Goal: Information Seeking & Learning: Compare options

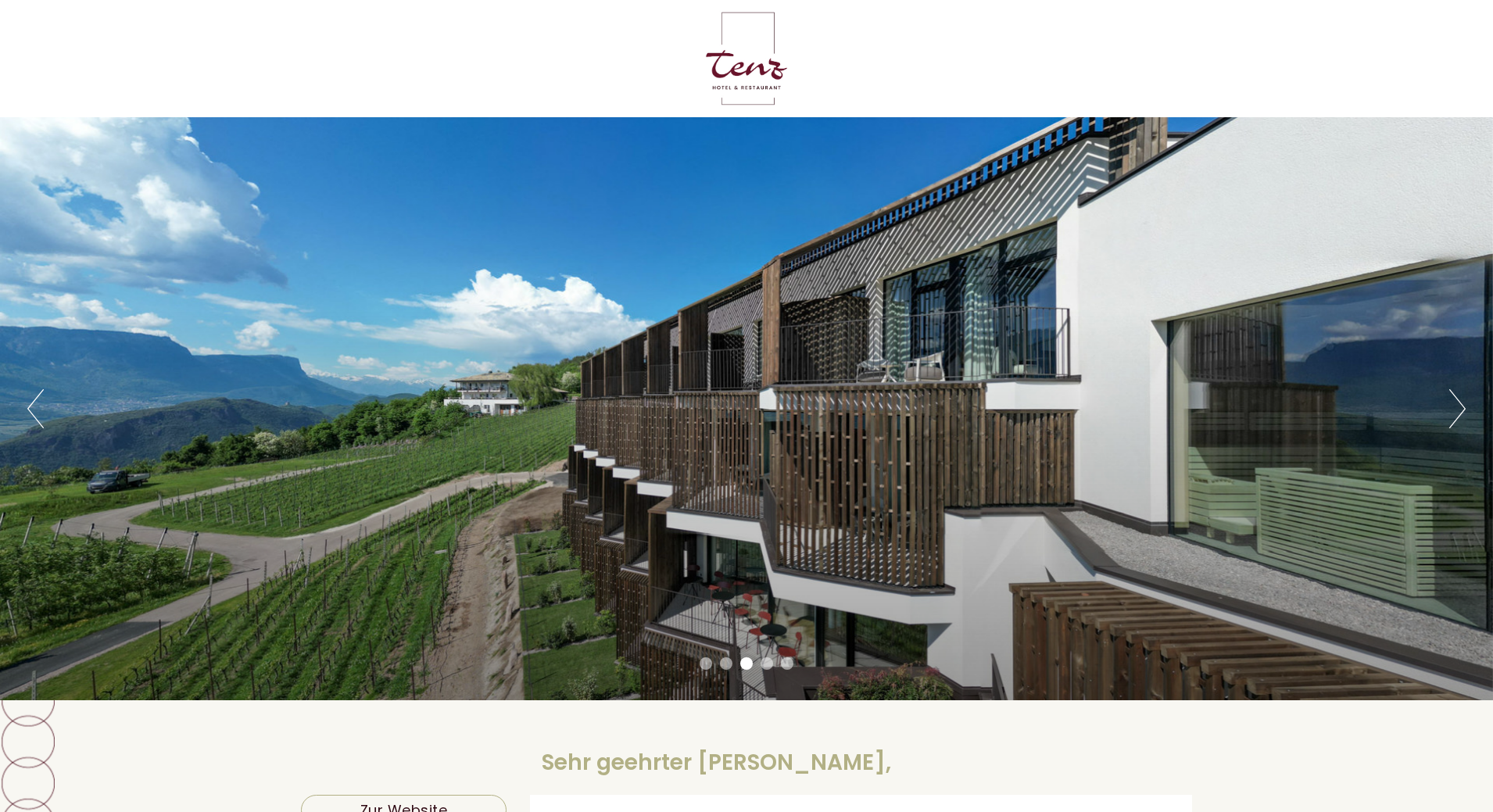
click at [1454, 406] on button "Next" at bounding box center [1457, 409] width 16 height 39
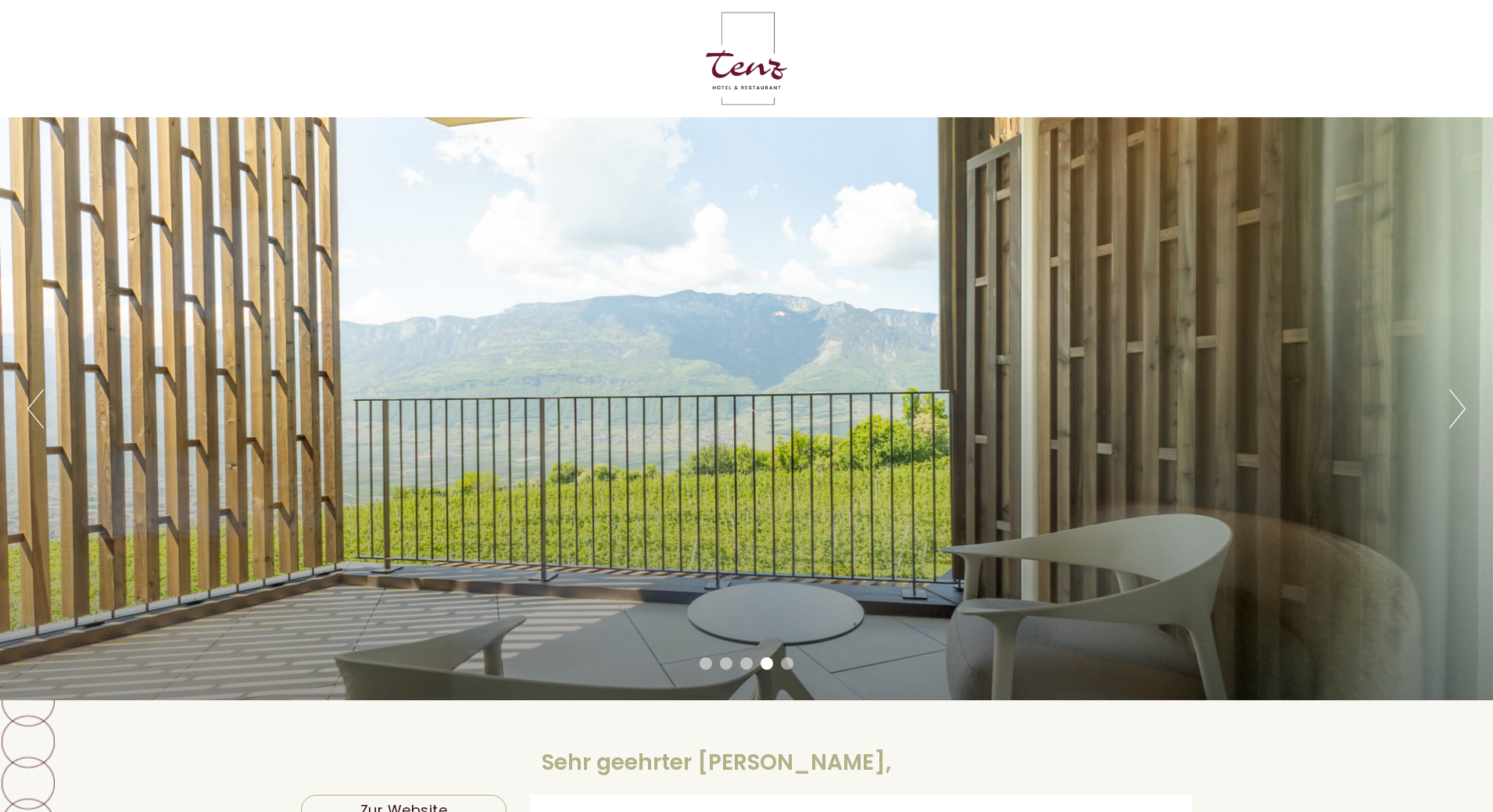
click at [1454, 406] on button "Next" at bounding box center [1457, 409] width 16 height 39
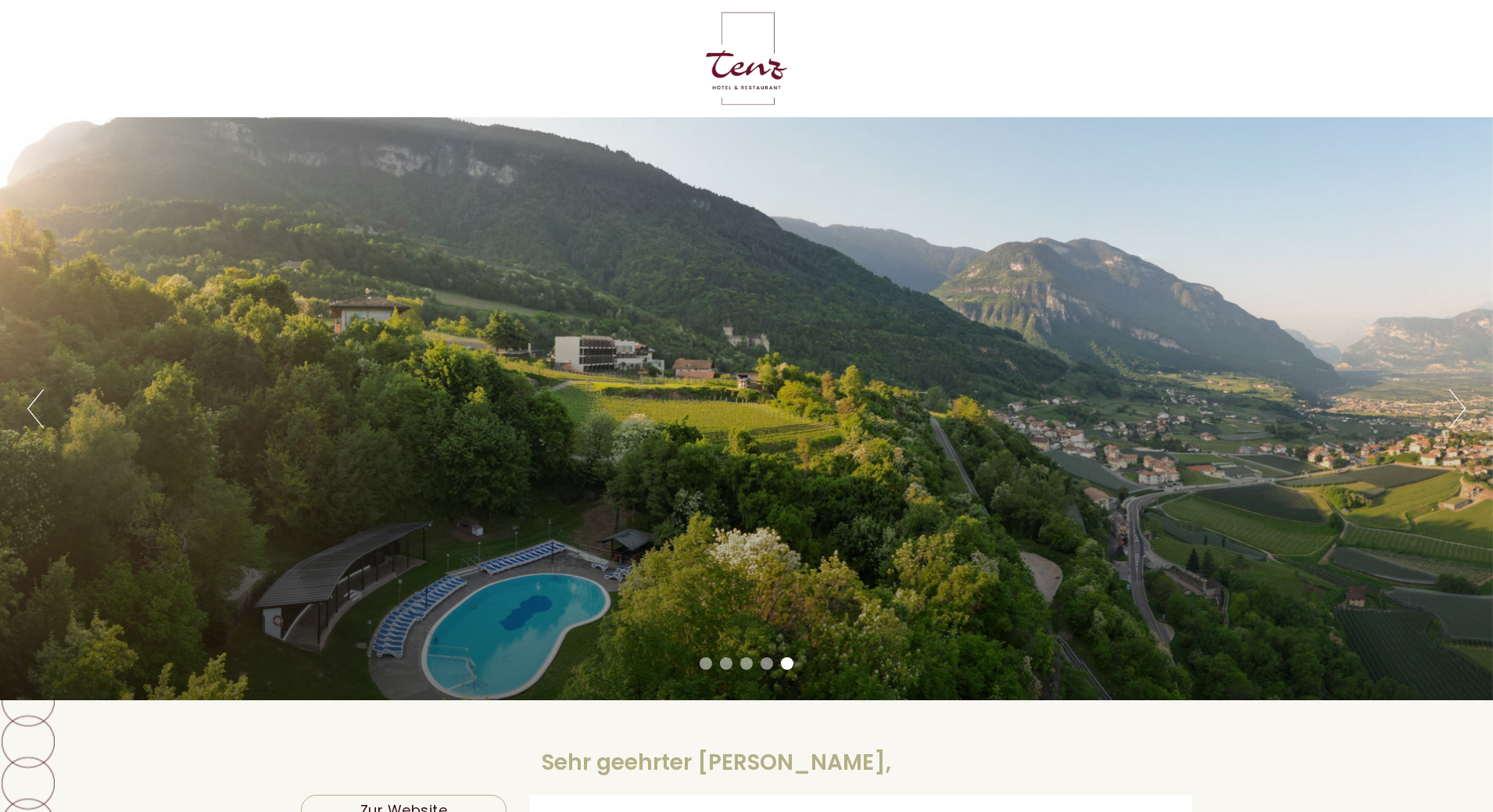
click at [1454, 406] on button "Next" at bounding box center [1457, 409] width 16 height 39
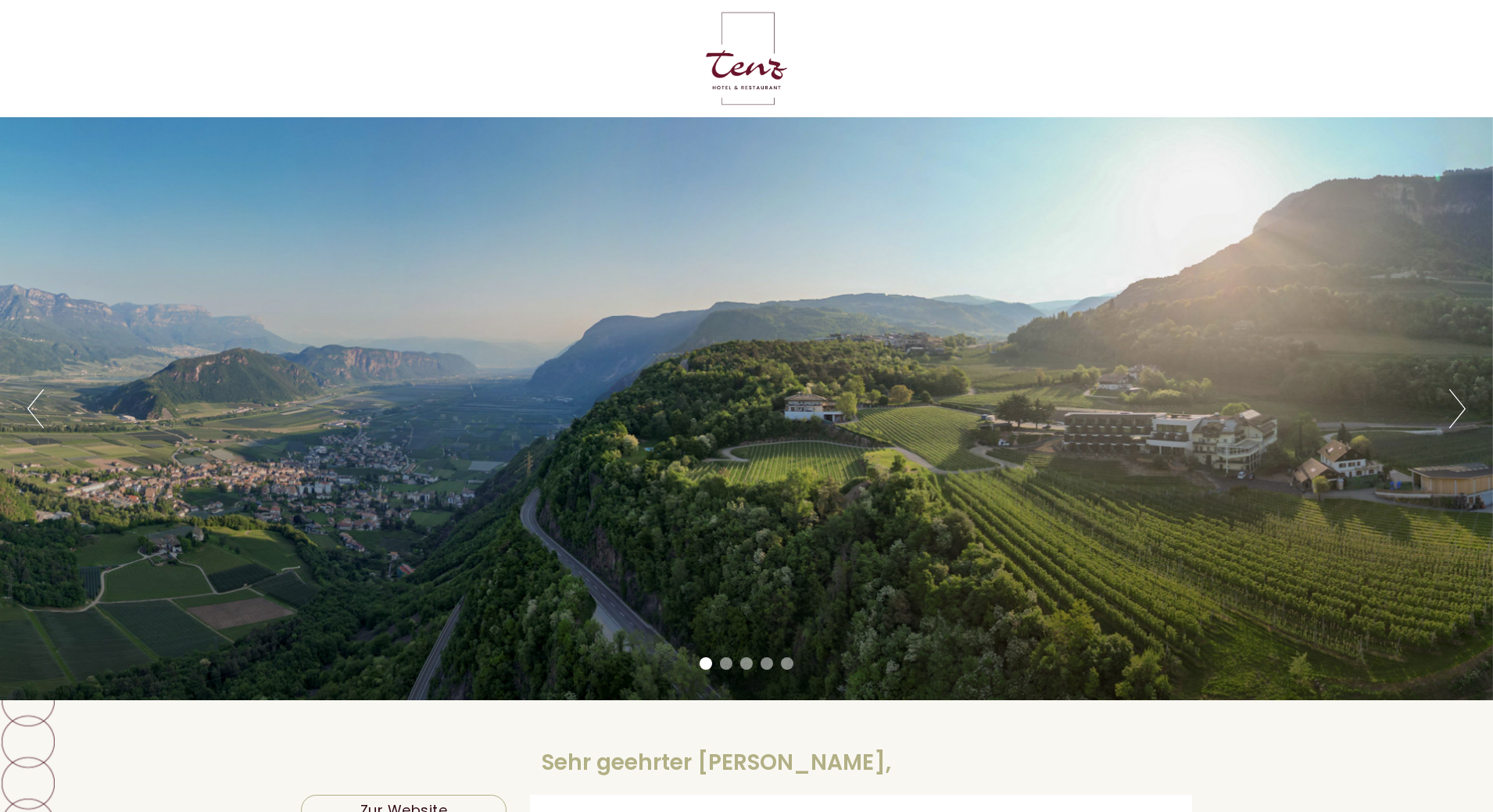
click at [1454, 406] on button "Next" at bounding box center [1457, 409] width 16 height 39
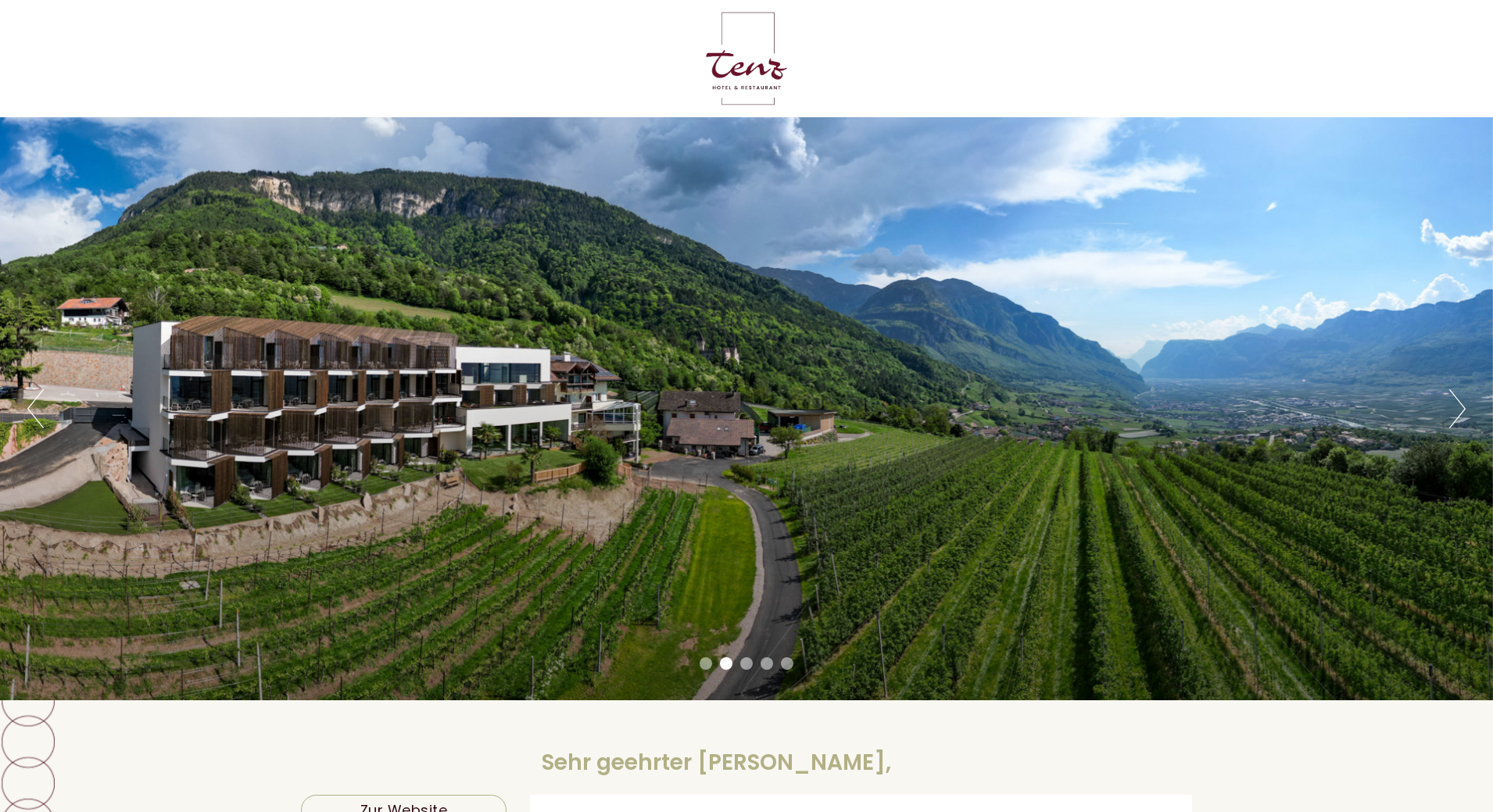
click at [1454, 406] on button "Next" at bounding box center [1457, 409] width 16 height 39
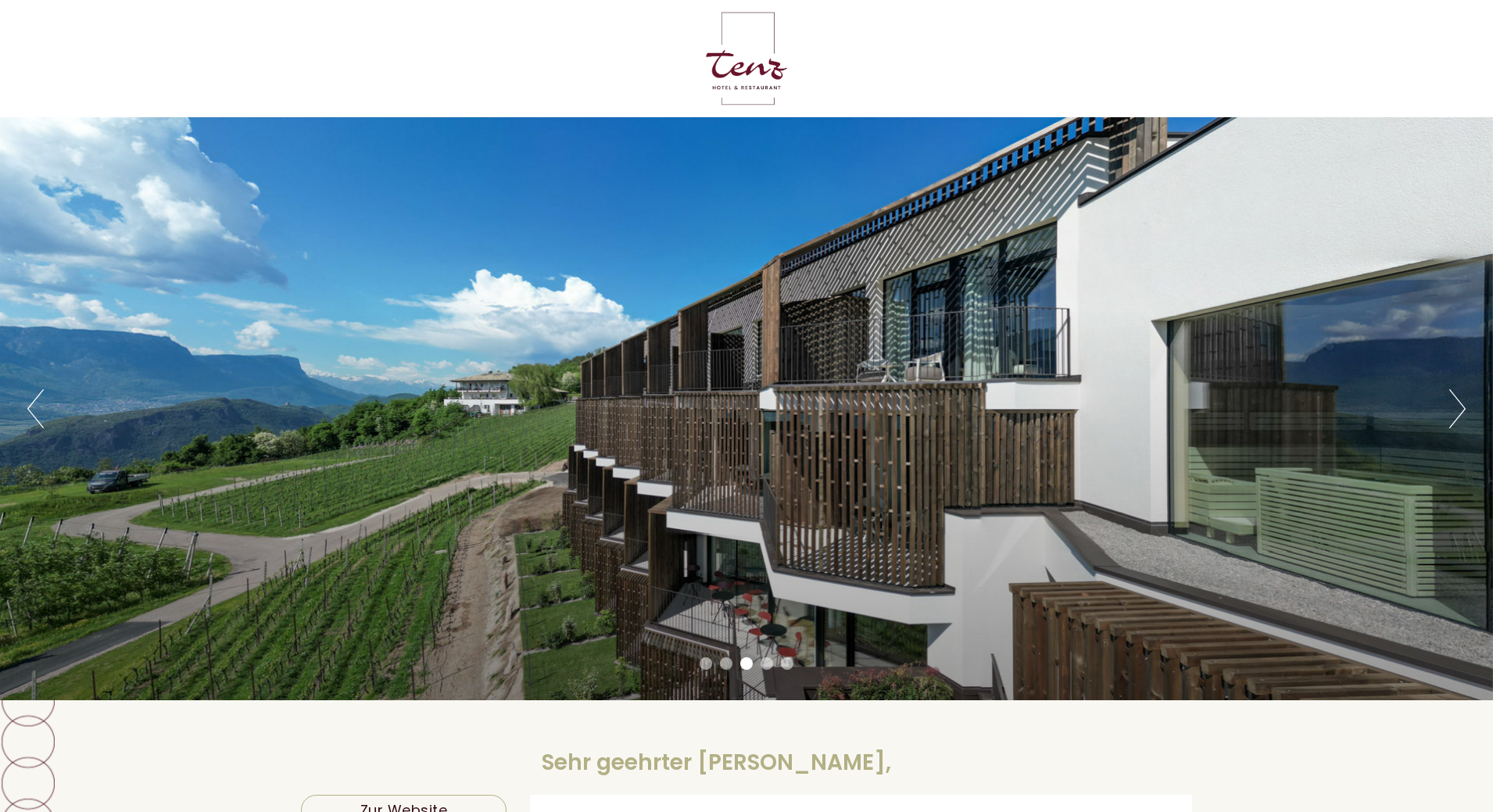
click at [1454, 406] on button "Next" at bounding box center [1457, 409] width 16 height 39
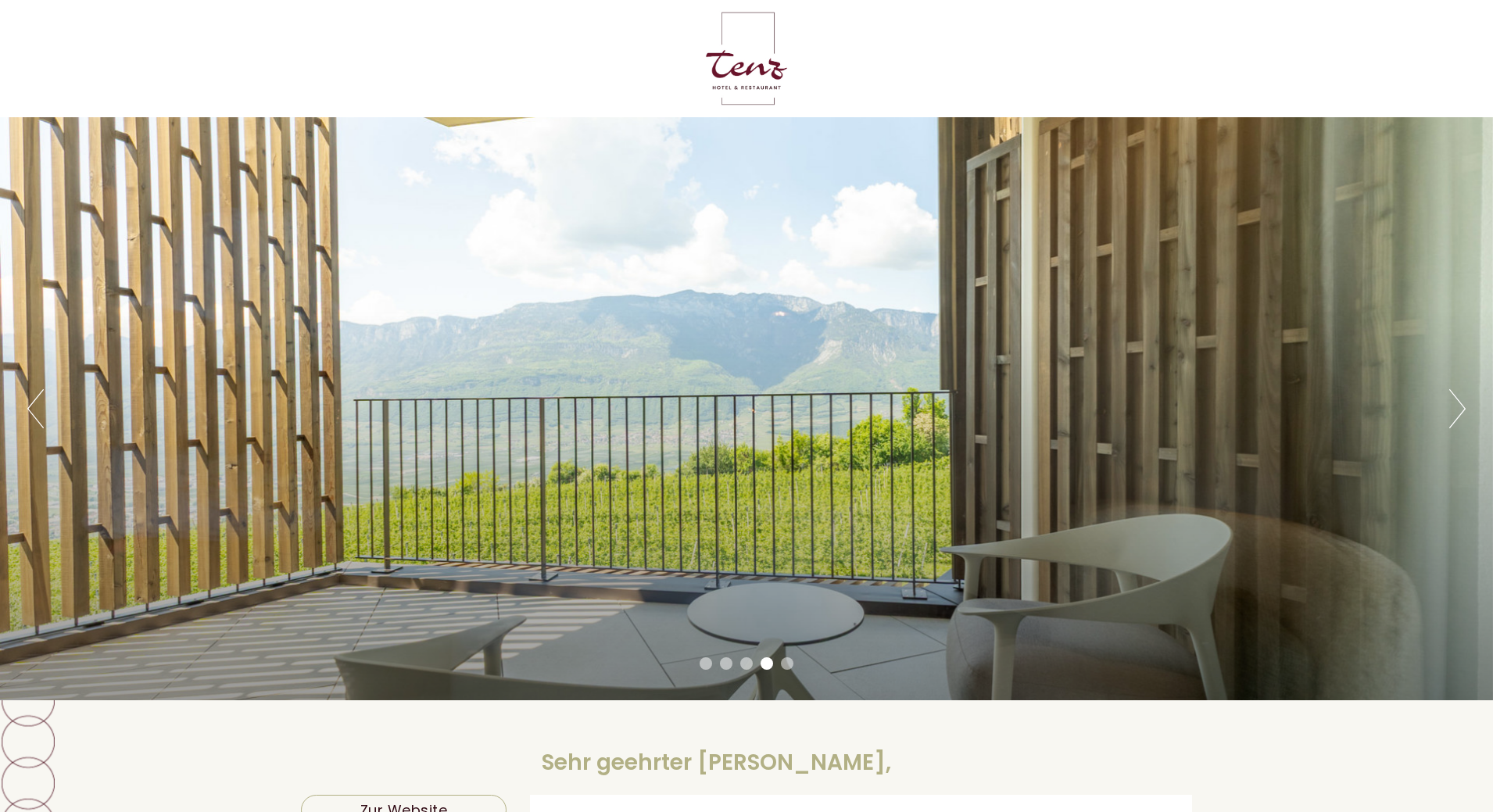
click at [1454, 406] on button "Next" at bounding box center [1457, 409] width 16 height 39
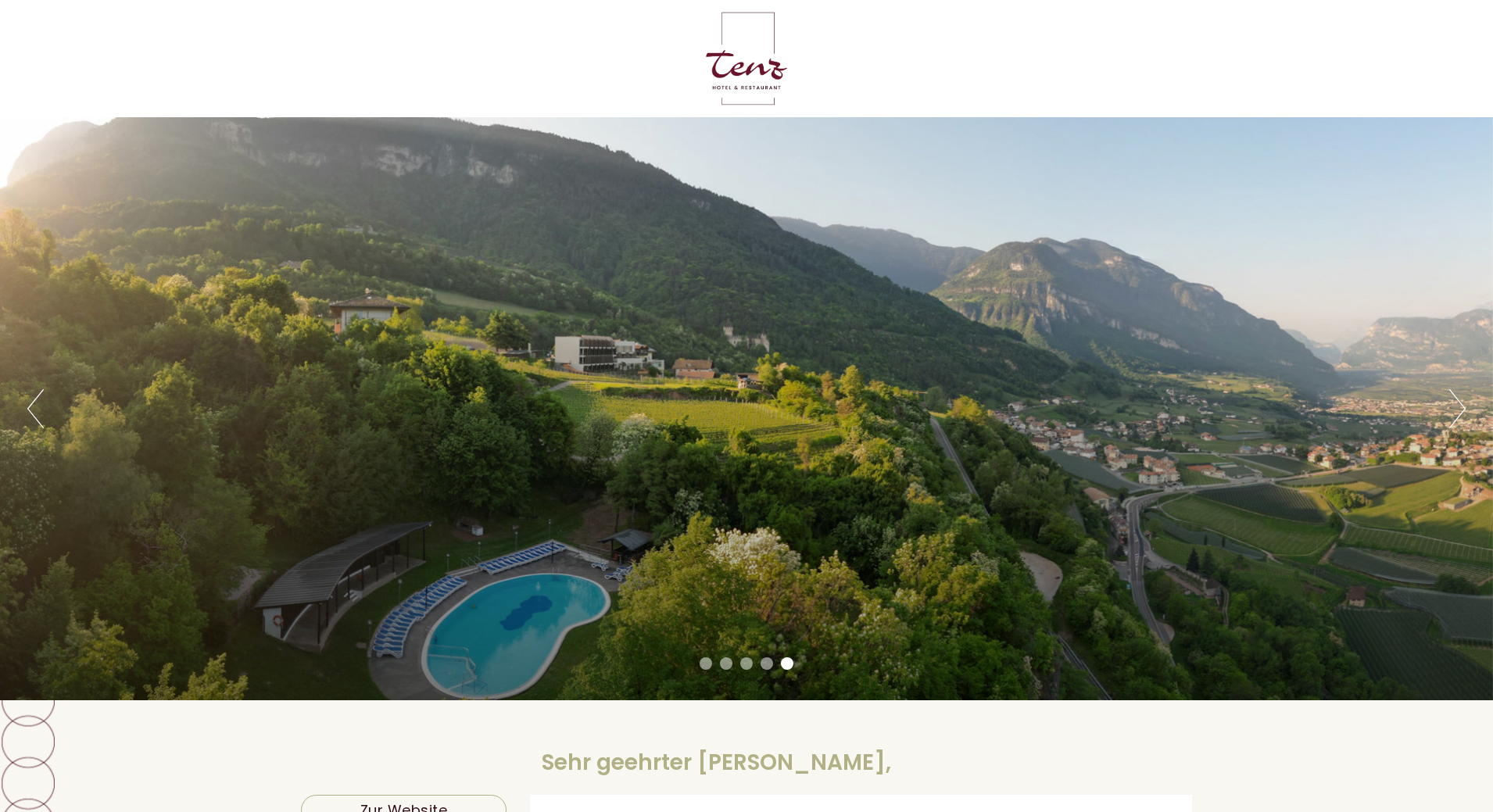
click at [1454, 406] on button "Next" at bounding box center [1457, 409] width 16 height 39
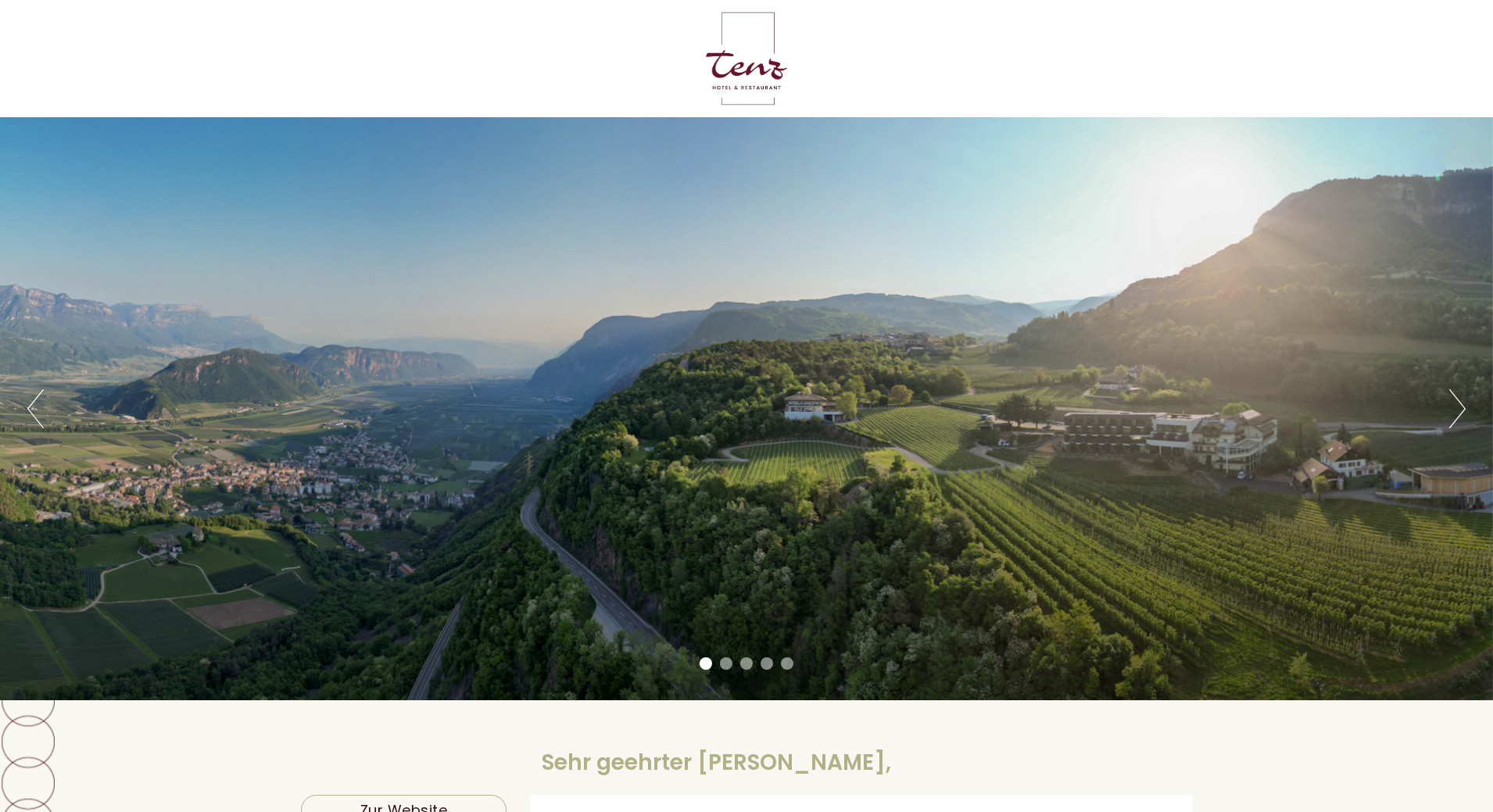
click at [1454, 406] on button "Next" at bounding box center [1457, 409] width 16 height 39
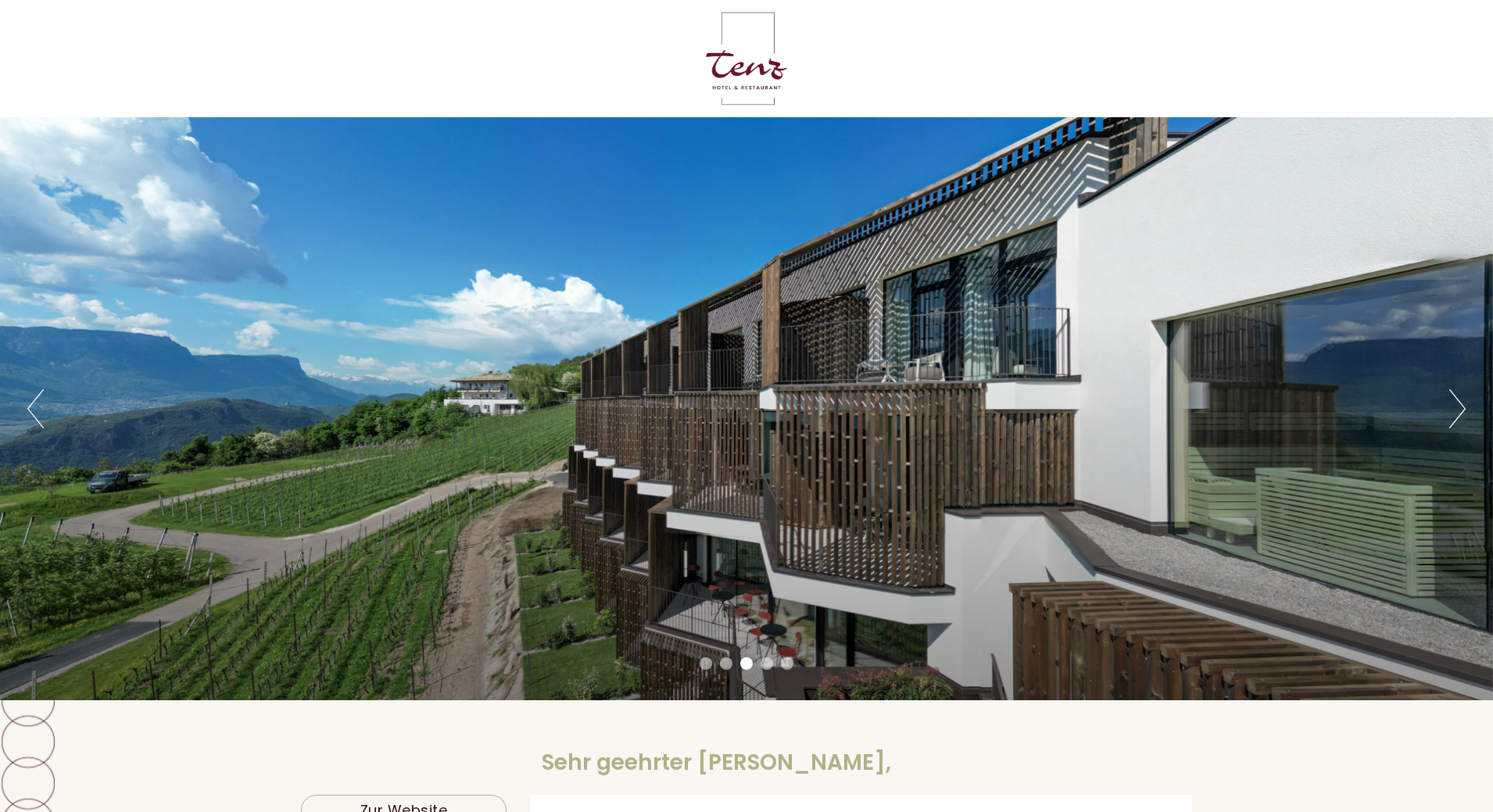
click at [224, 555] on div "Previous Next 1 2 3 4 5" at bounding box center [746, 408] width 1493 height 583
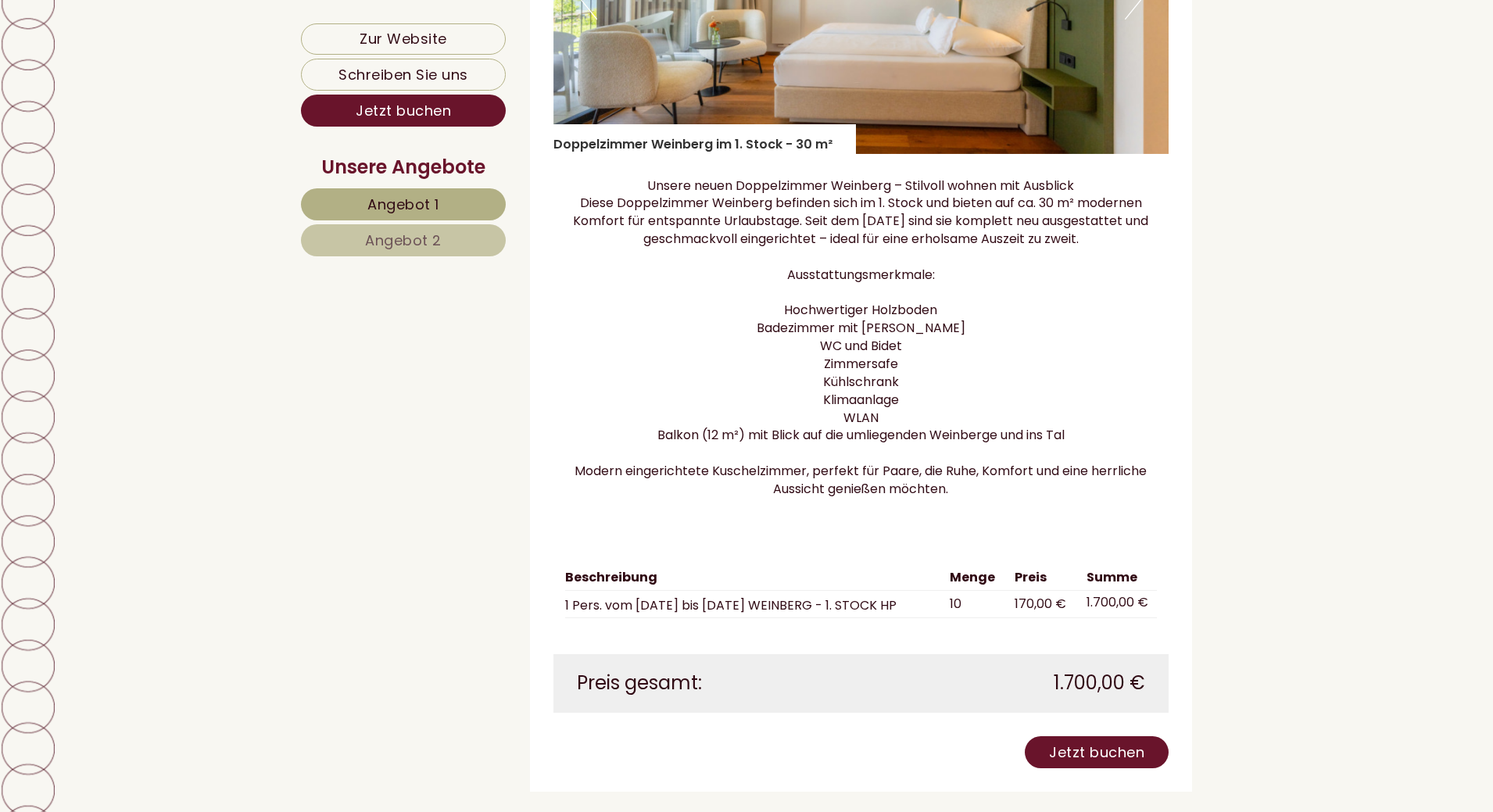
scroll to position [1172, 0]
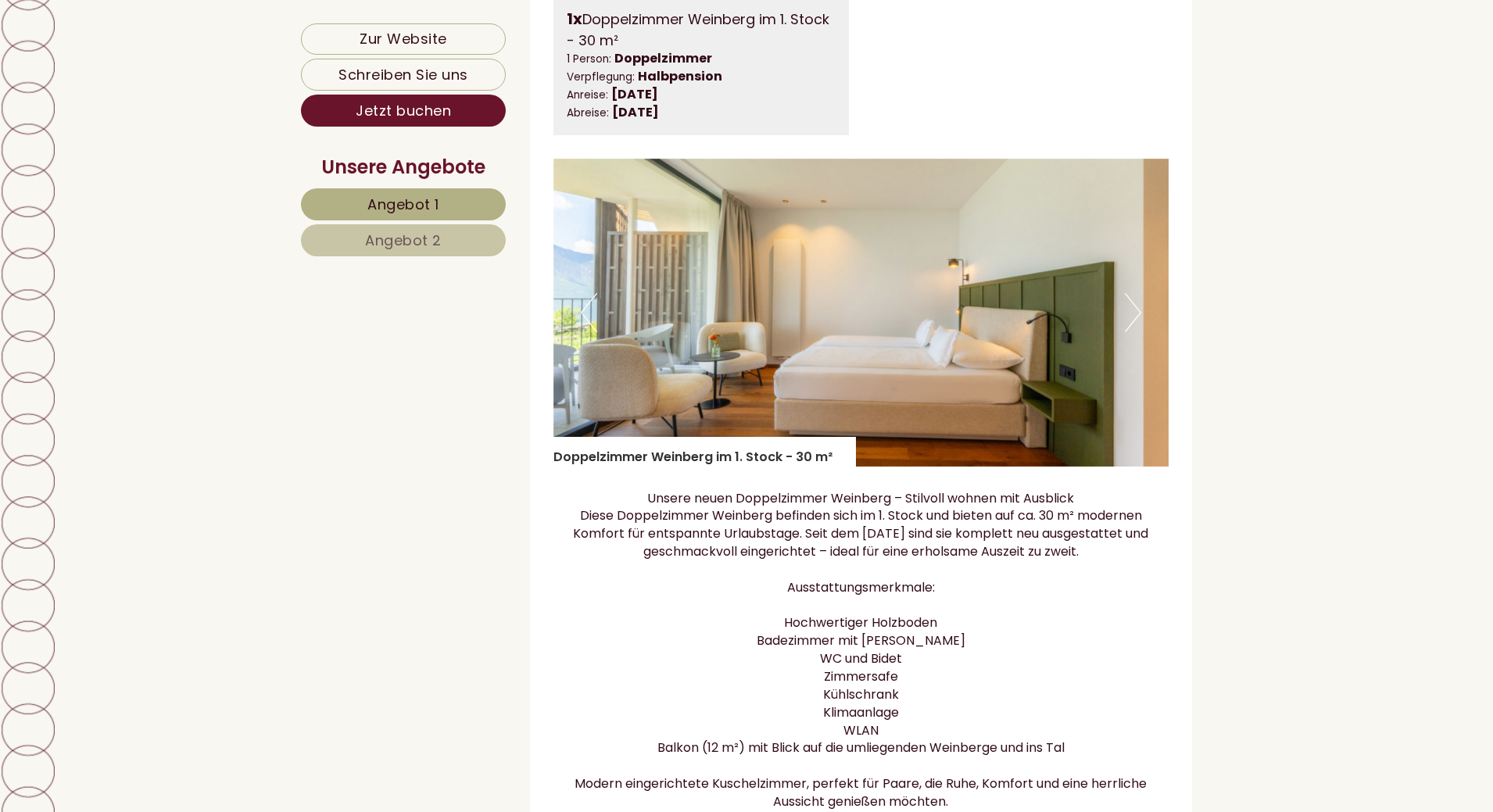
click at [1134, 332] on button "Next" at bounding box center [1133, 312] width 16 height 39
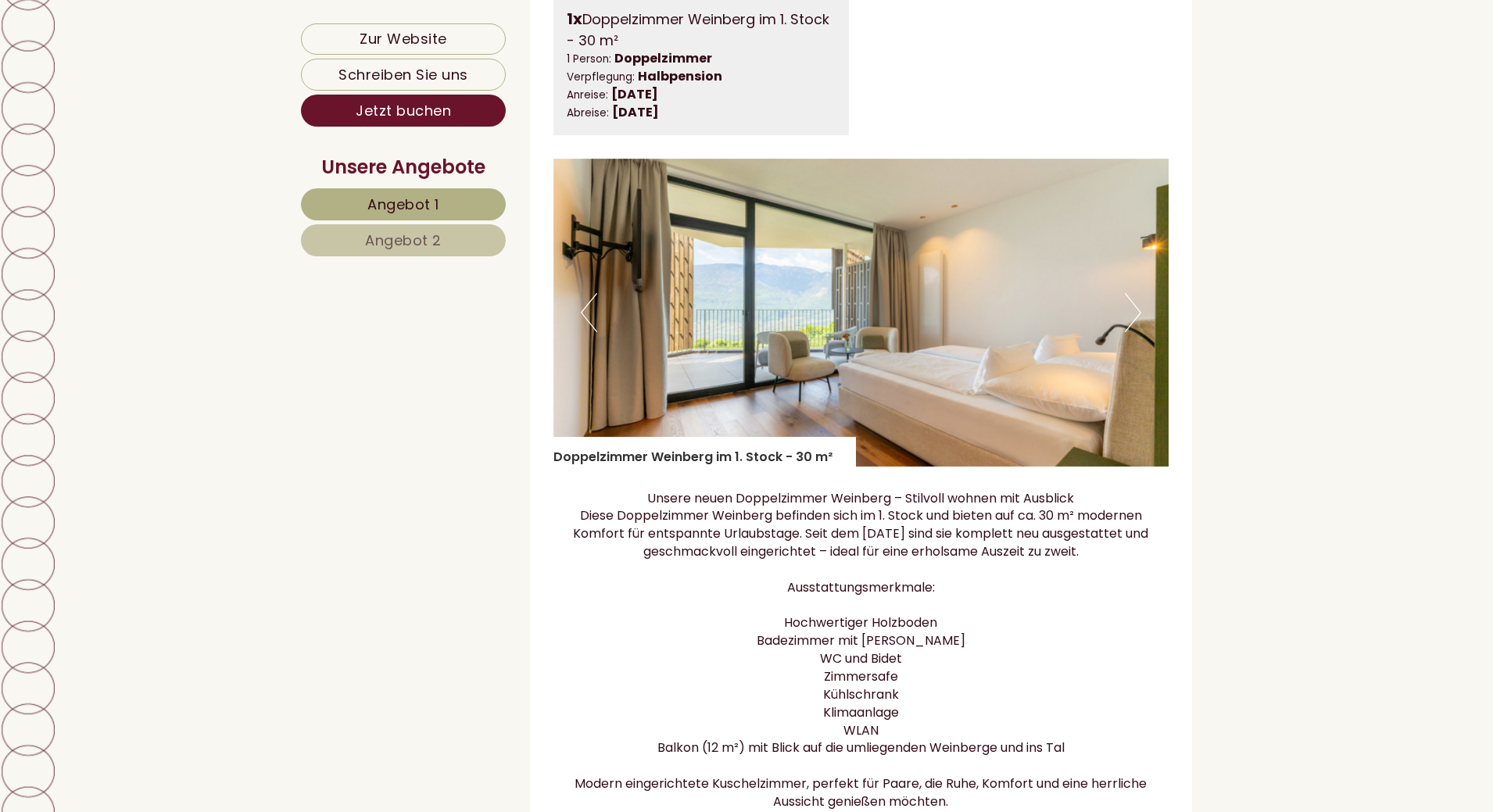
click at [1134, 332] on button "Next" at bounding box center [1133, 312] width 16 height 39
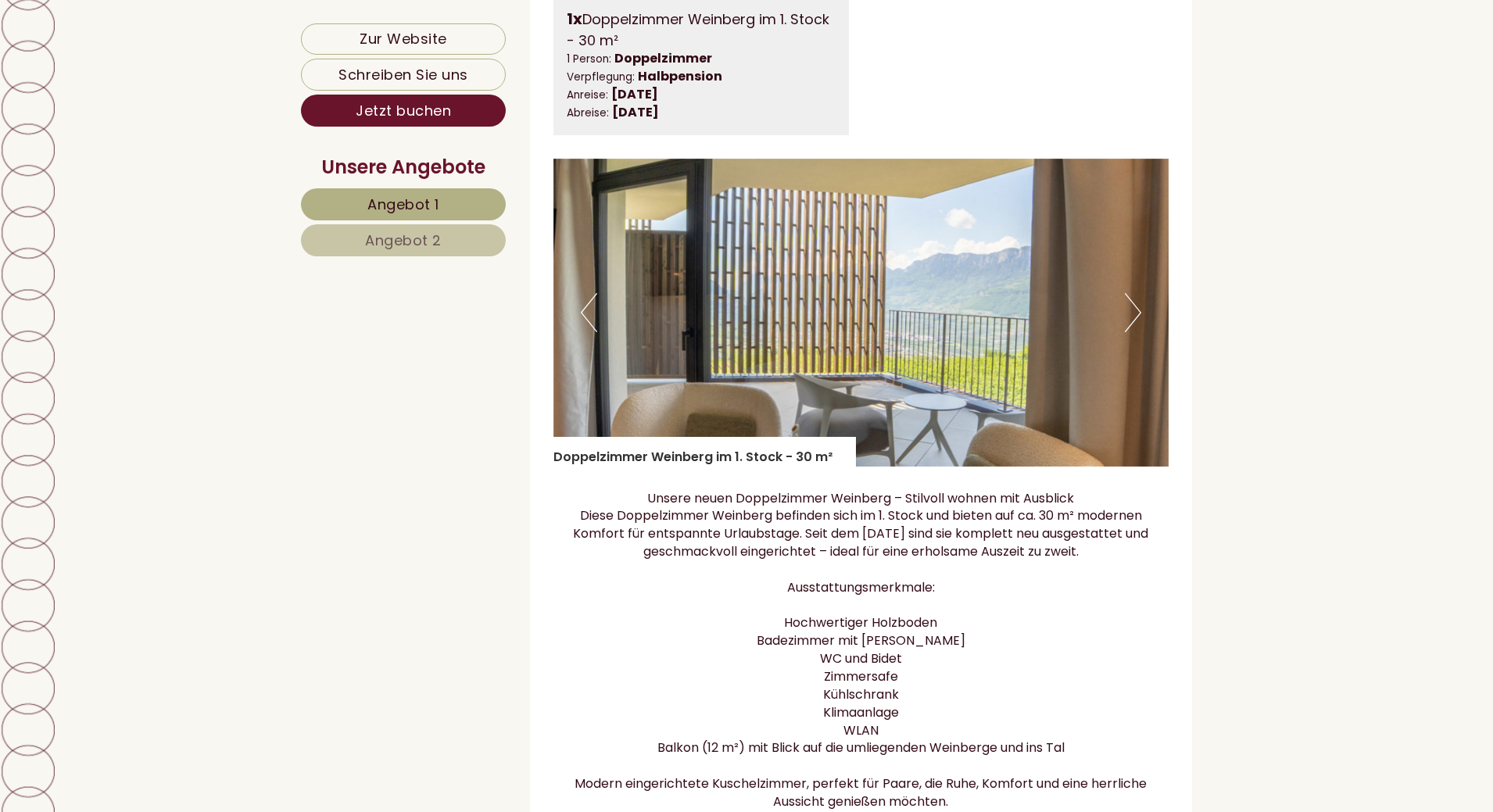
click at [1134, 332] on button "Next" at bounding box center [1133, 312] width 16 height 39
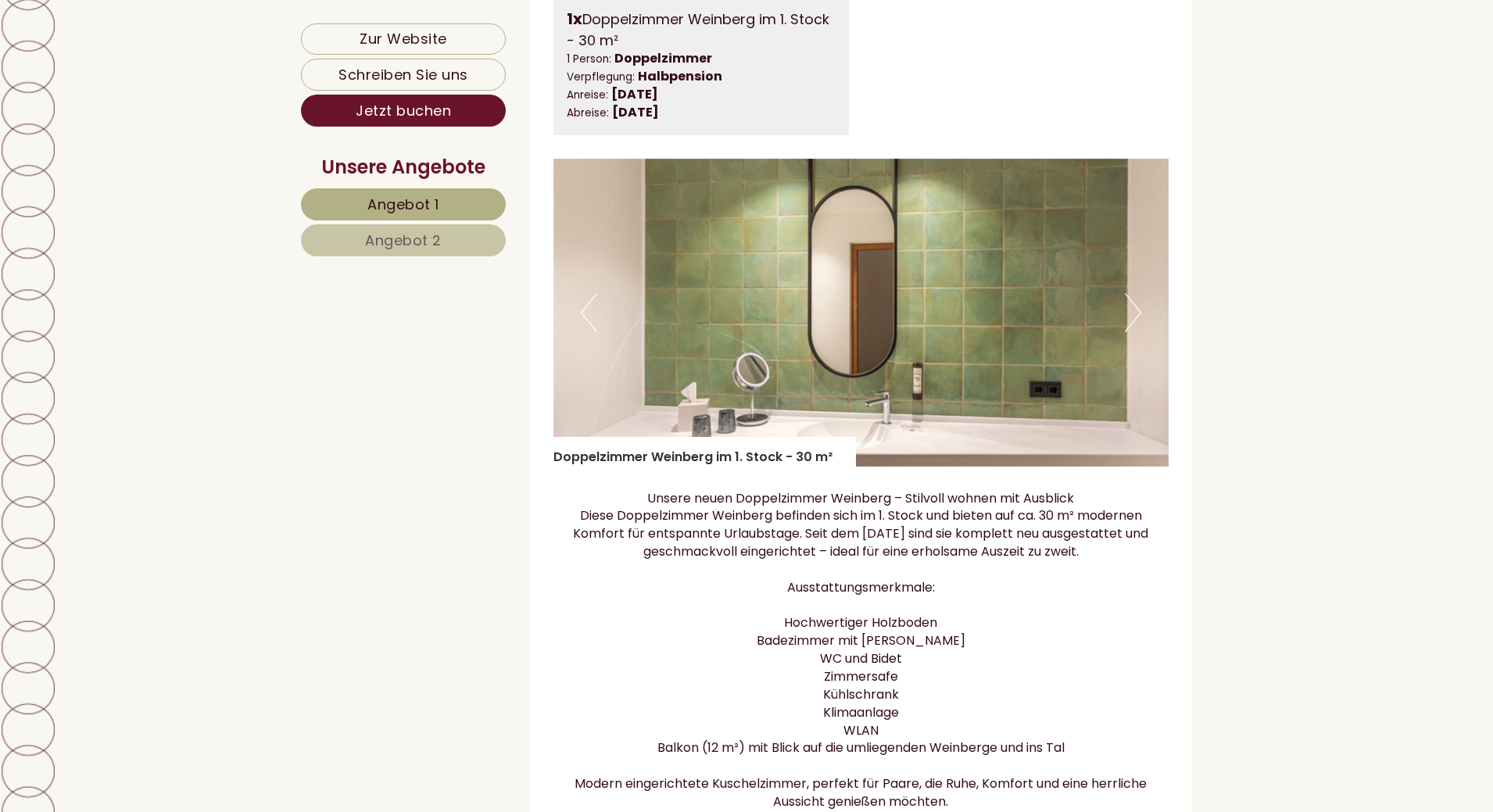
click at [1134, 332] on button "Next" at bounding box center [1133, 312] width 16 height 39
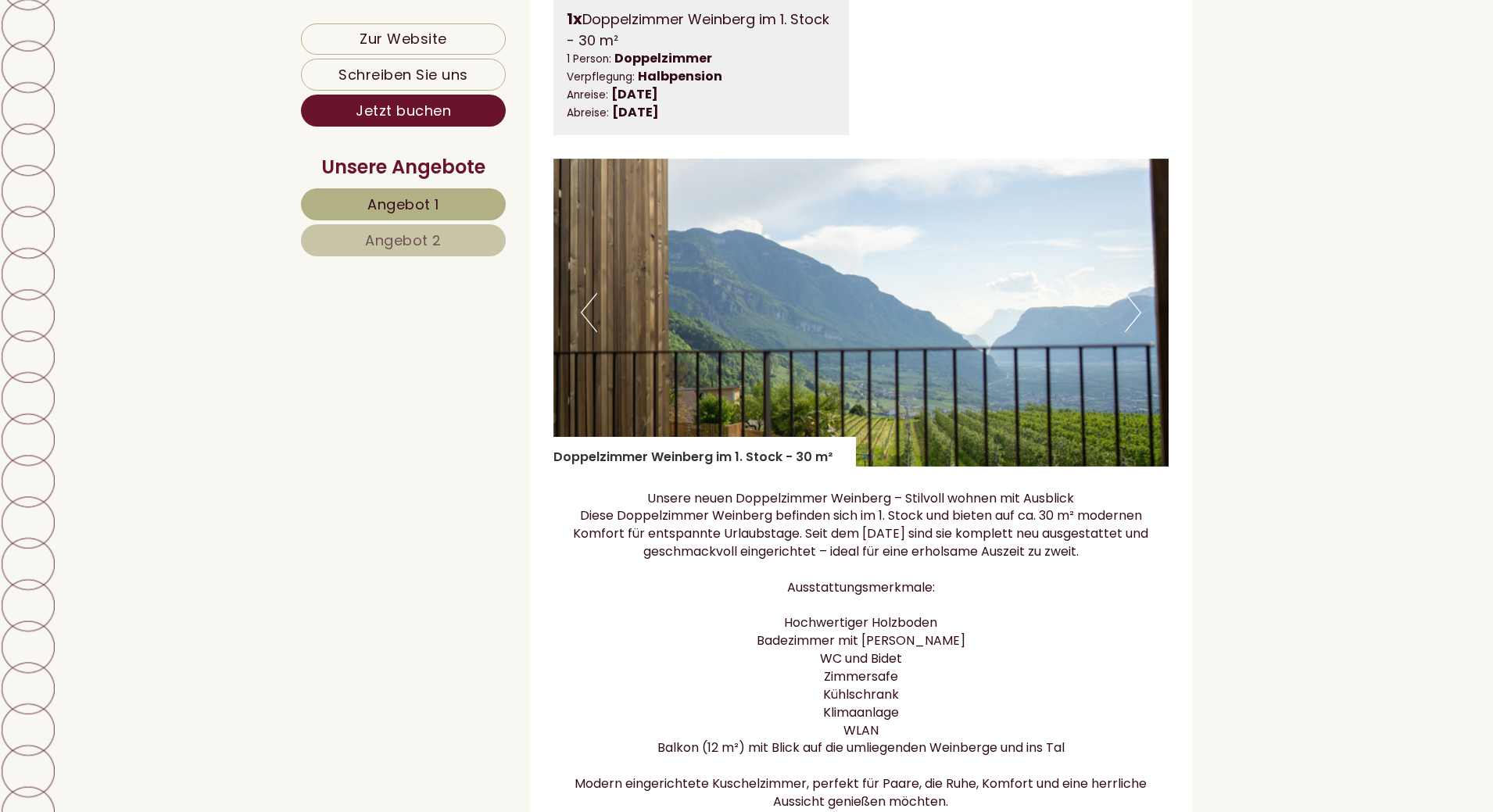
click at [1134, 332] on button "Next" at bounding box center [1133, 312] width 16 height 39
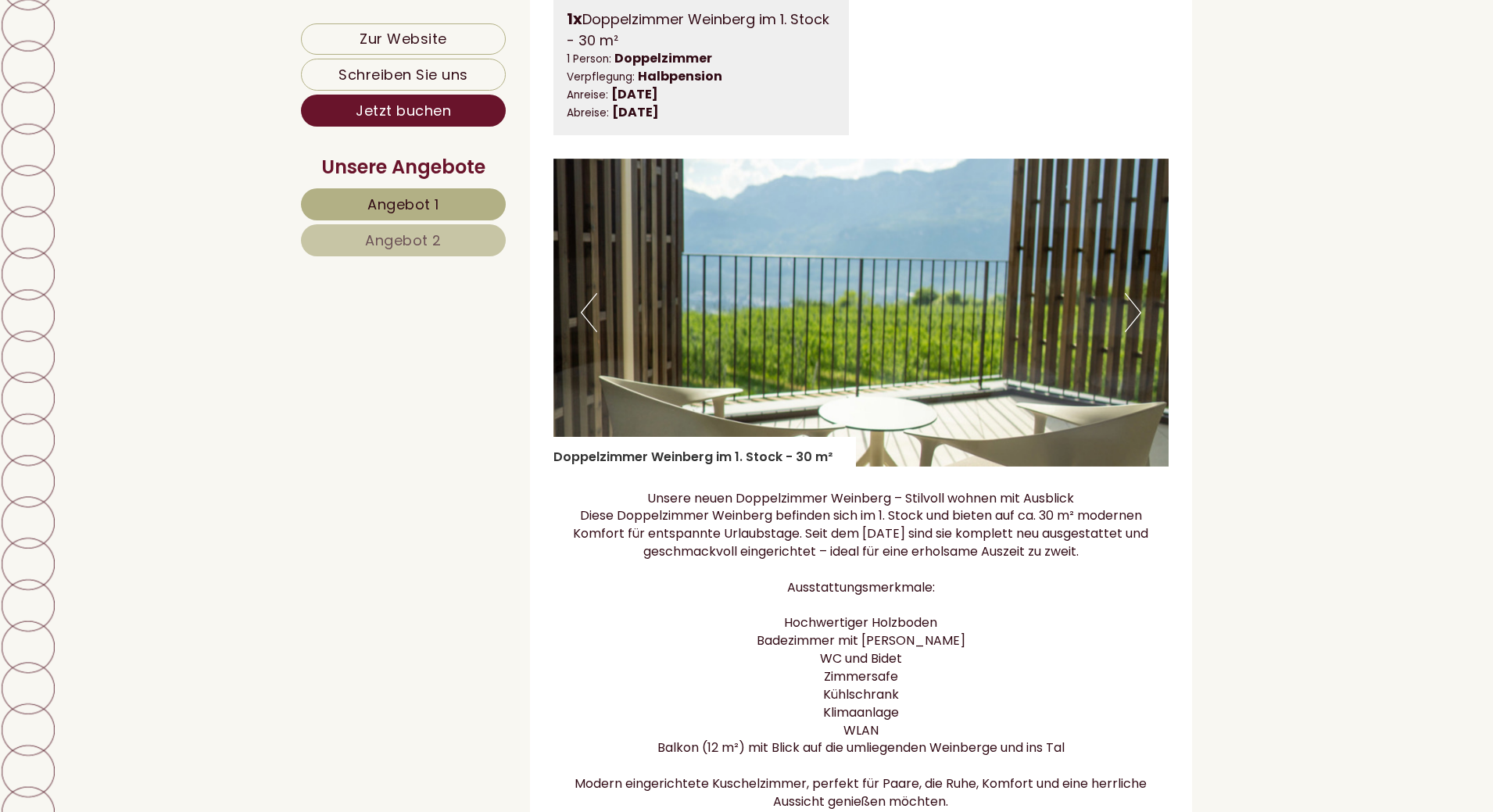
click at [1134, 332] on button "Next" at bounding box center [1133, 312] width 16 height 39
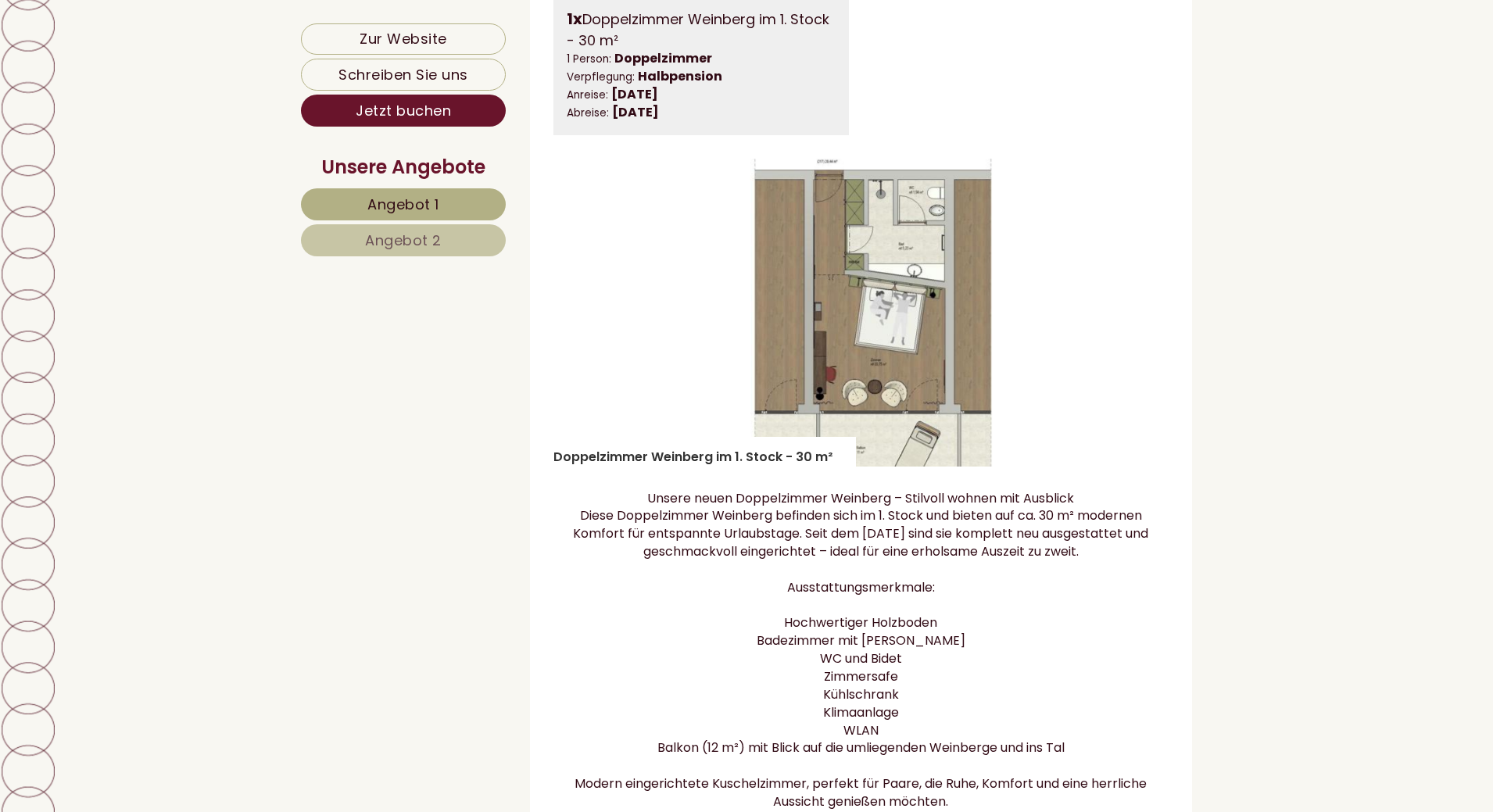
click at [876, 296] on img at bounding box center [861, 313] width 616 height 308
click at [1006, 307] on img at bounding box center [861, 313] width 616 height 308
click at [1000, 335] on img at bounding box center [861, 313] width 616 height 308
drag, startPoint x: 800, startPoint y: 328, endPoint x: 740, endPoint y: 329, distance: 60.0
click at [799, 328] on img at bounding box center [861, 313] width 616 height 308
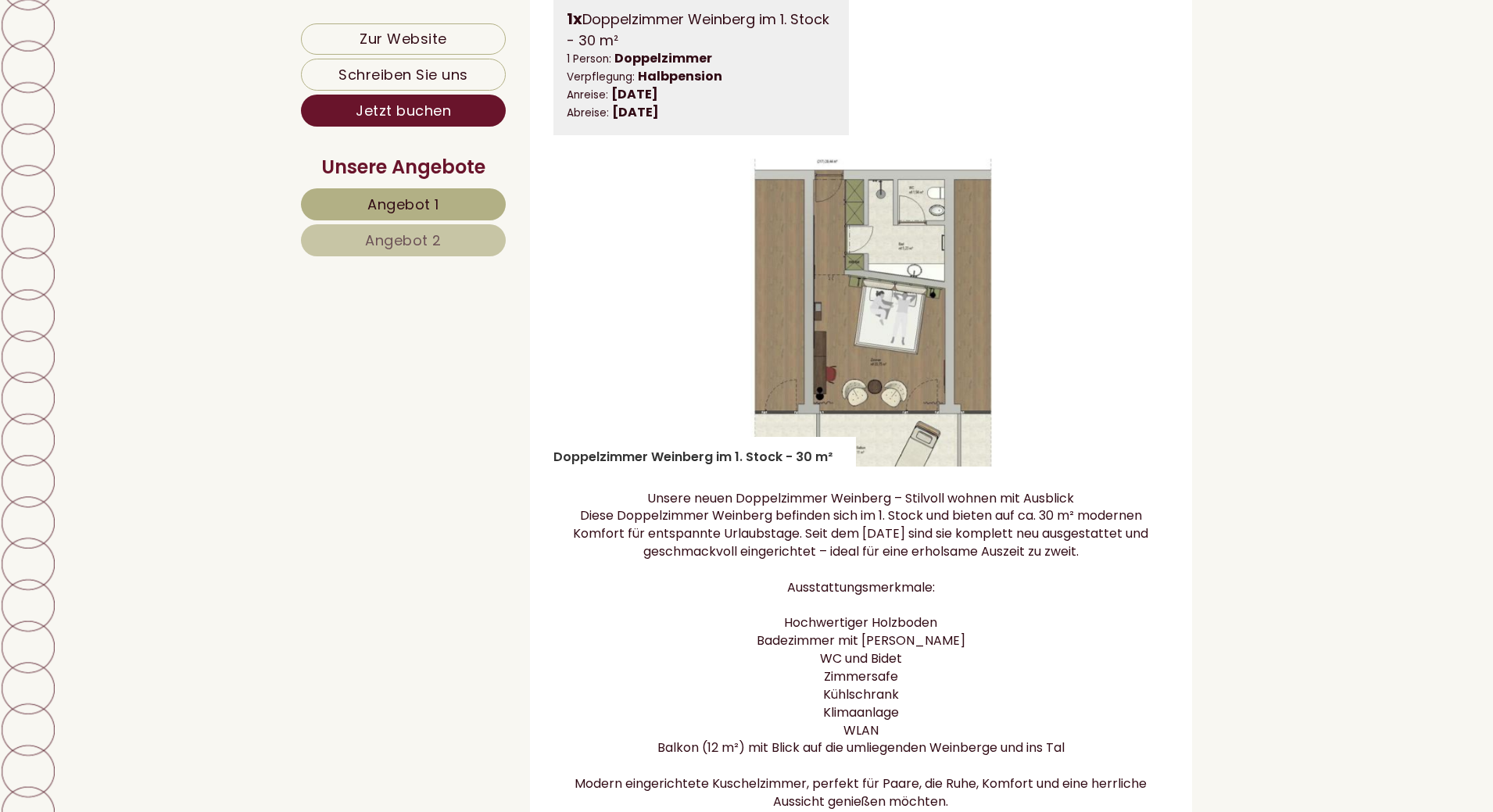
click at [740, 329] on img at bounding box center [861, 313] width 616 height 308
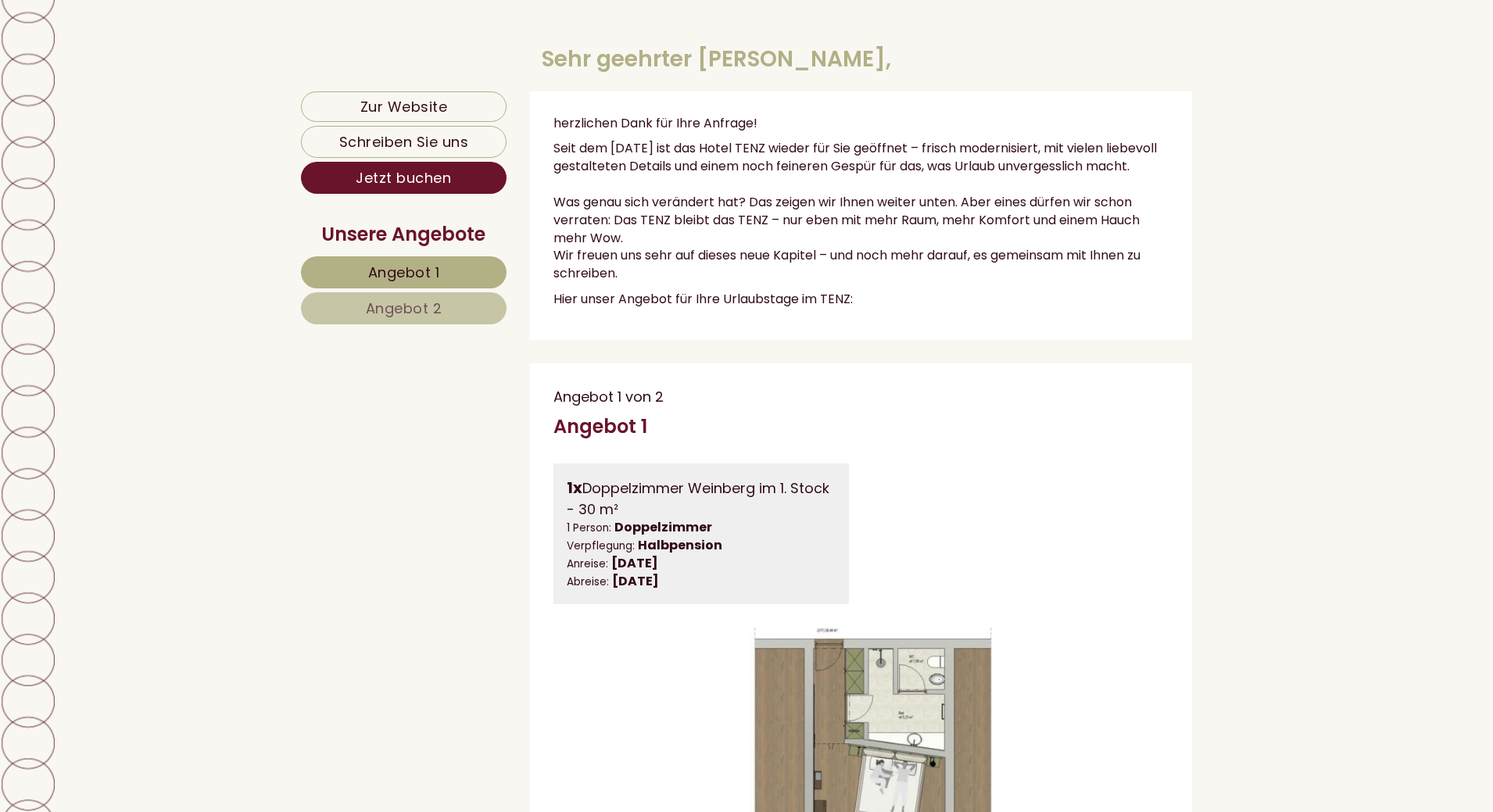
click at [390, 275] on span "Angebot 1" at bounding box center [403, 272] width 72 height 19
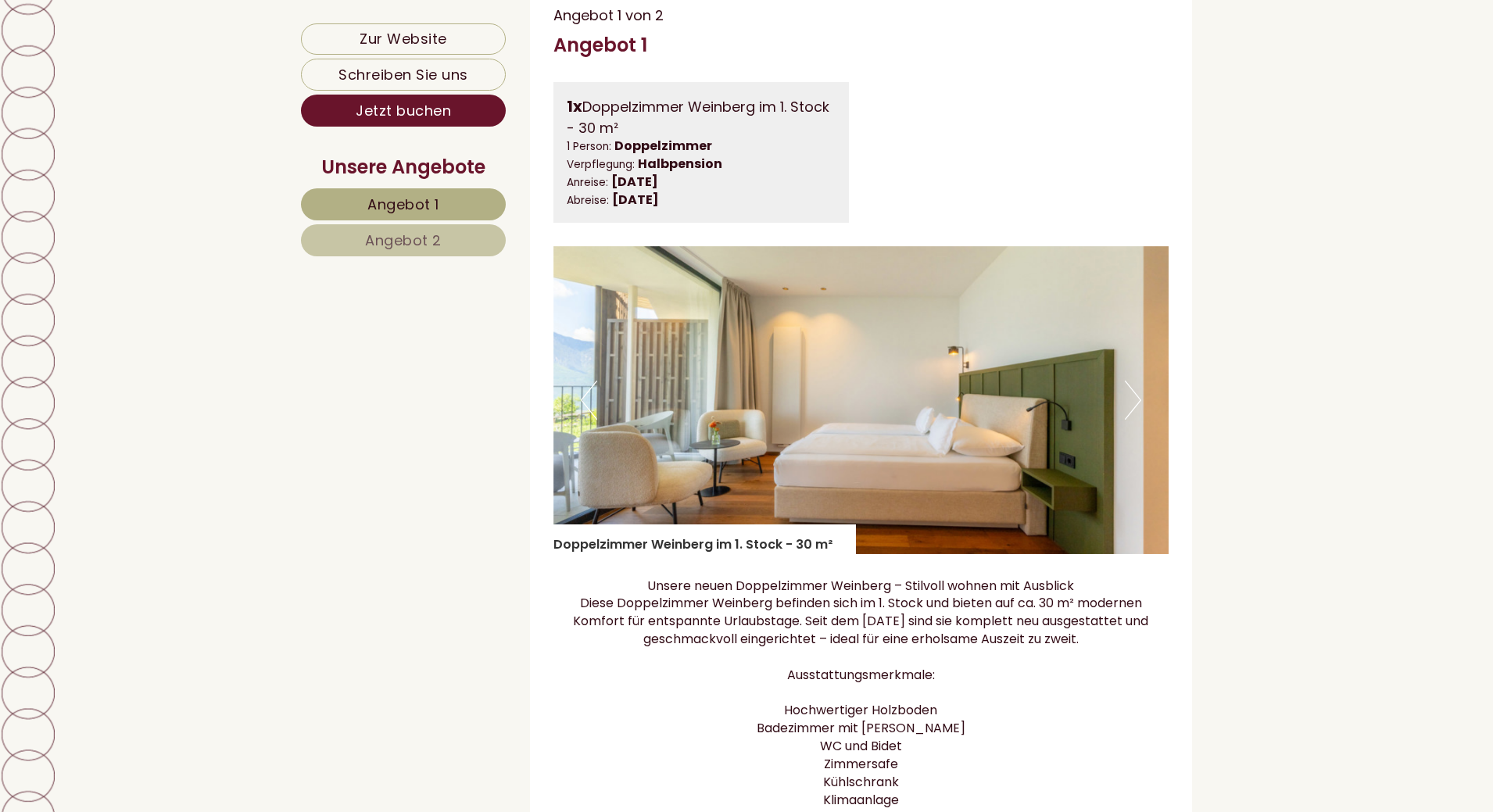
click at [1140, 411] on button "Next" at bounding box center [1133, 400] width 16 height 39
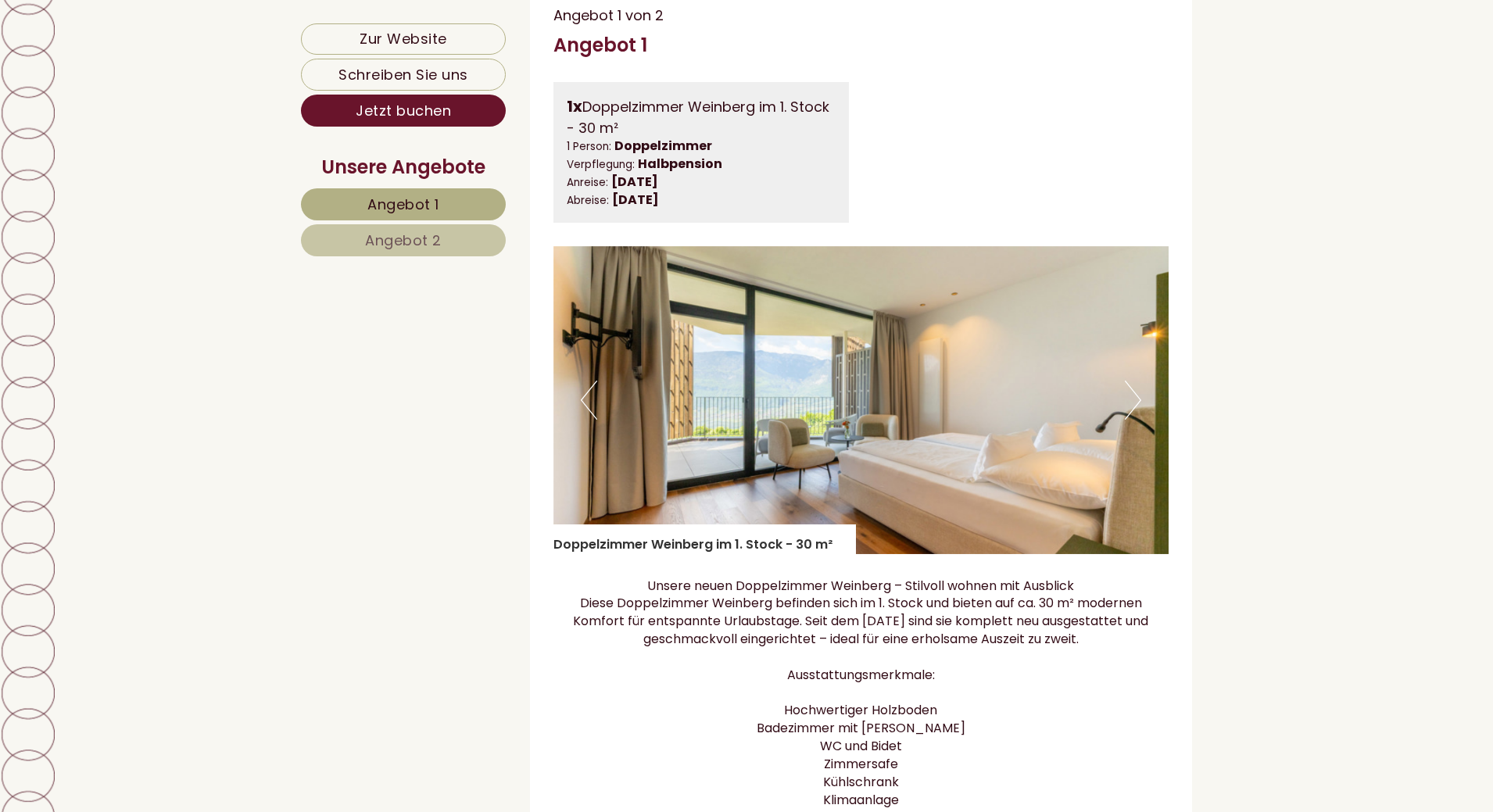
click at [1140, 411] on button "Next" at bounding box center [1133, 400] width 16 height 39
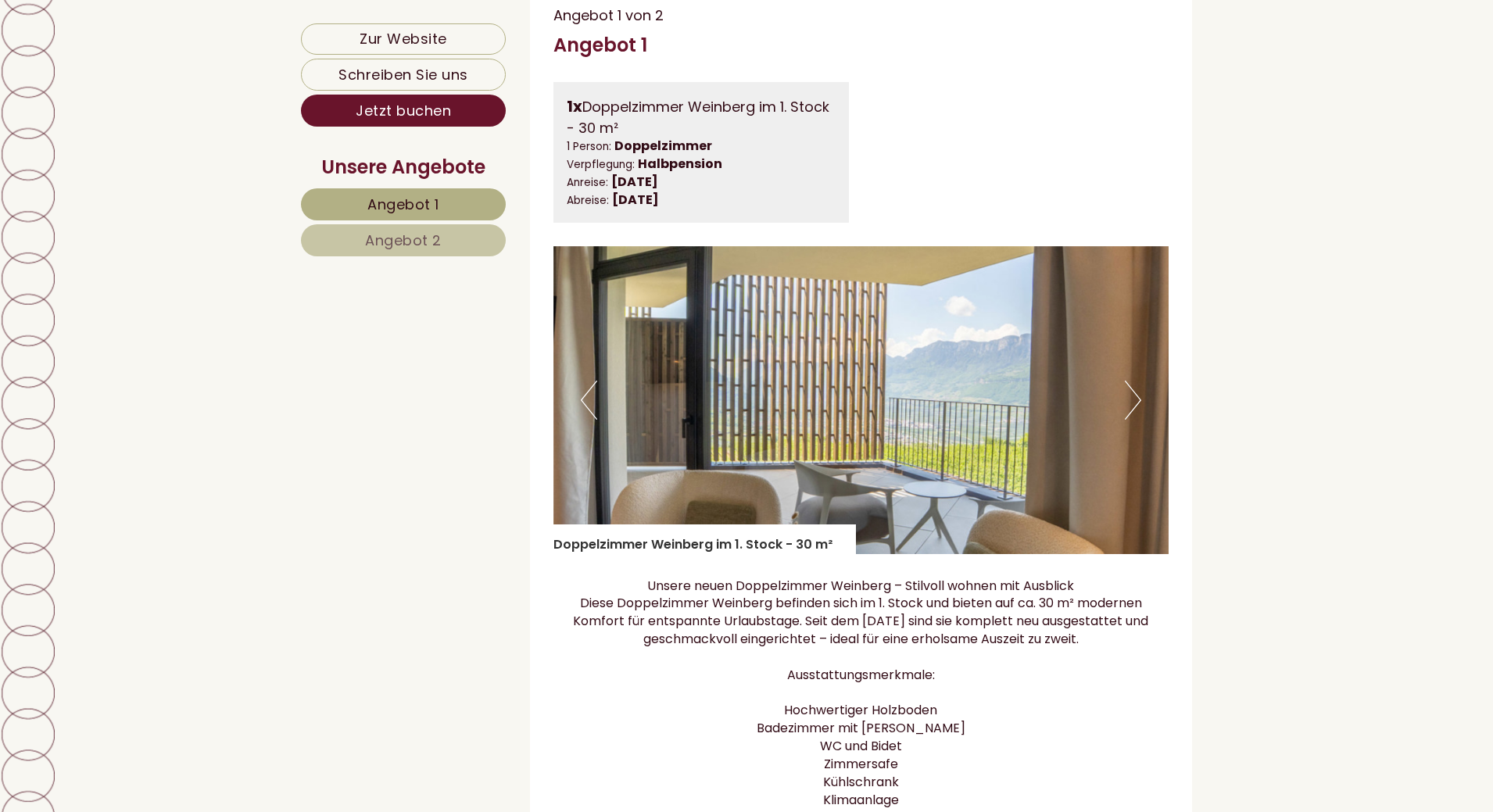
click at [1140, 411] on button "Next" at bounding box center [1133, 400] width 16 height 39
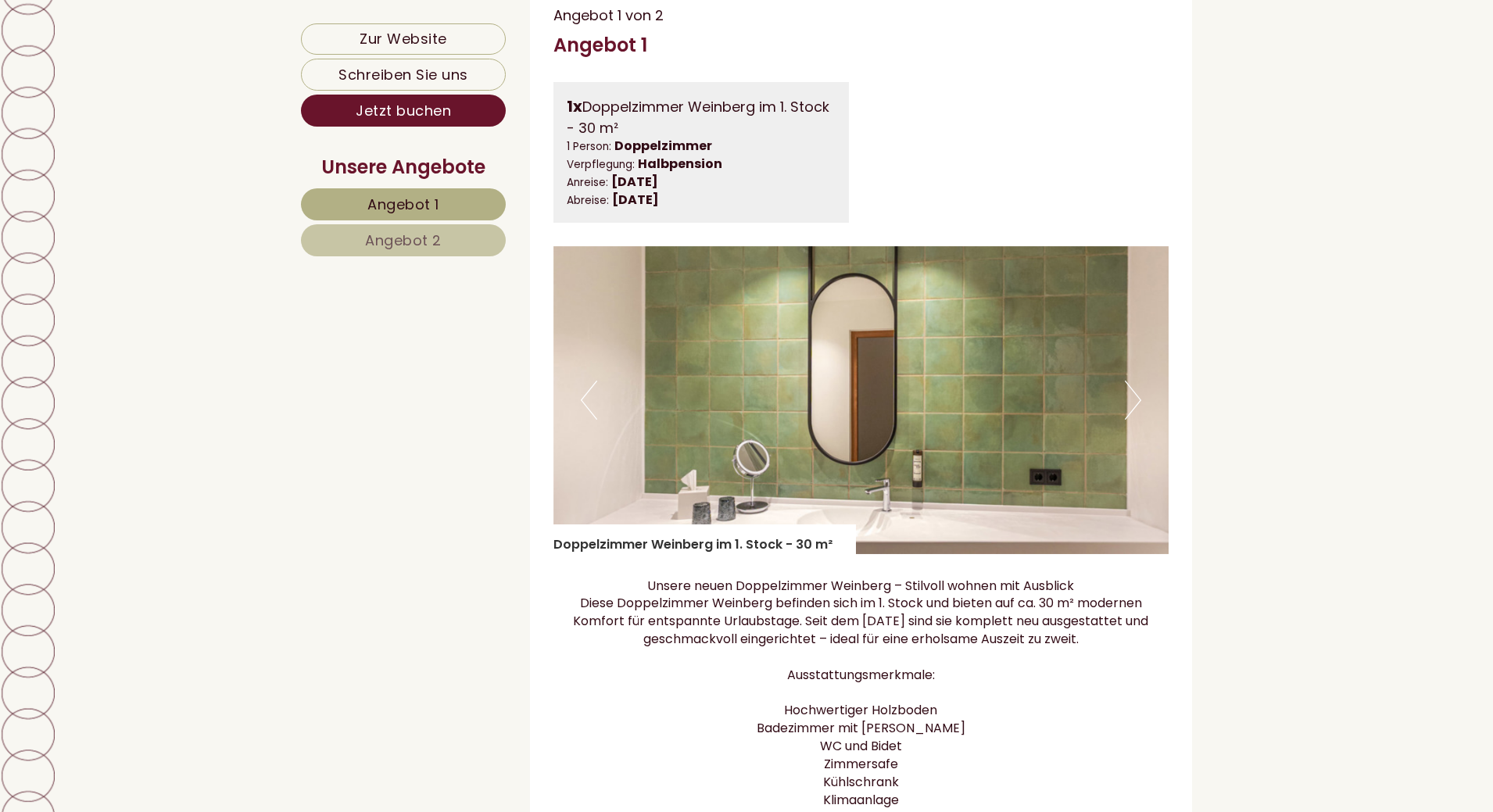
click at [1140, 411] on button "Next" at bounding box center [1133, 400] width 16 height 39
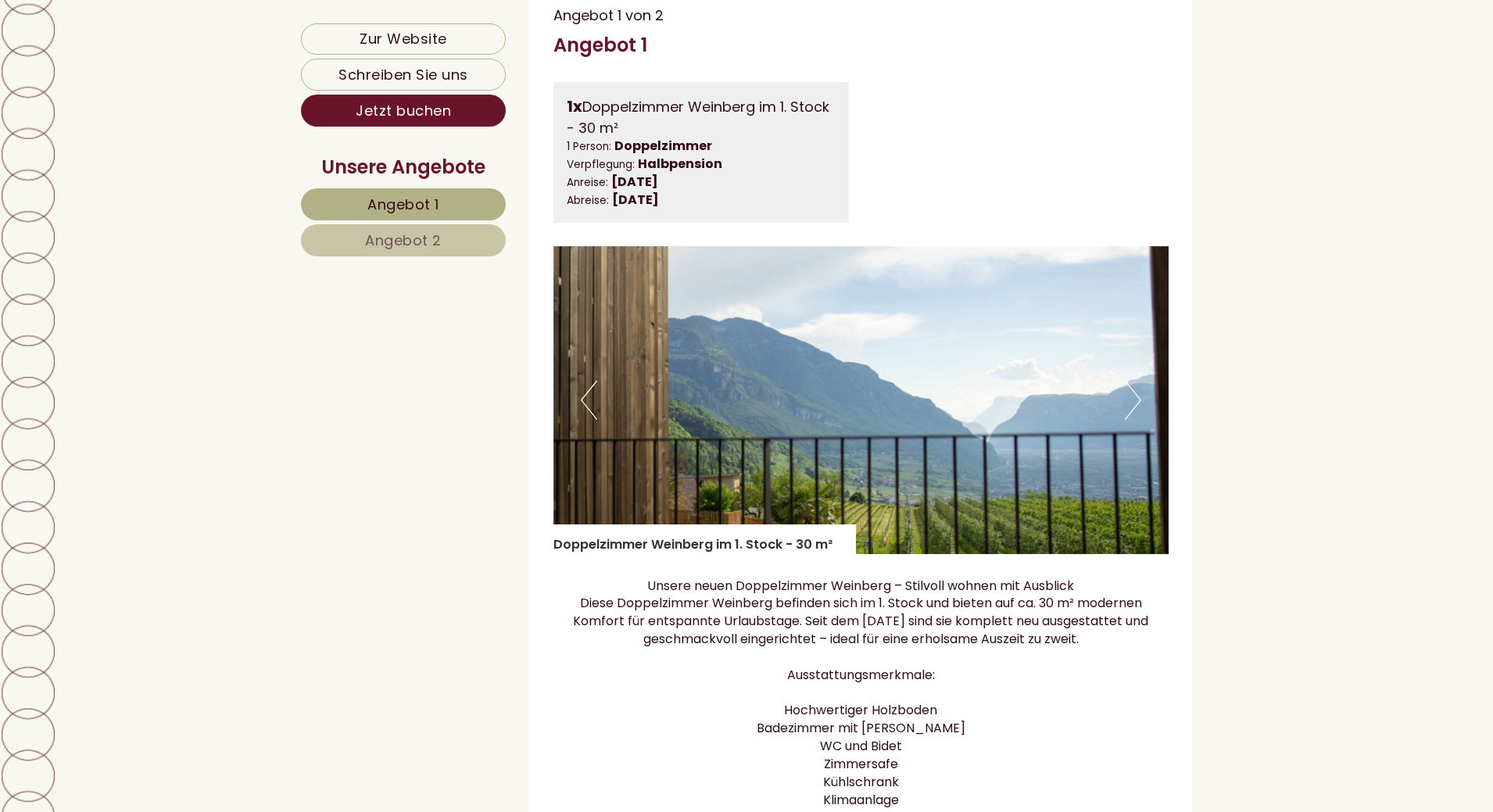
click at [1140, 411] on button "Next" at bounding box center [1133, 400] width 16 height 39
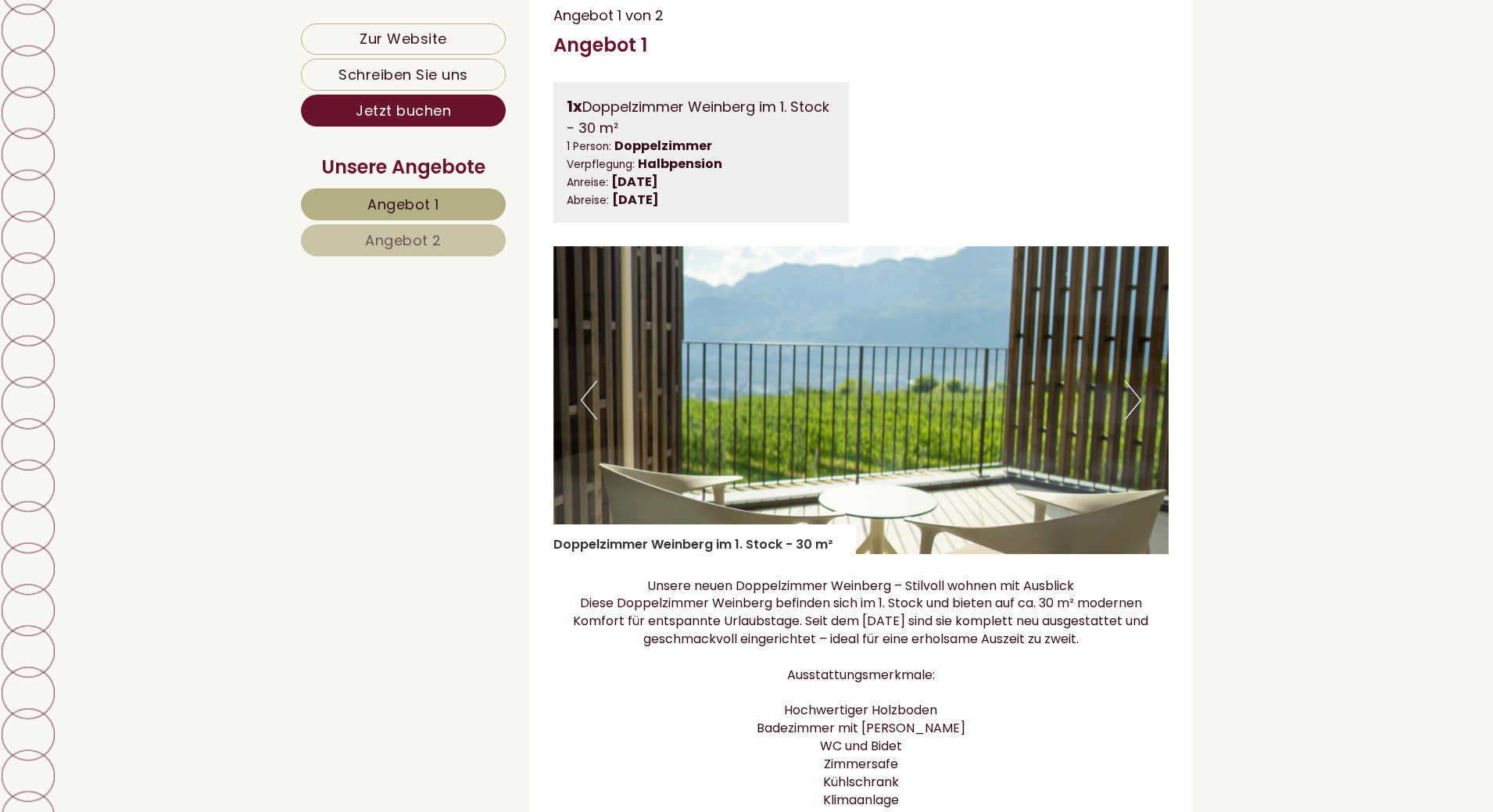
click at [1140, 411] on button "Next" at bounding box center [1133, 400] width 16 height 39
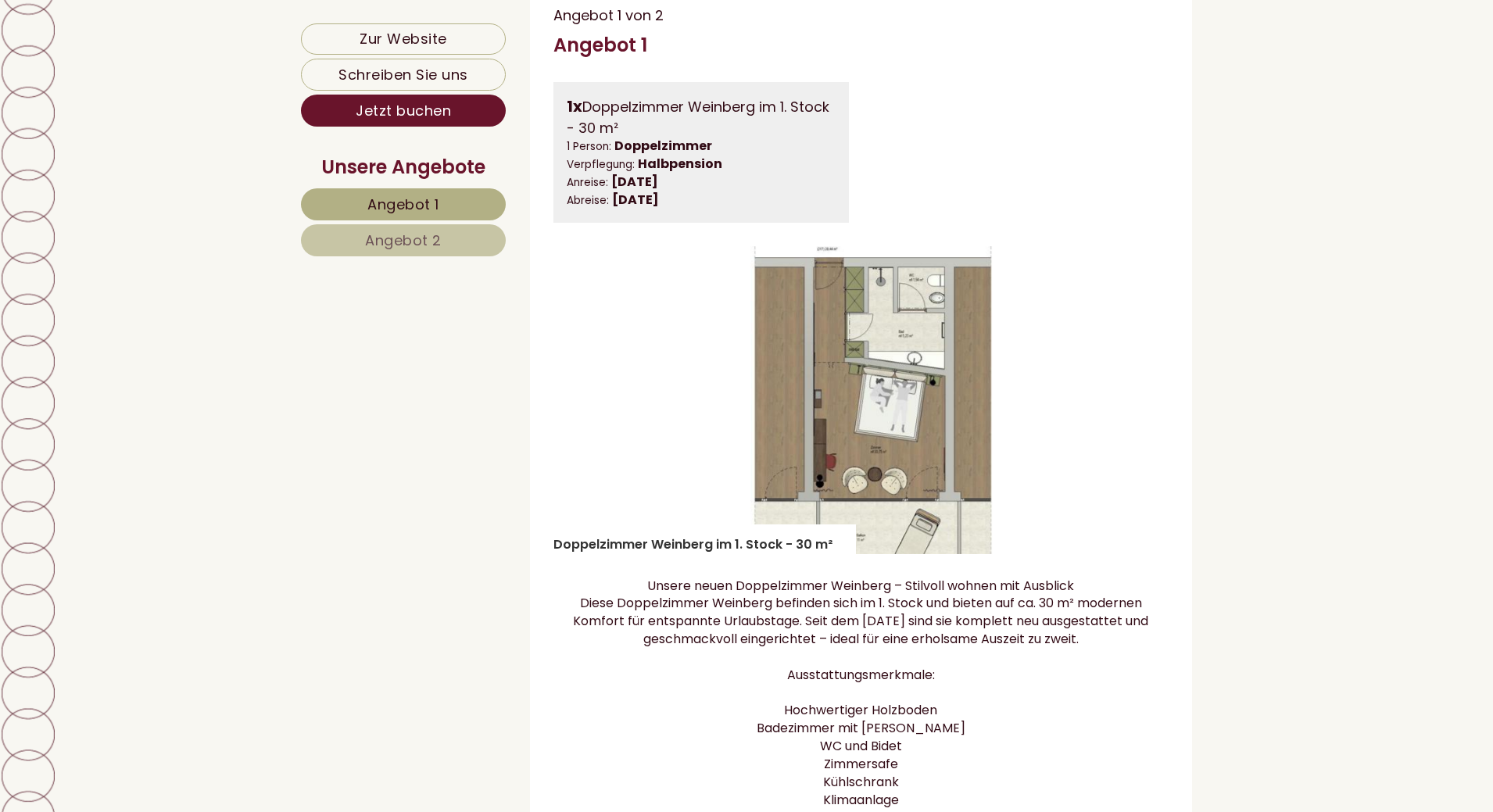
click at [1140, 411] on button "Next" at bounding box center [1133, 400] width 16 height 39
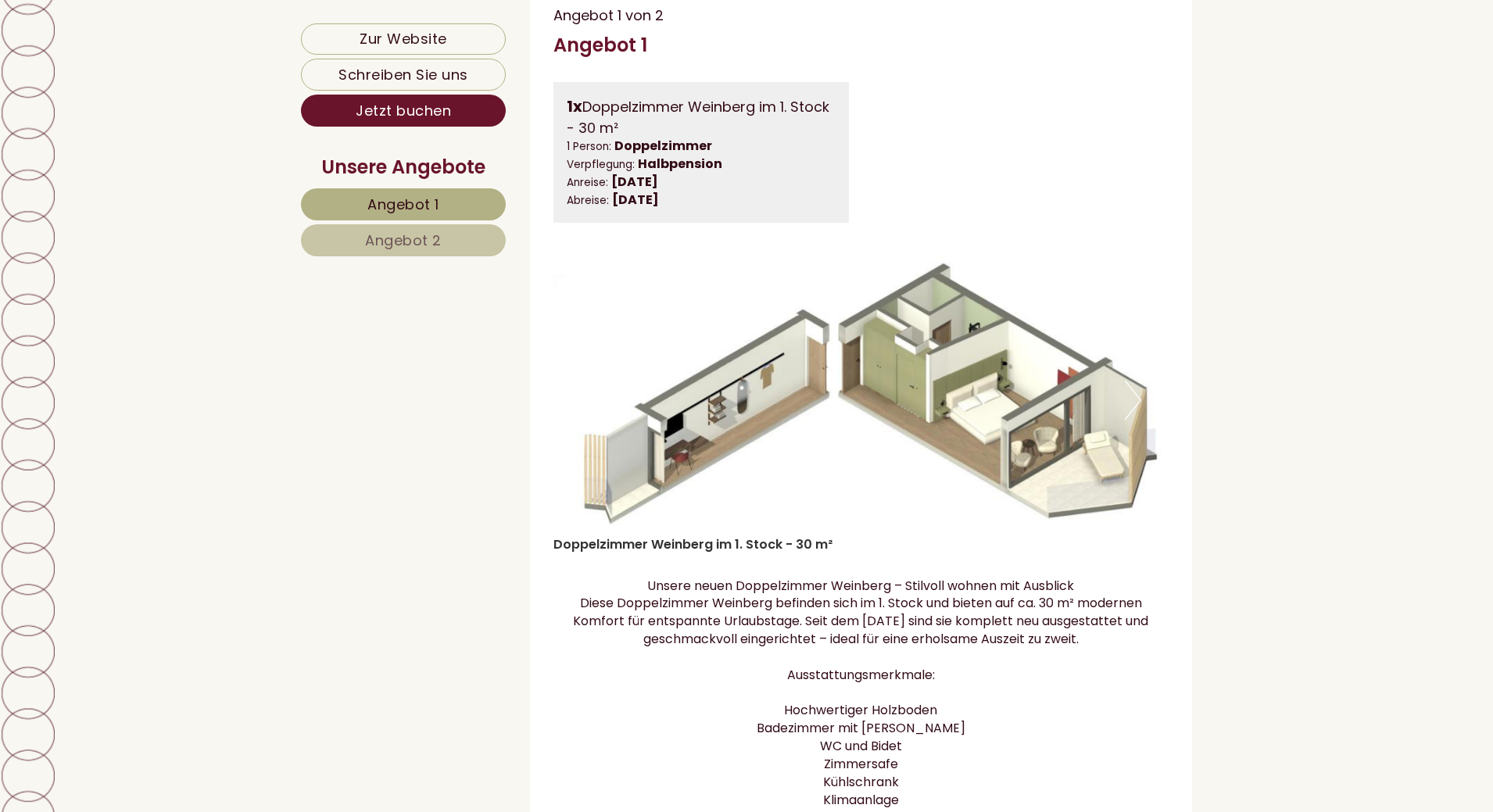
click at [1140, 412] on button "Next" at bounding box center [1133, 400] width 16 height 39
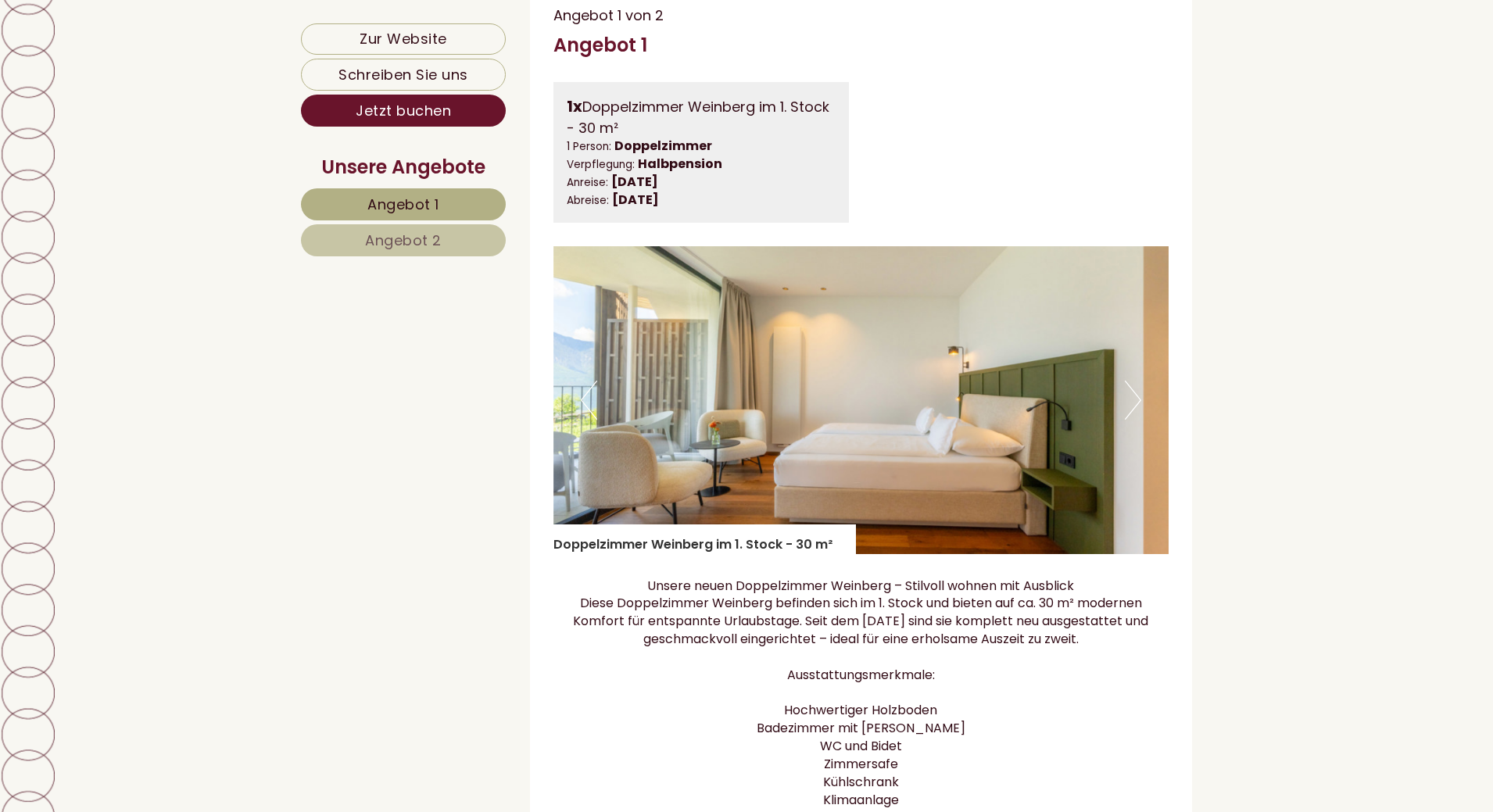
click at [573, 414] on img at bounding box center [861, 400] width 616 height 308
click at [583, 417] on button "Previous" at bounding box center [589, 400] width 16 height 39
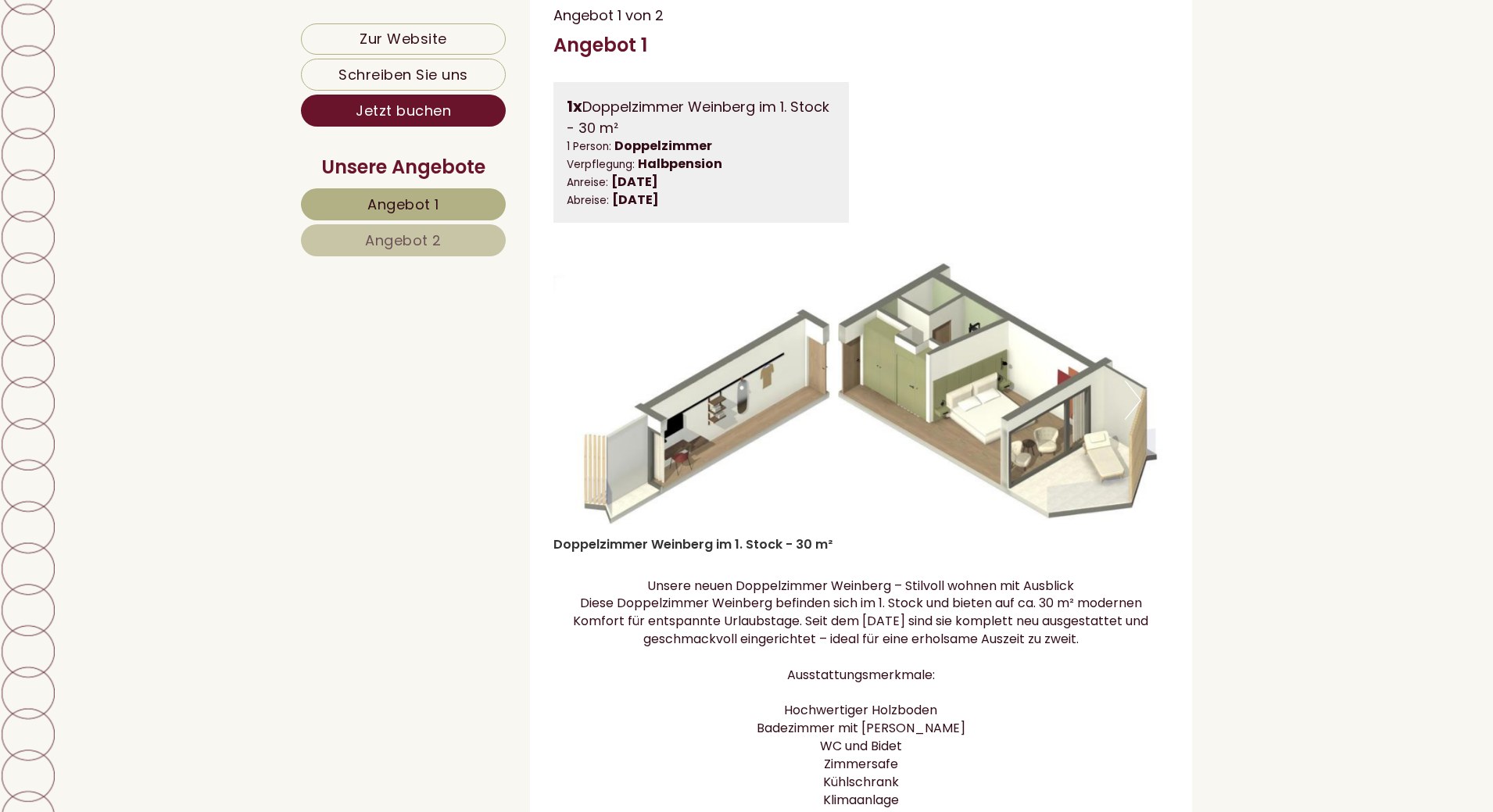
click at [1139, 413] on button "Next" at bounding box center [1133, 400] width 16 height 39
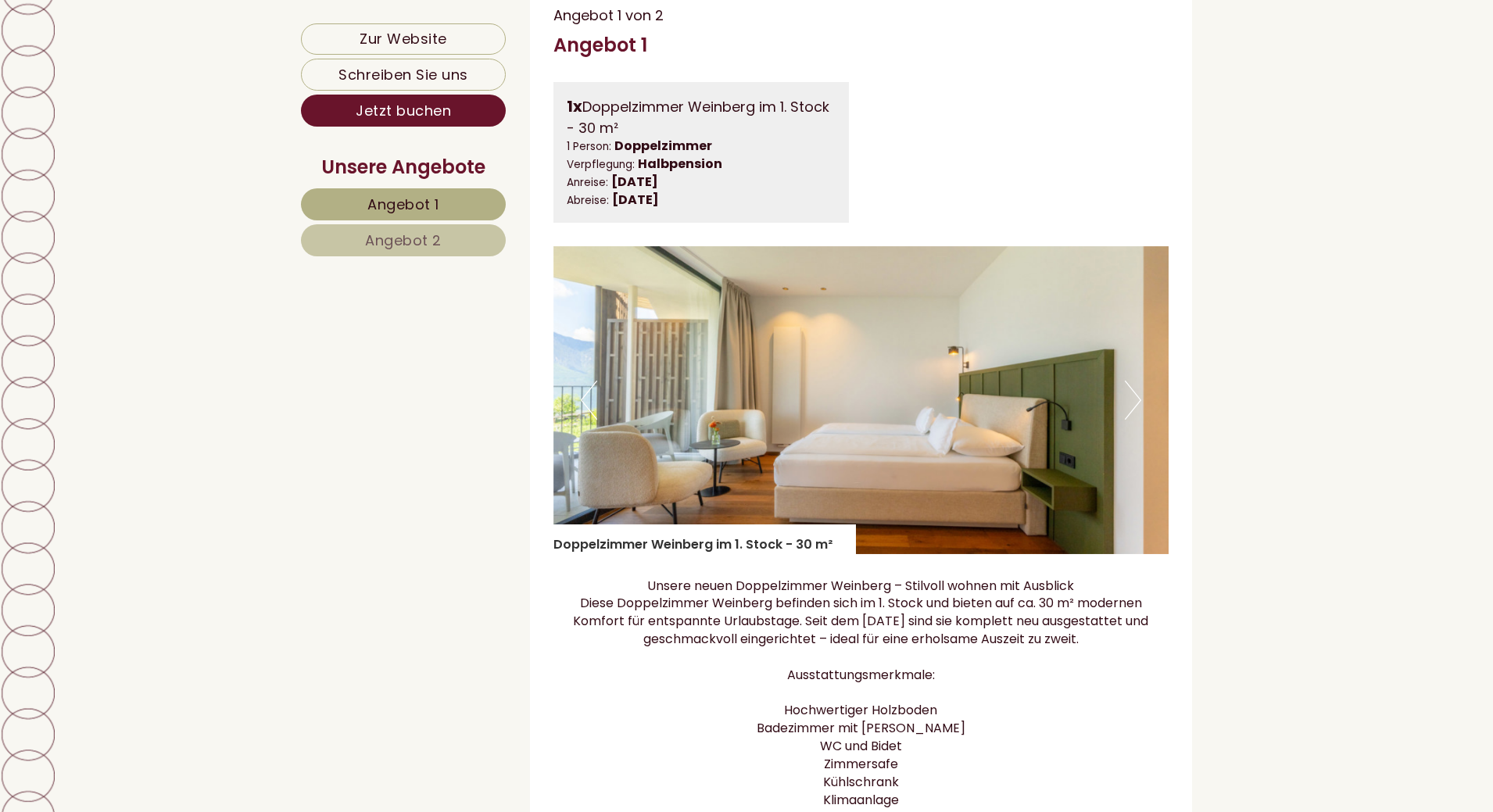
click at [1139, 413] on button "Next" at bounding box center [1133, 400] width 16 height 39
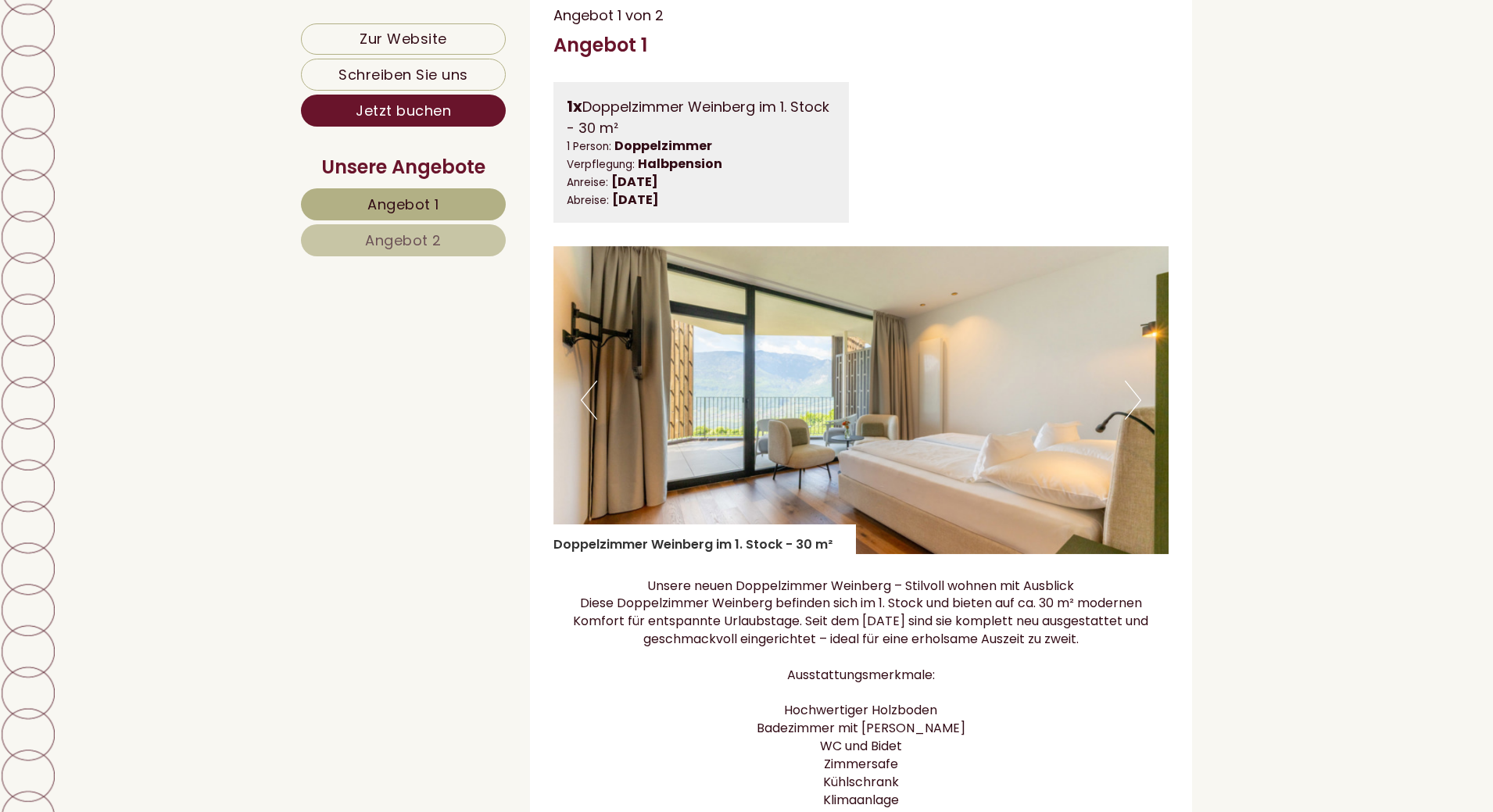
click at [1139, 413] on button "Next" at bounding box center [1133, 400] width 16 height 39
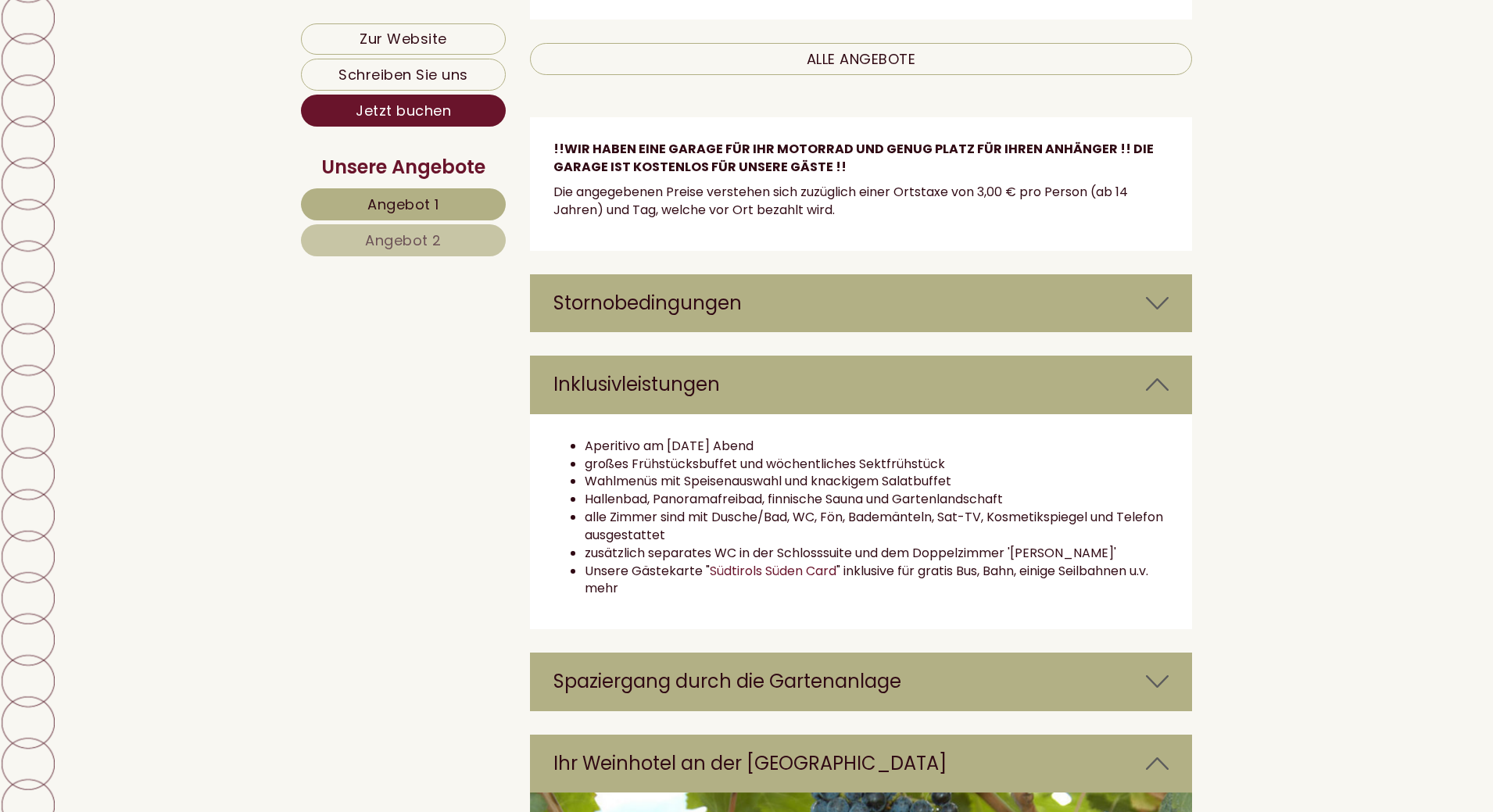
scroll to position [2335, 0]
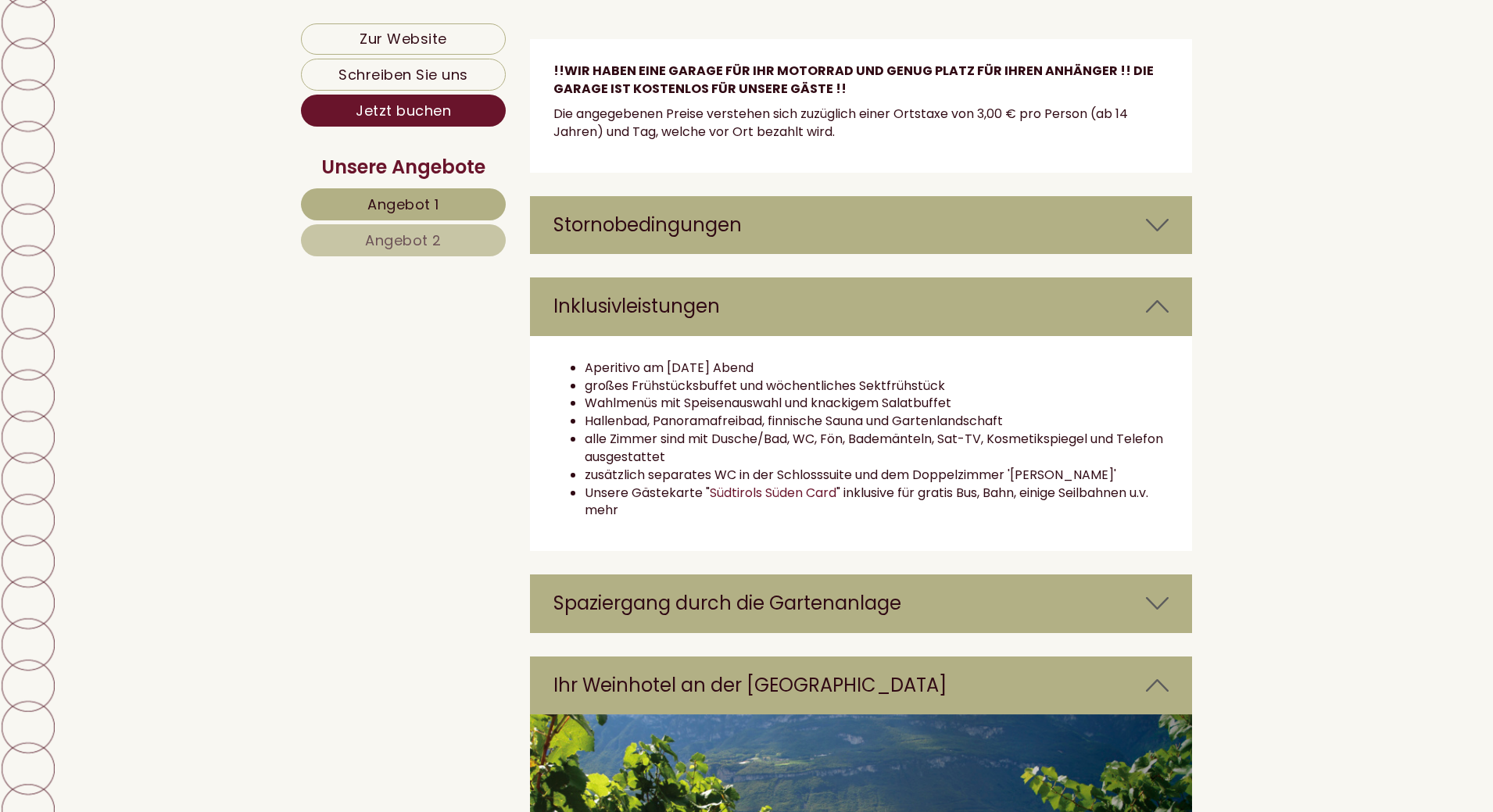
click at [798, 618] on div "Spaziergang durch die Gartenanlage" at bounding box center [861, 603] width 663 height 57
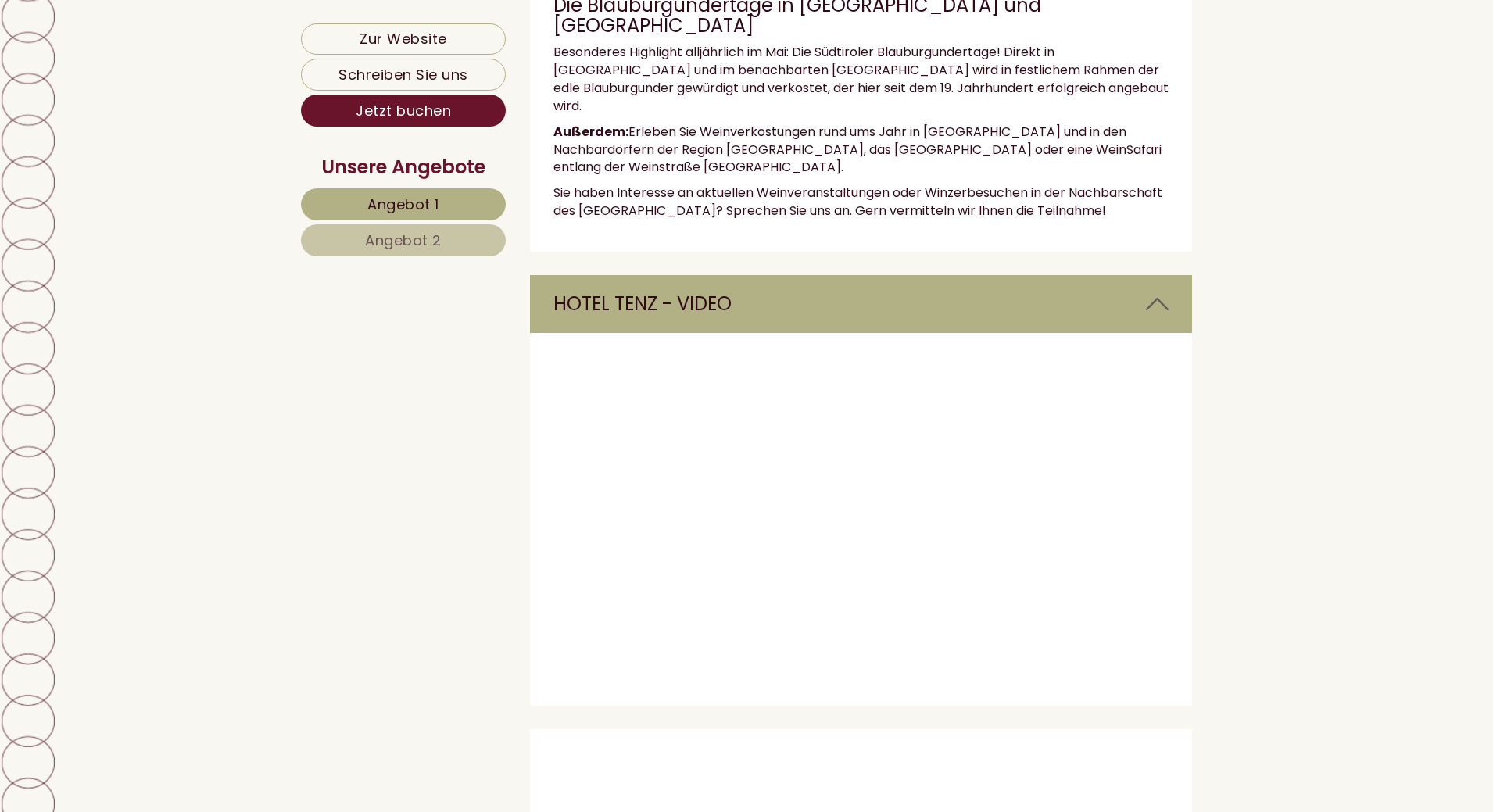
scroll to position [4446, 0]
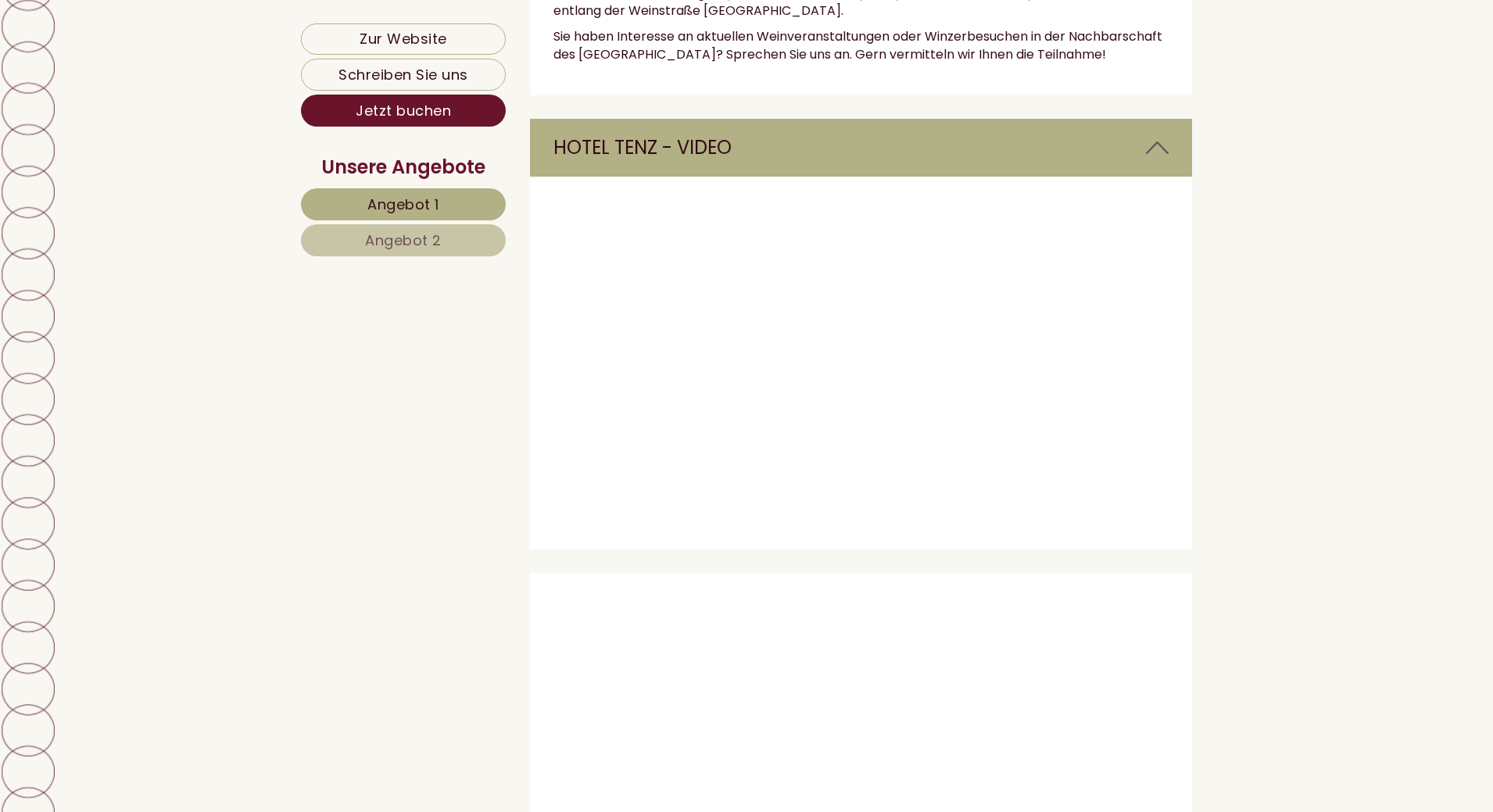
click at [1334, 474] on div "Sehr geehrter Herr Waehnert, herzlichen Dank für Ihre Anfrage! Seit dem 1. Mai …" at bounding box center [746, 143] width 1493 height 7778
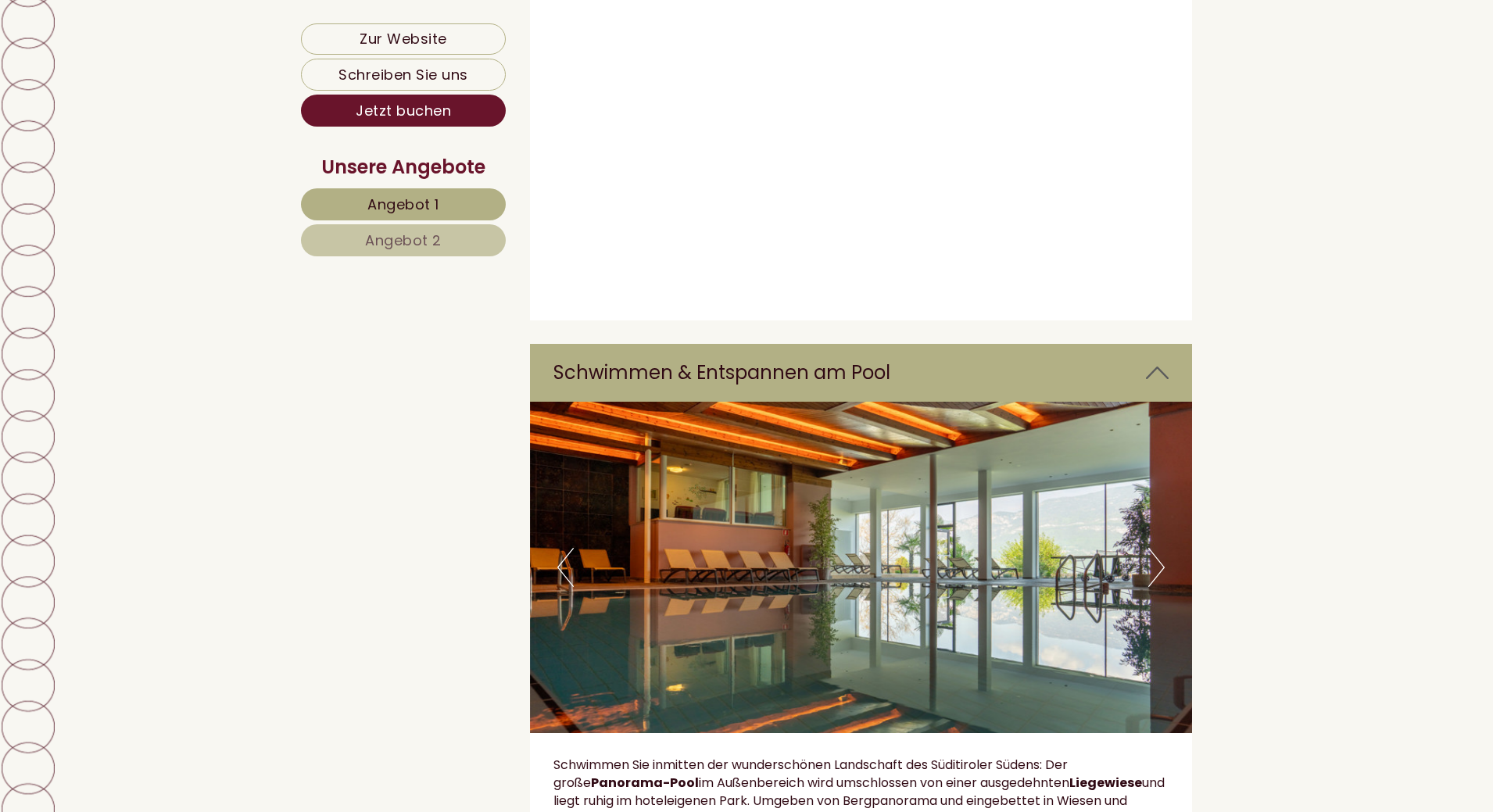
scroll to position [5227, 0]
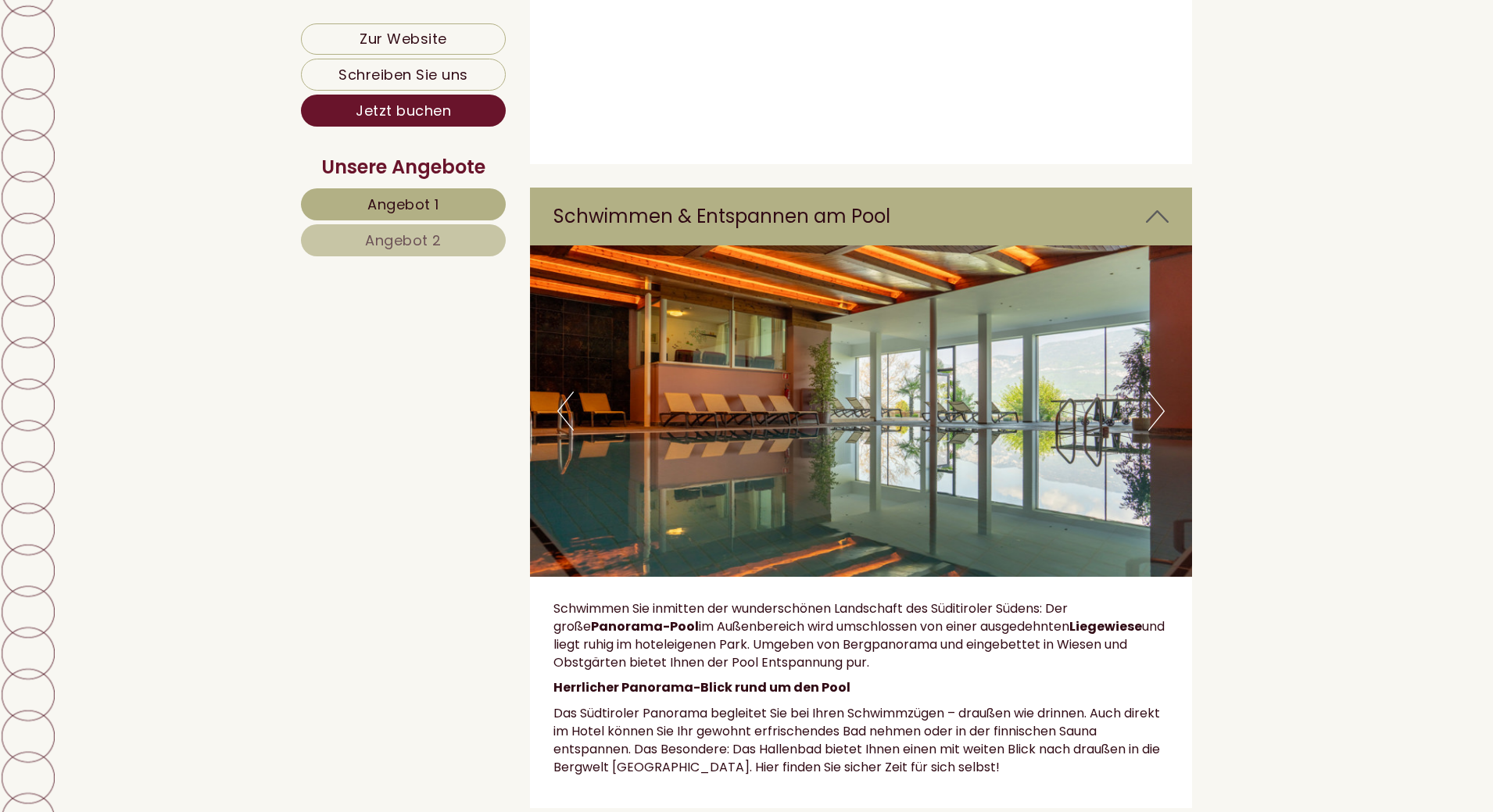
click at [1157, 392] on button "Next" at bounding box center [1156, 411] width 16 height 39
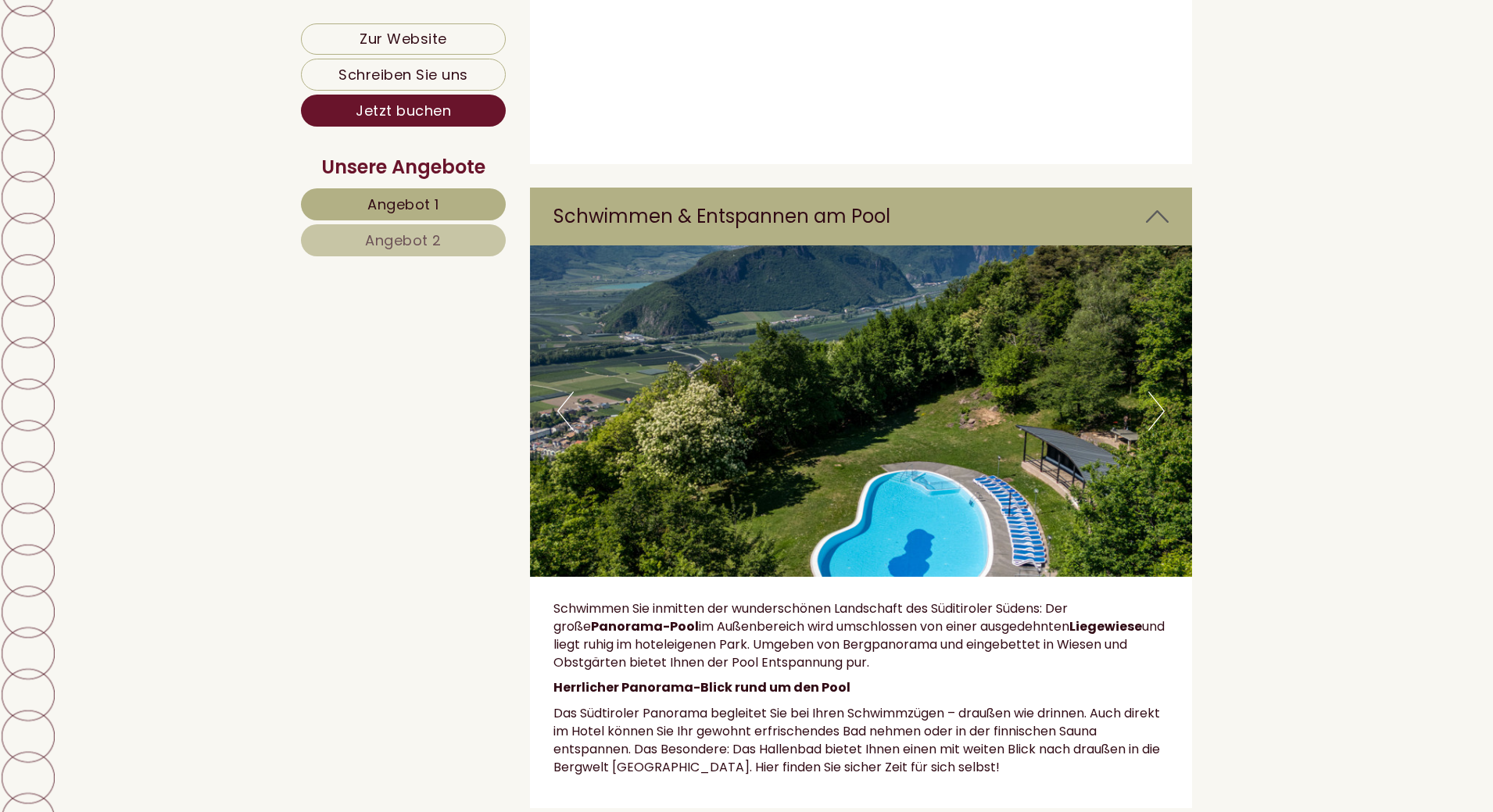
click at [1157, 392] on button "Next" at bounding box center [1156, 411] width 16 height 39
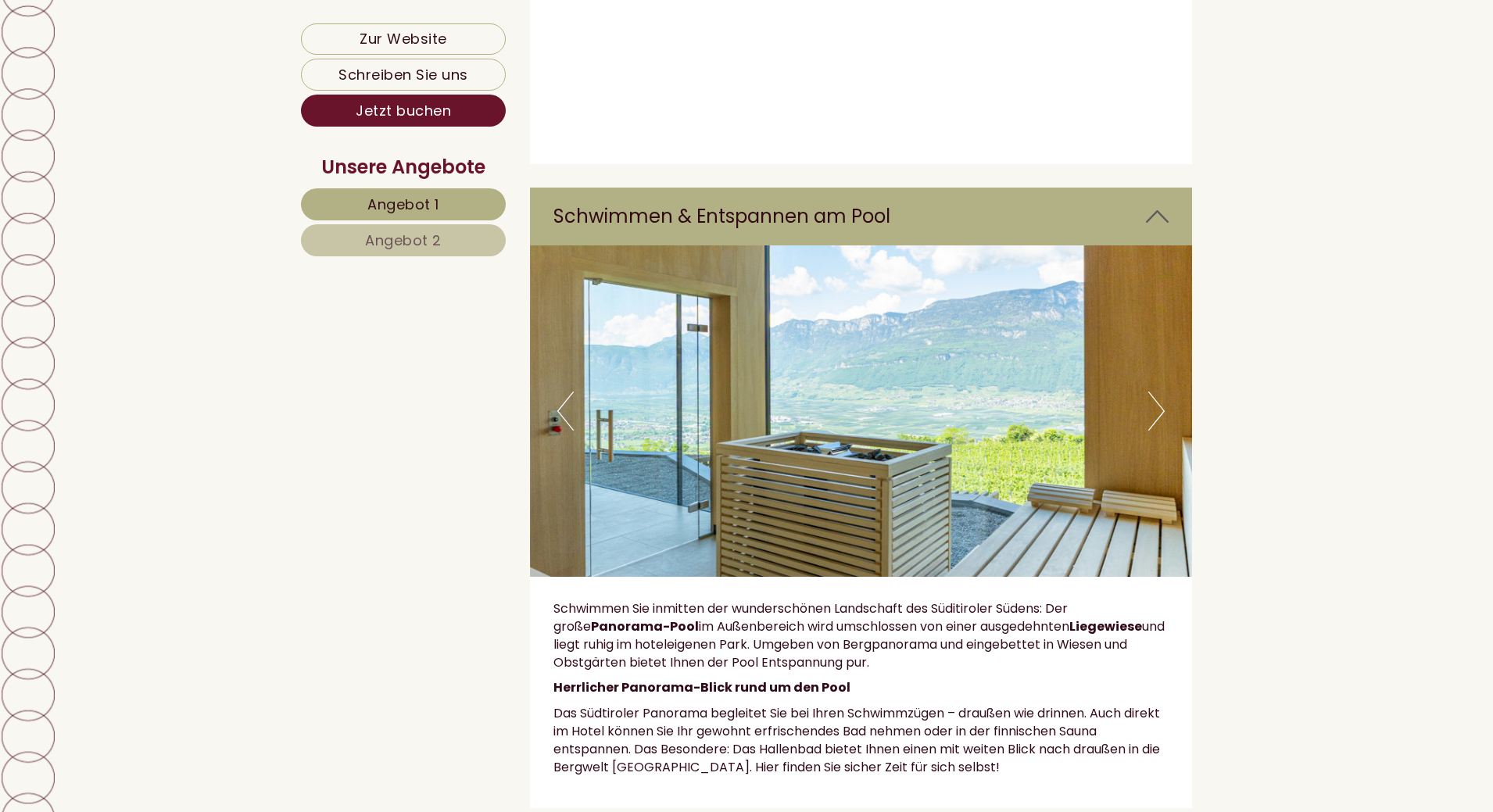
click at [1157, 392] on button "Next" at bounding box center [1156, 411] width 16 height 39
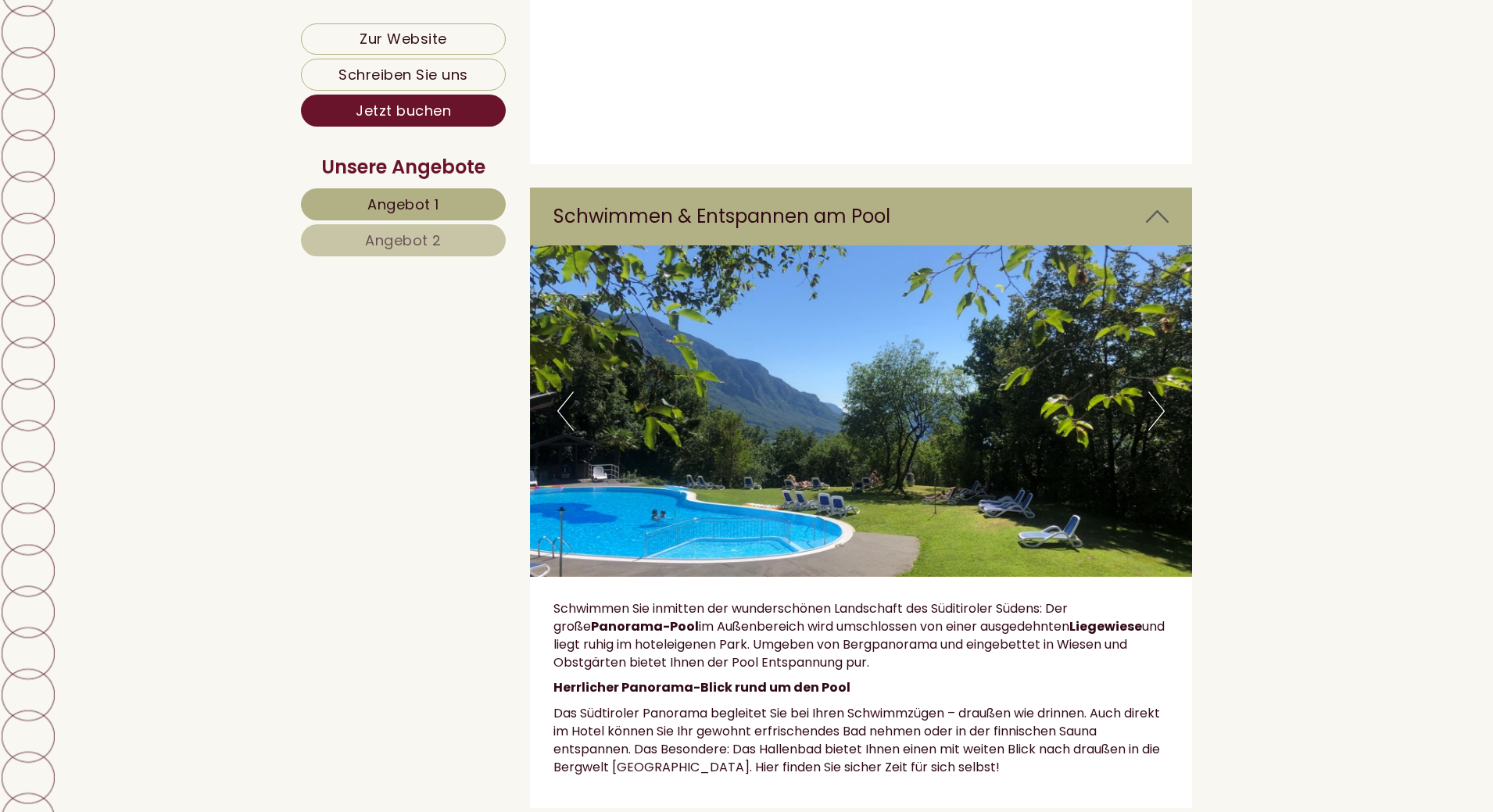
click at [1157, 392] on button "Next" at bounding box center [1156, 411] width 16 height 39
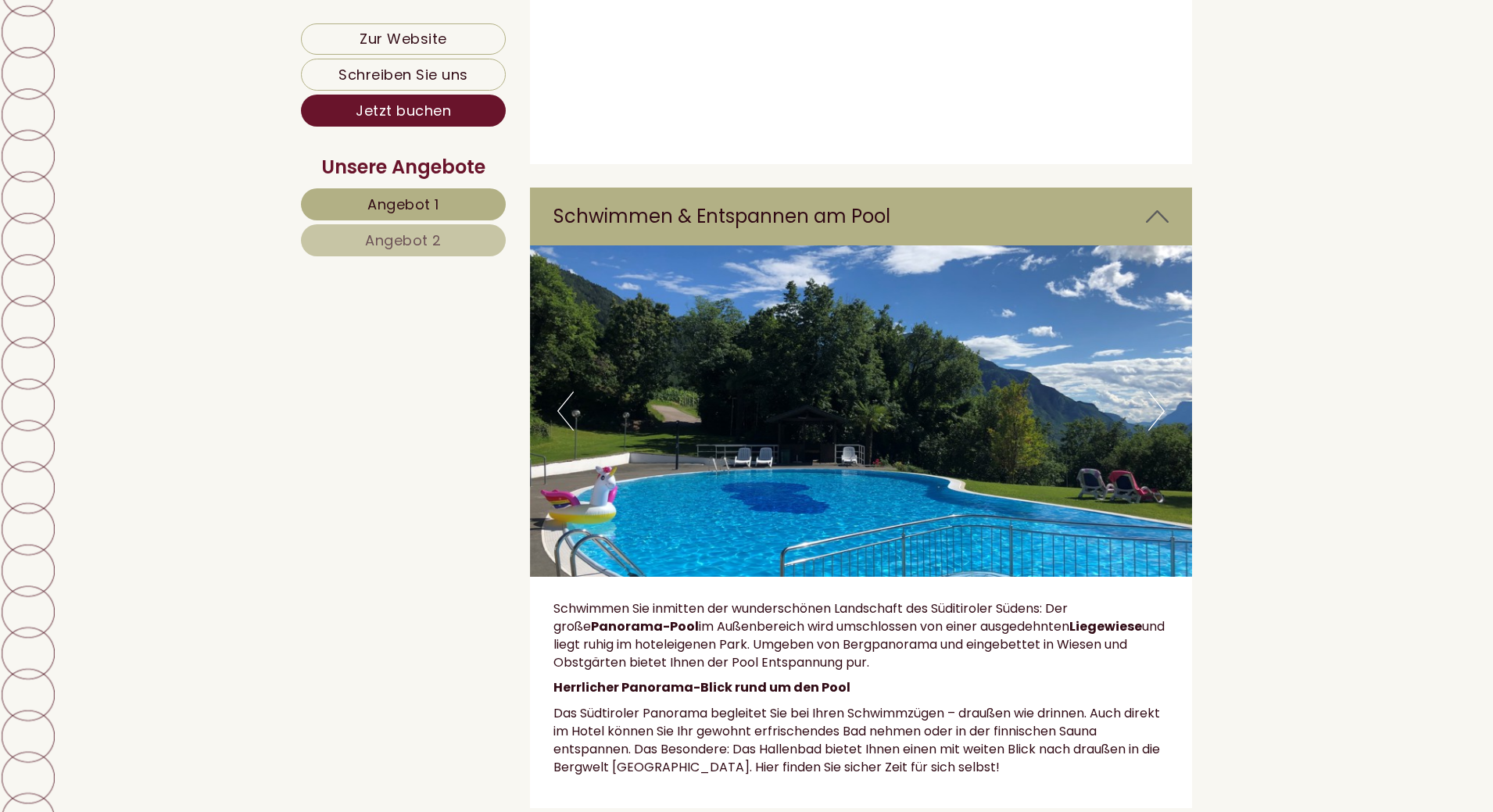
click at [1157, 392] on button "Next" at bounding box center [1156, 411] width 16 height 39
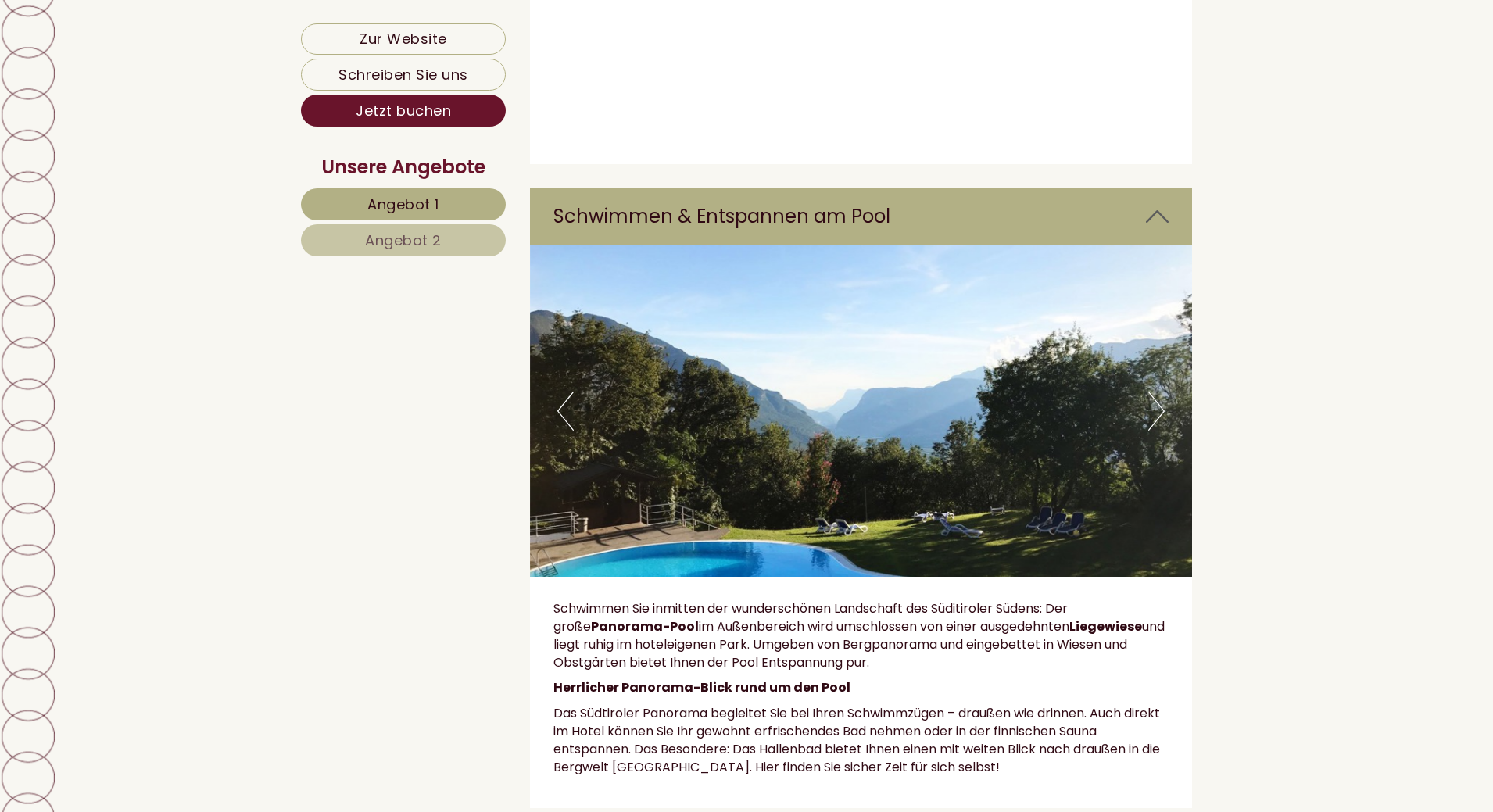
click at [1157, 392] on button "Next" at bounding box center [1156, 411] width 16 height 39
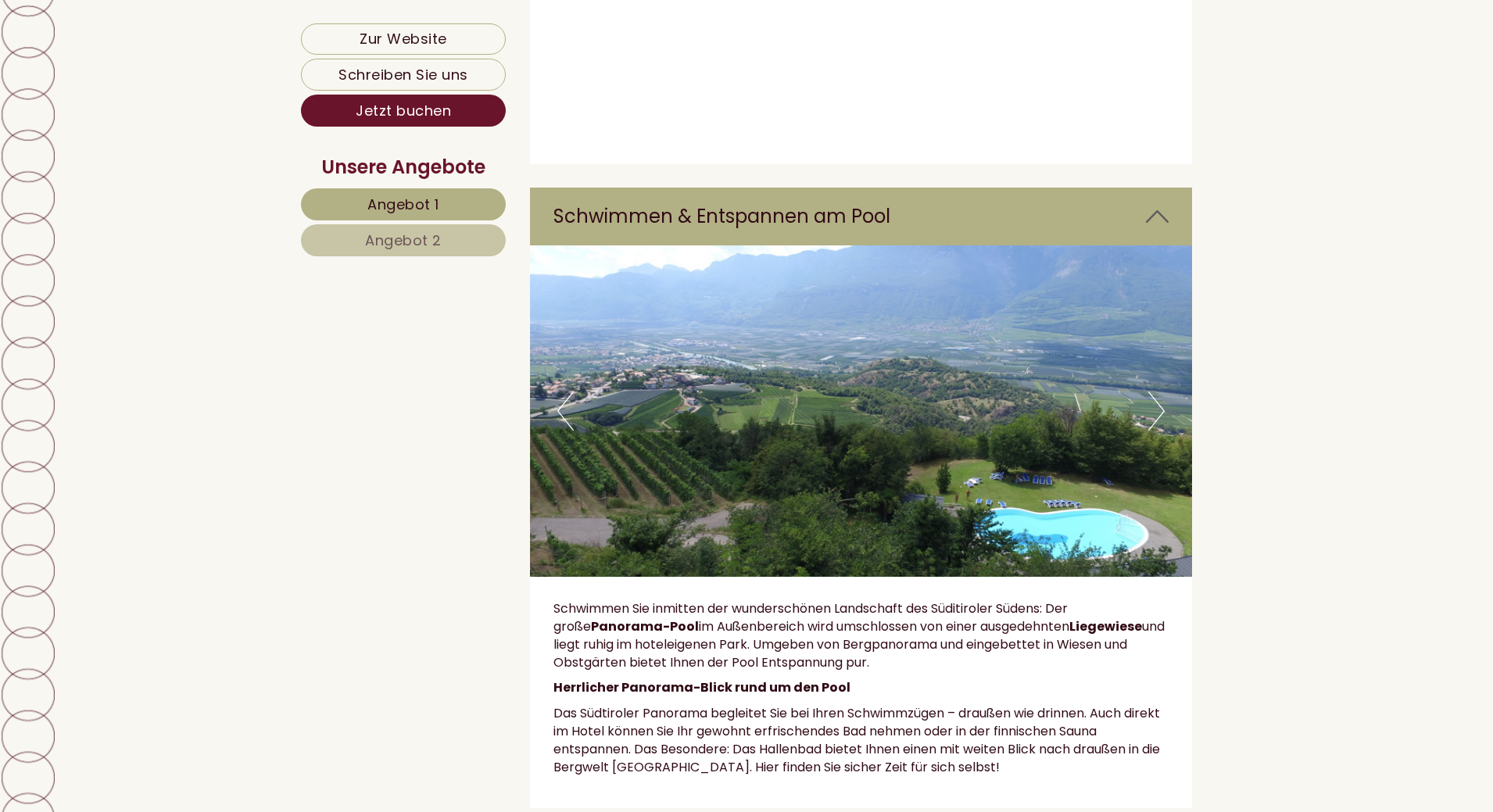
click at [1157, 392] on button "Next" at bounding box center [1156, 411] width 16 height 39
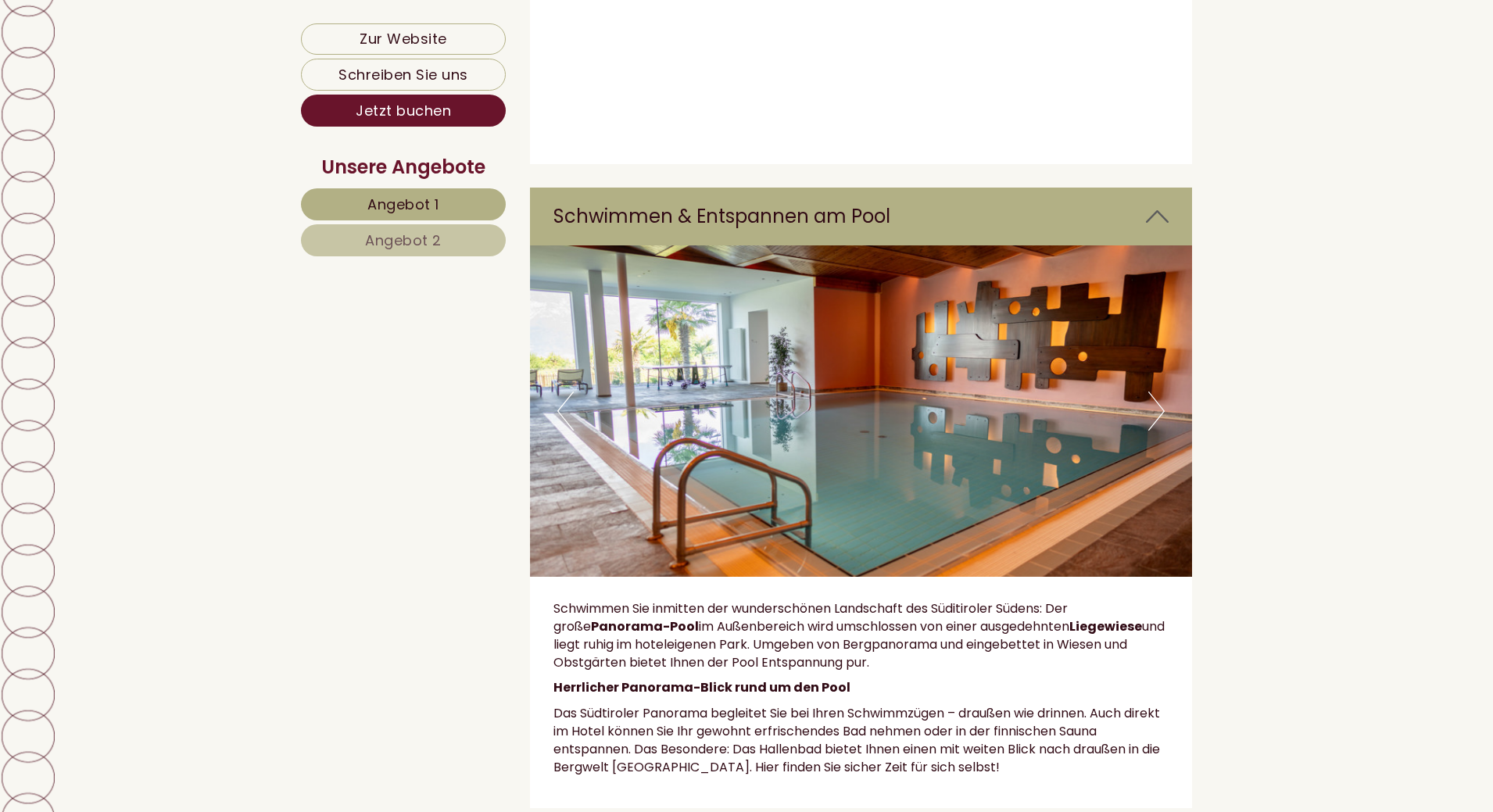
click at [1157, 392] on button "Next" at bounding box center [1156, 411] width 16 height 39
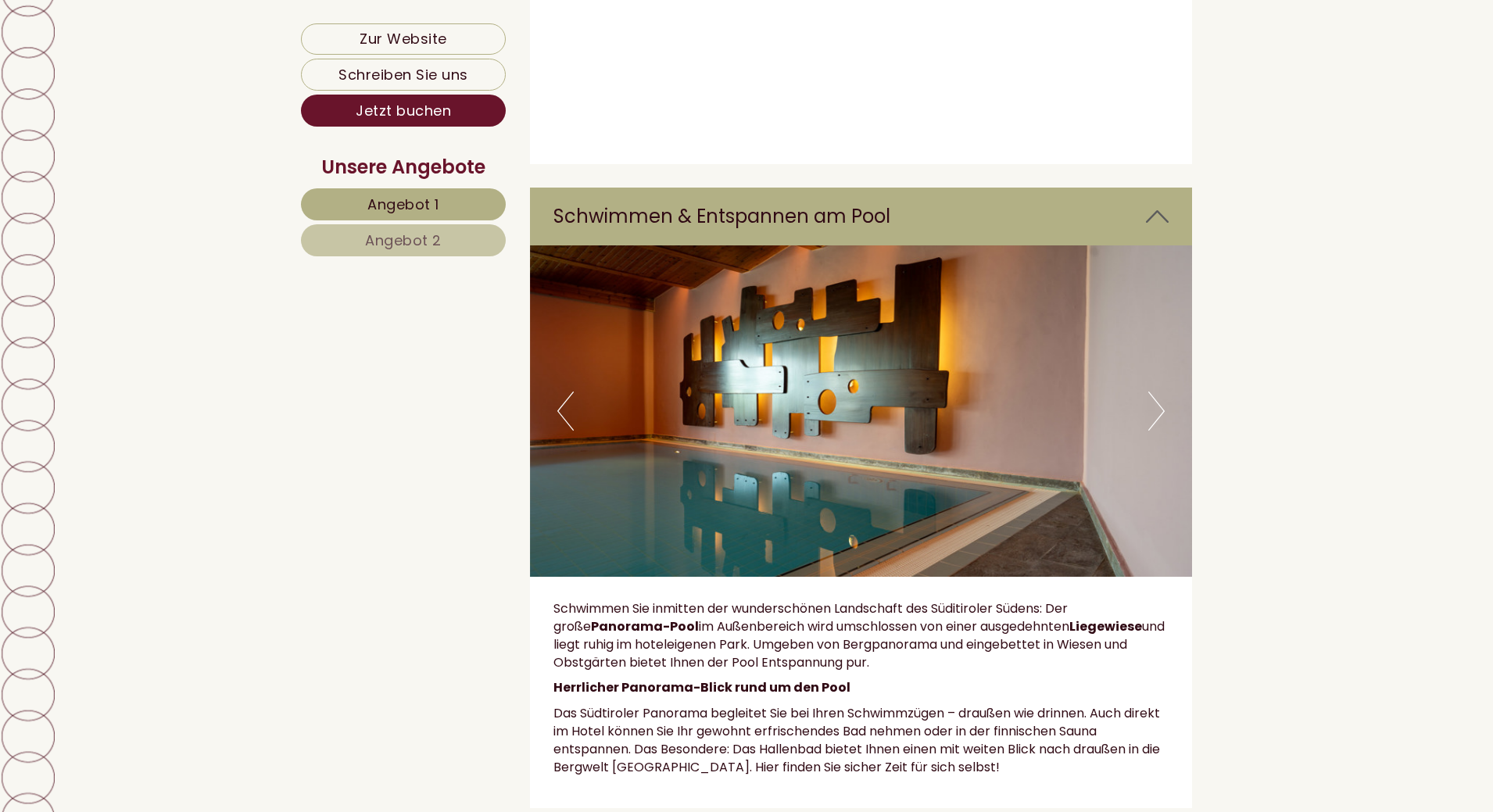
click at [1157, 392] on button "Next" at bounding box center [1156, 411] width 16 height 39
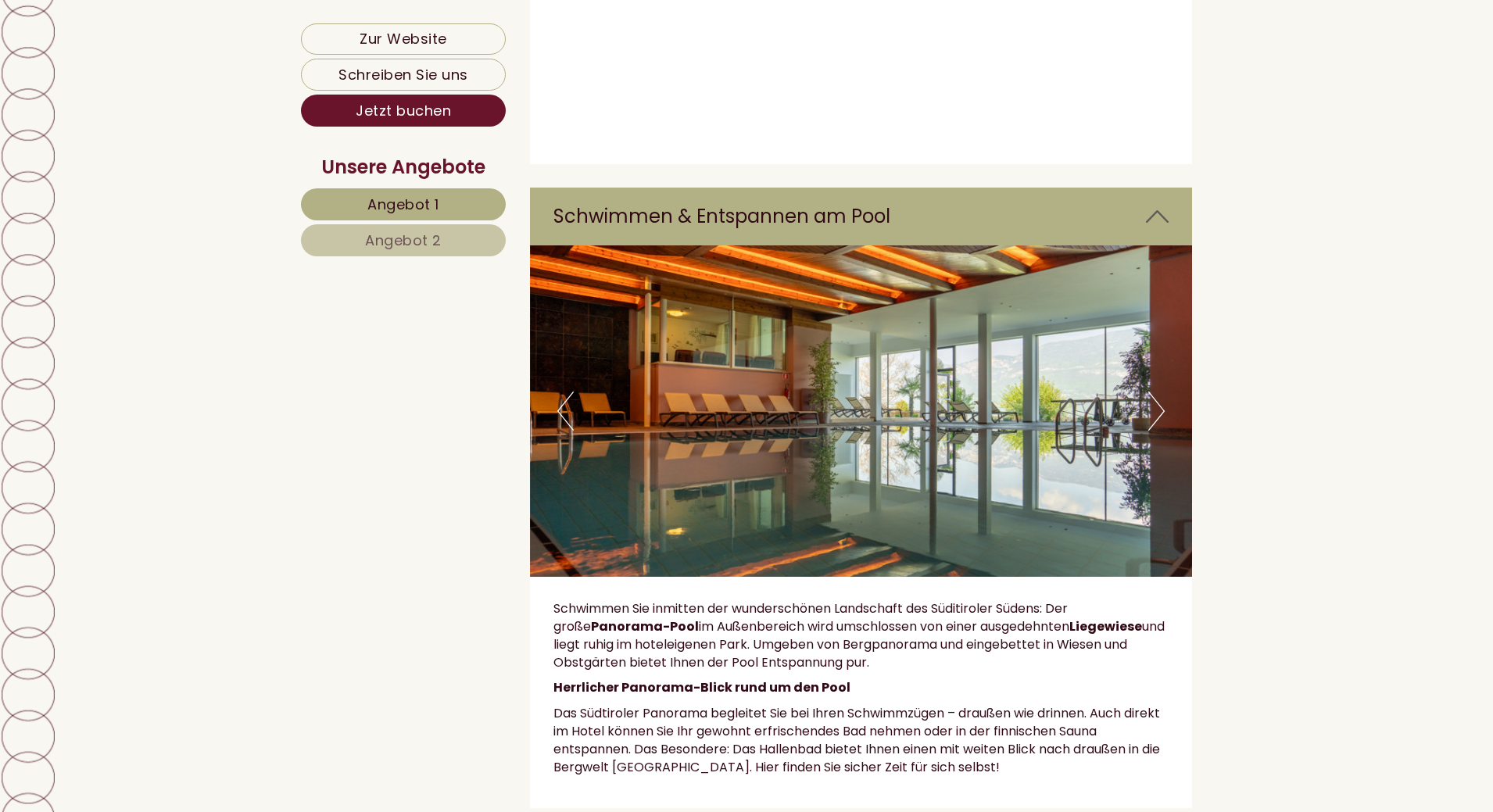
click at [1157, 392] on button "Next" at bounding box center [1156, 411] width 16 height 39
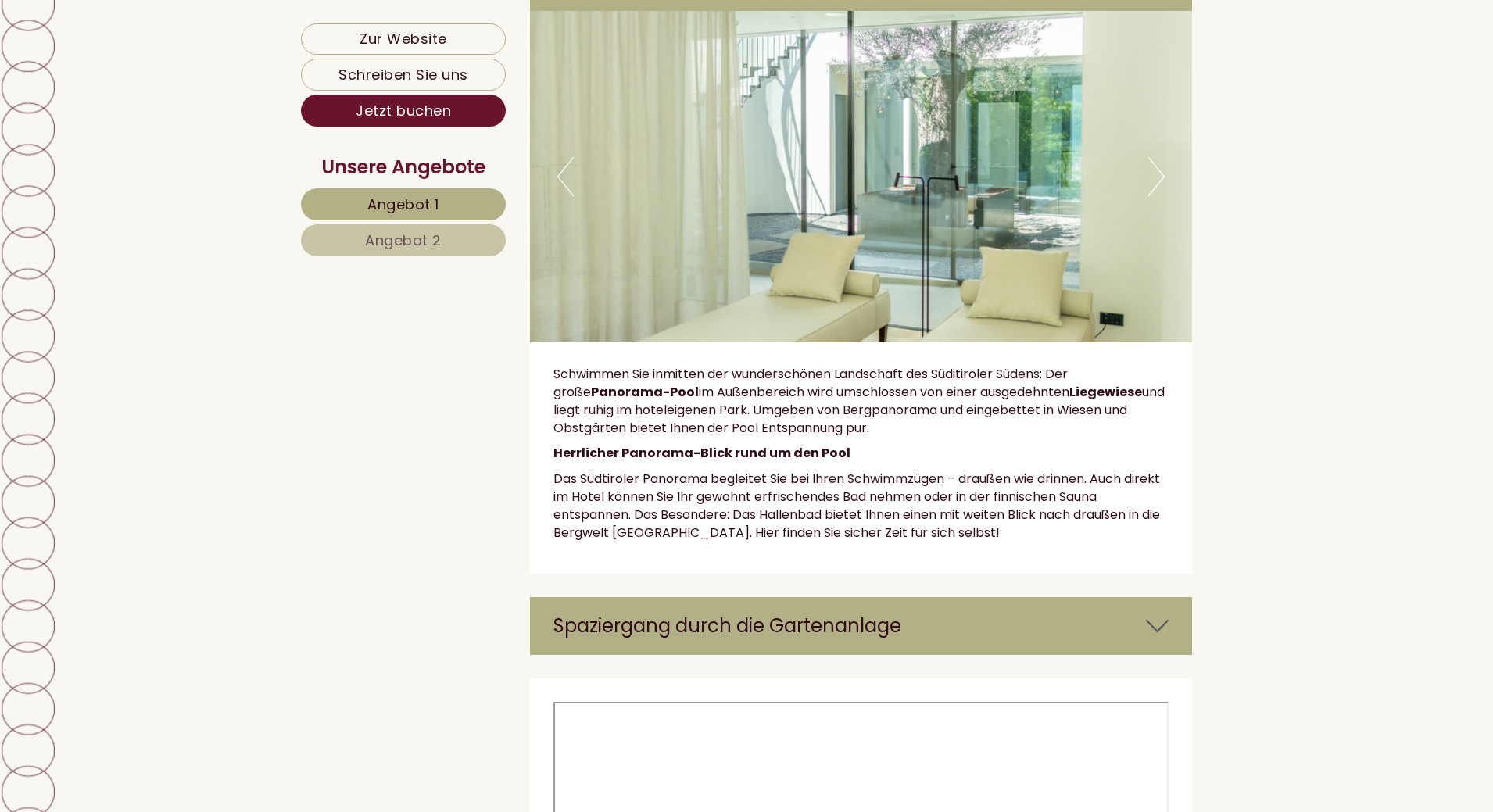
scroll to position [5150, 0]
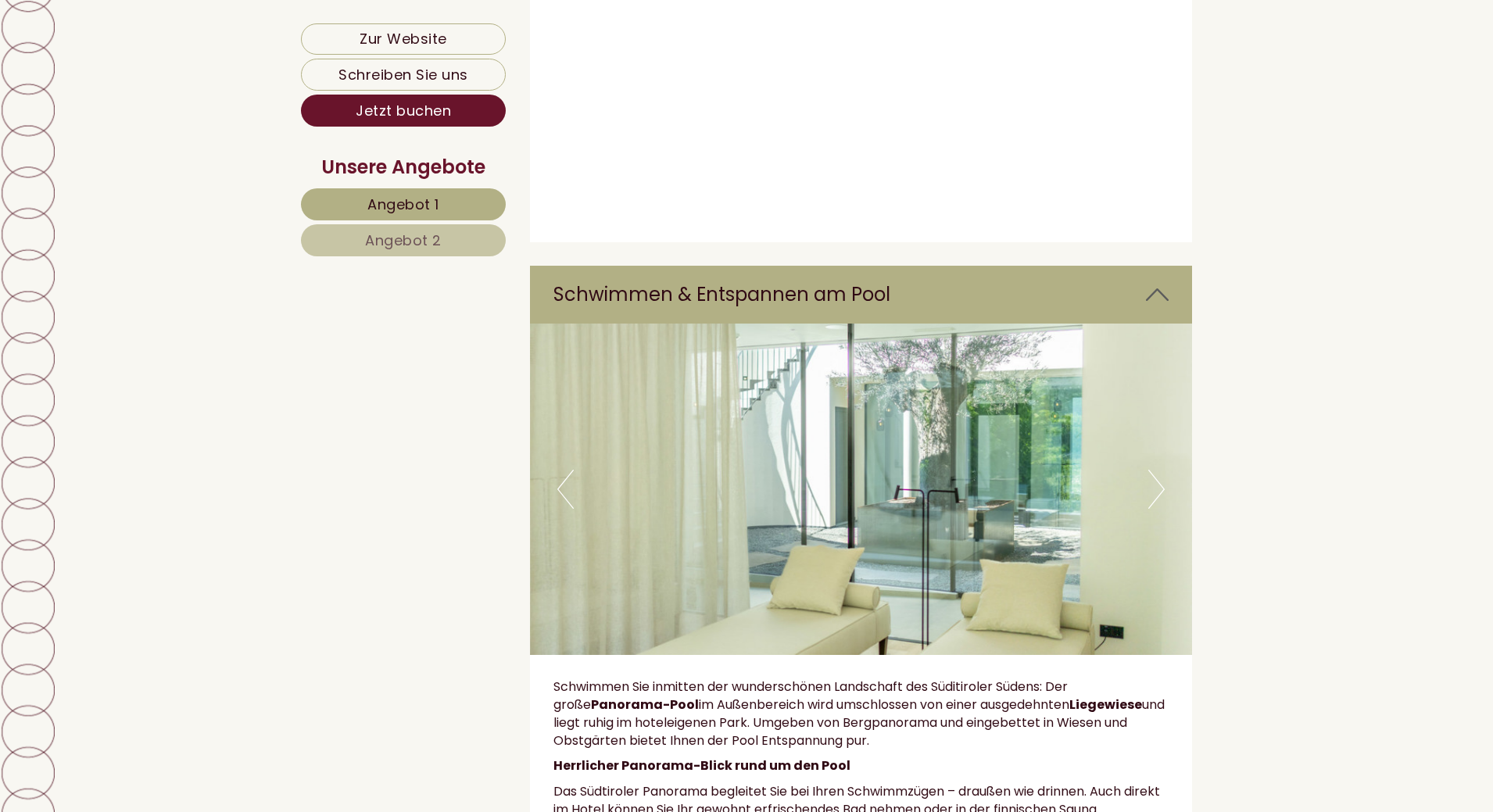
click at [1161, 470] on button "Next" at bounding box center [1156, 489] width 16 height 39
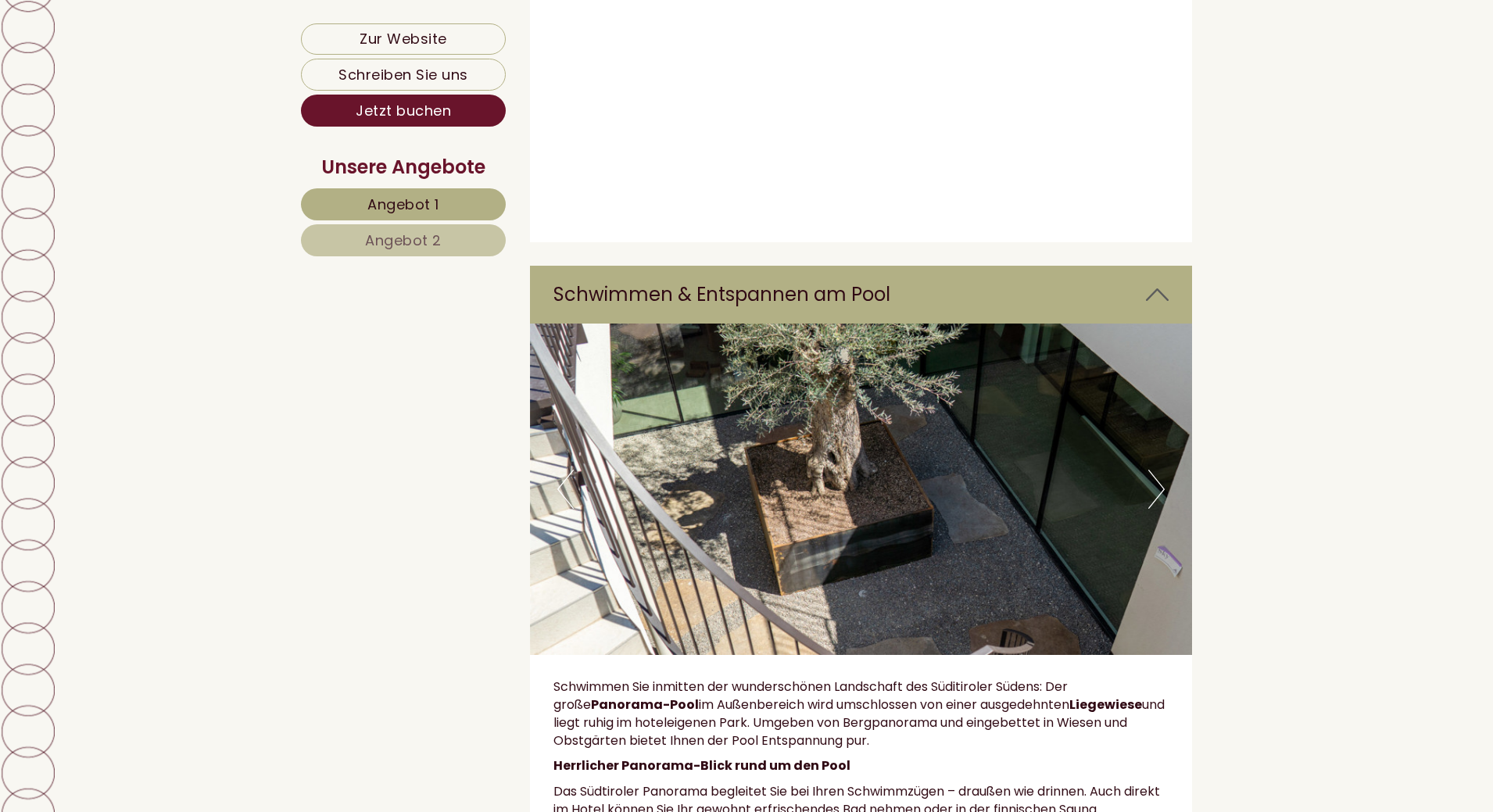
click at [1161, 470] on button "Next" at bounding box center [1156, 489] width 16 height 39
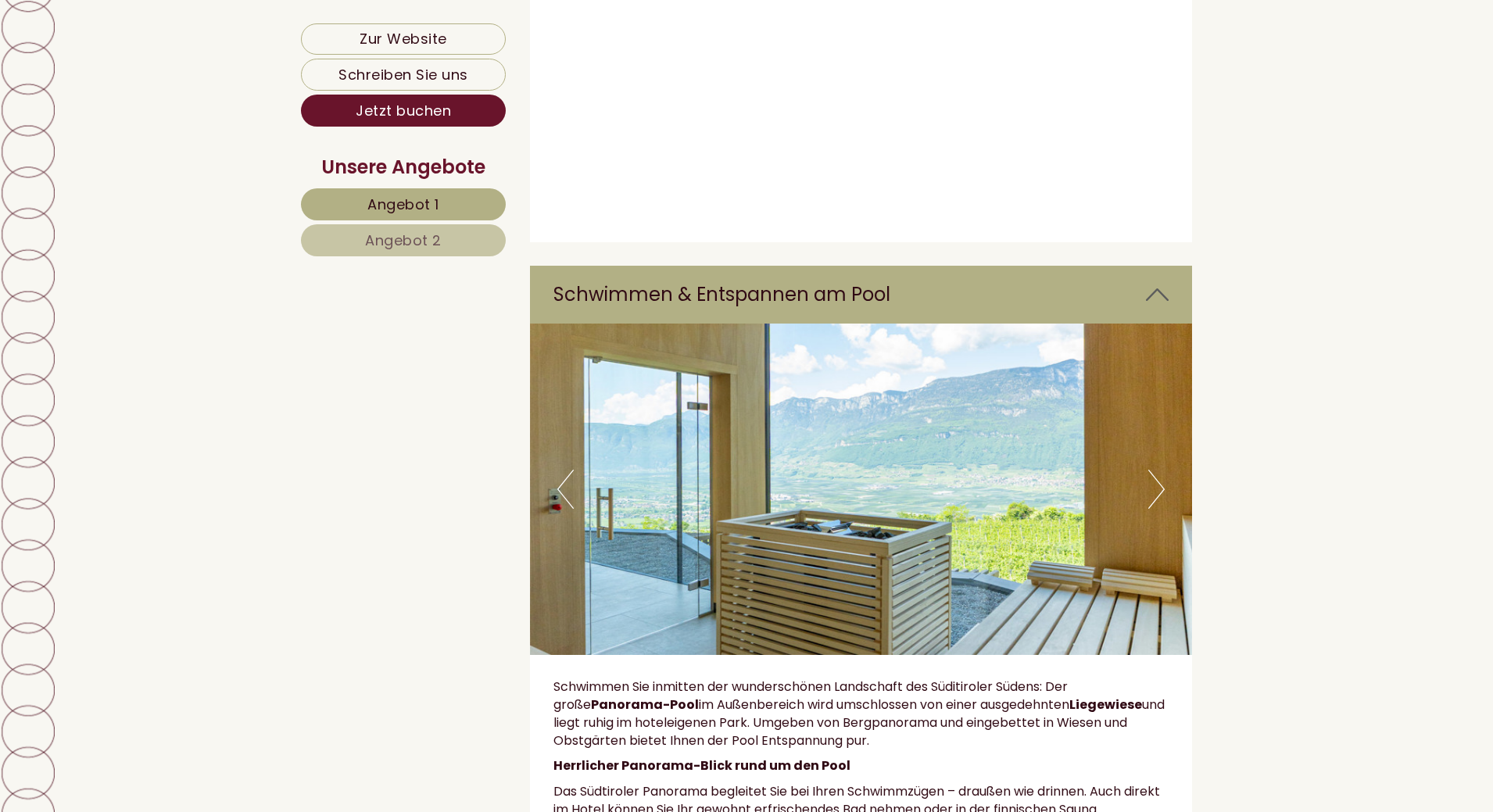
click at [1161, 470] on button "Next" at bounding box center [1156, 489] width 16 height 39
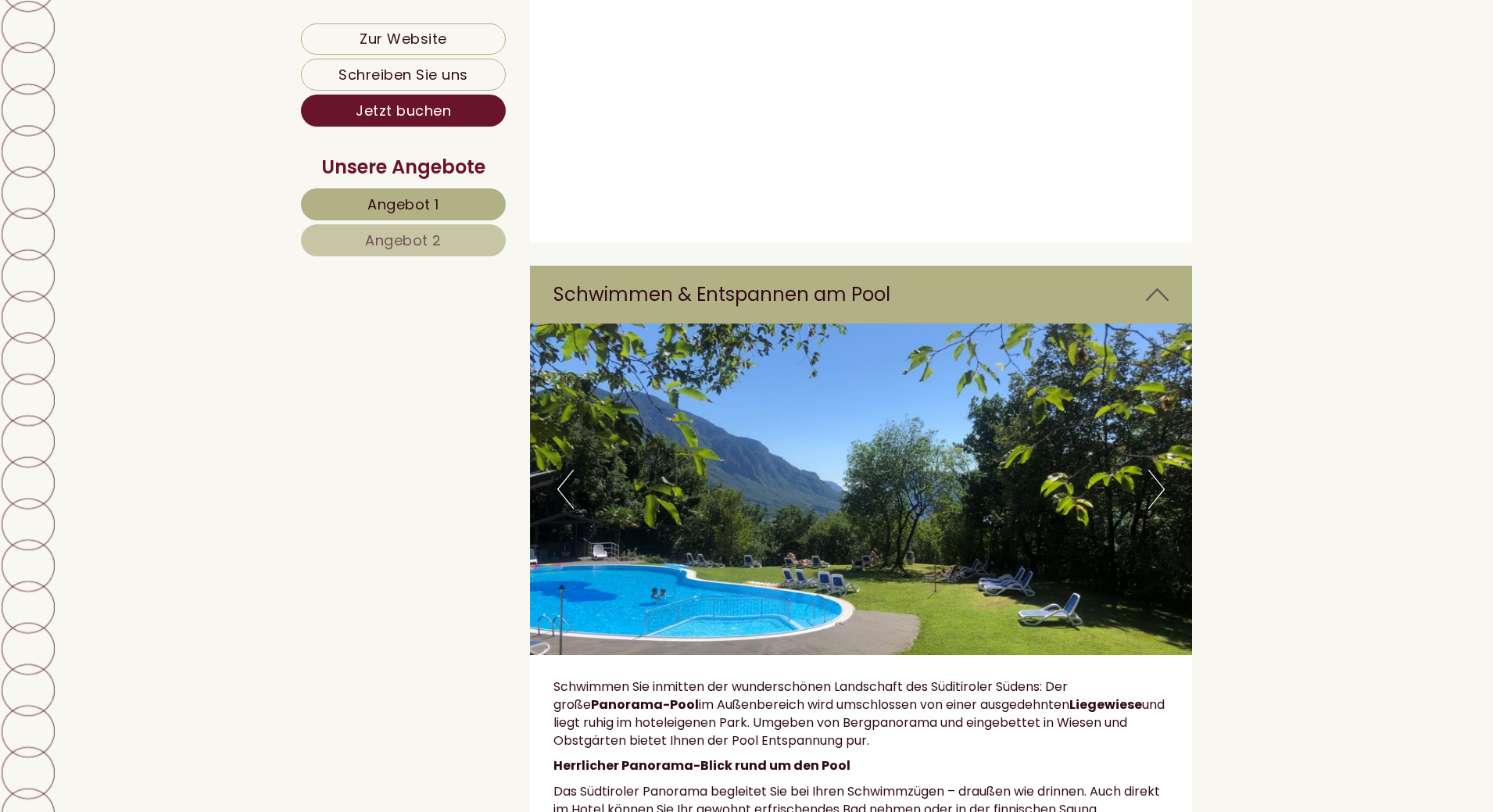
click at [1161, 470] on button "Next" at bounding box center [1156, 489] width 16 height 39
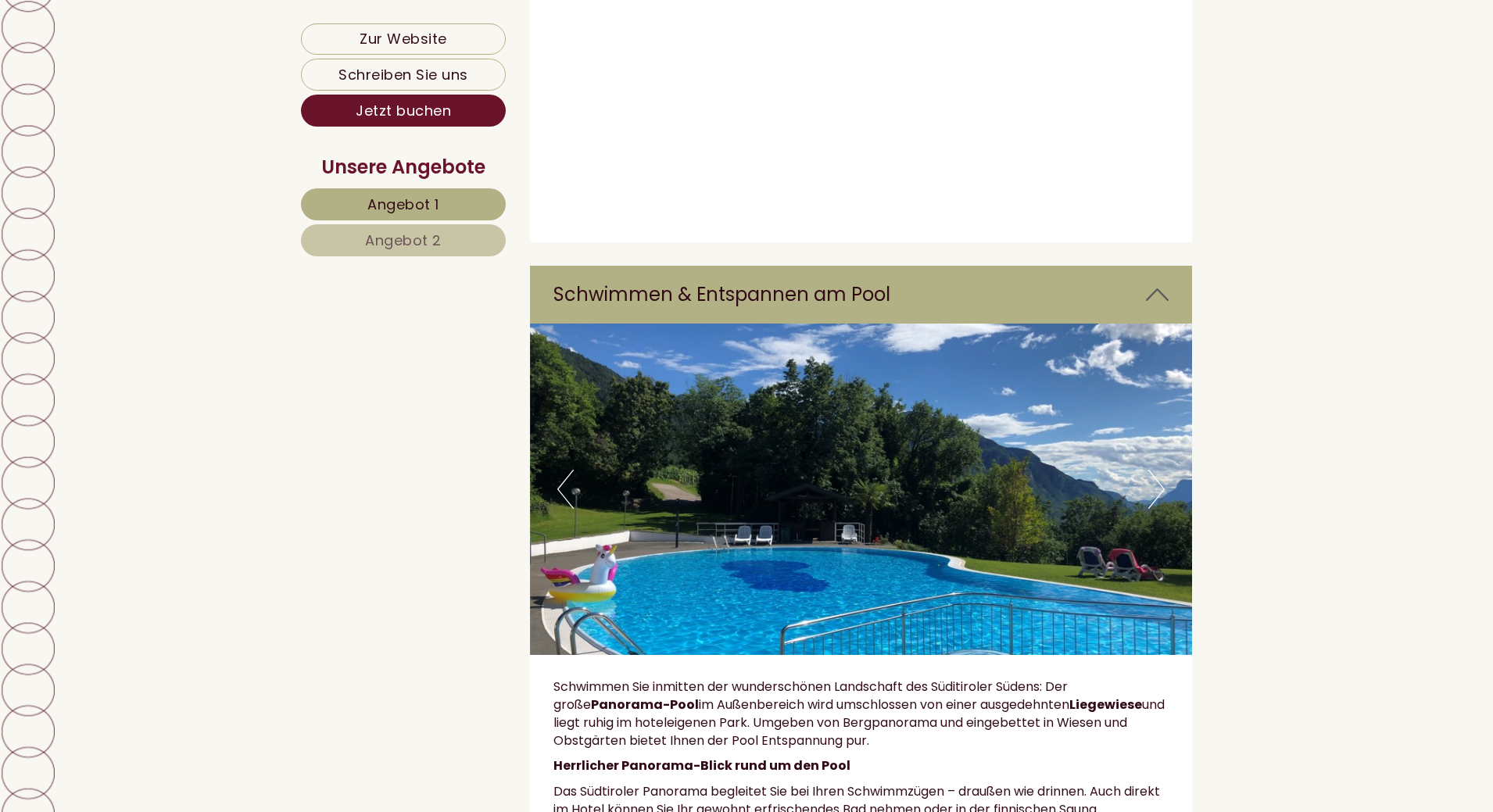
click at [1161, 470] on button "Next" at bounding box center [1156, 489] width 16 height 39
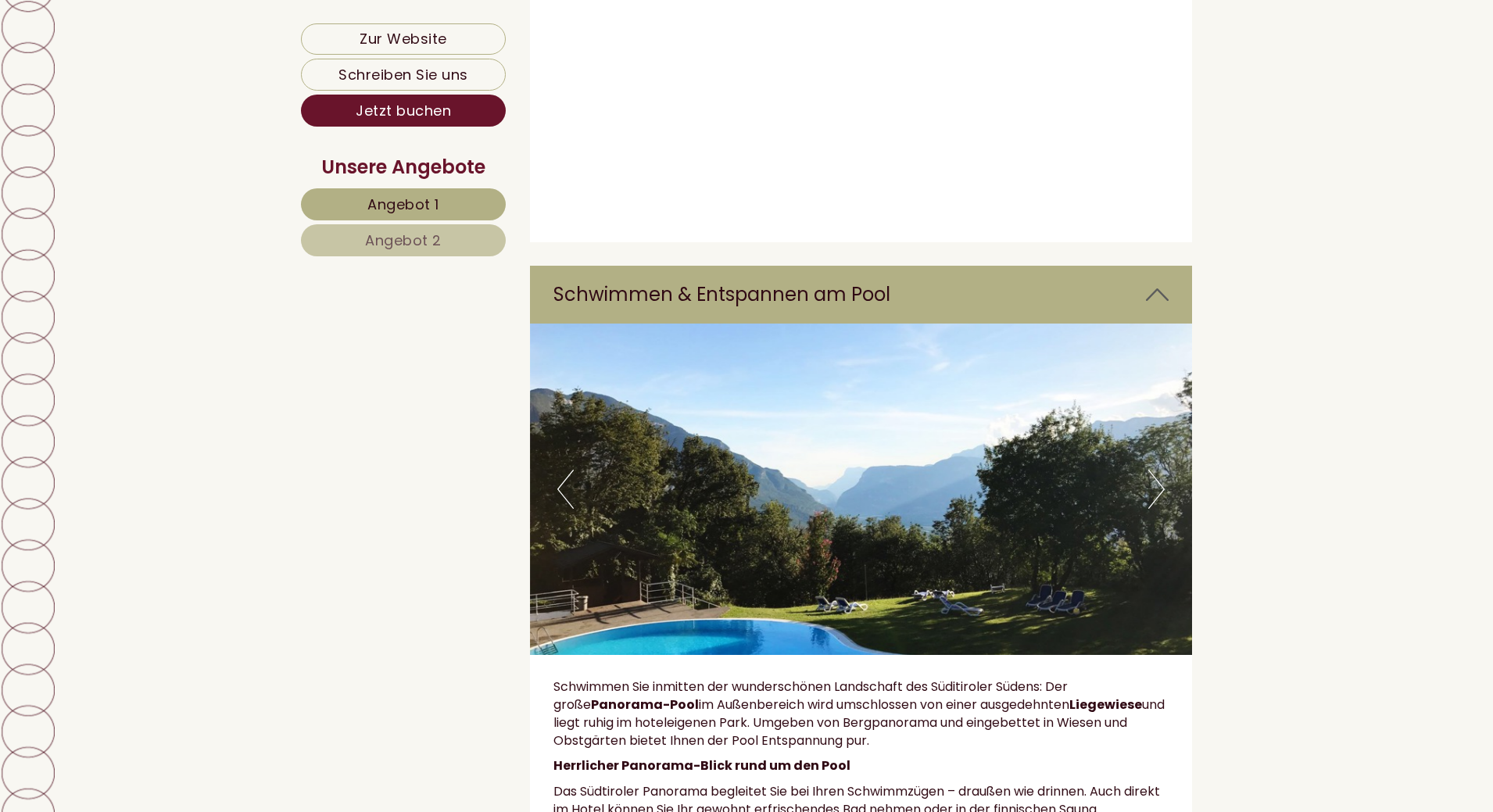
click at [1161, 470] on button "Next" at bounding box center [1156, 489] width 16 height 39
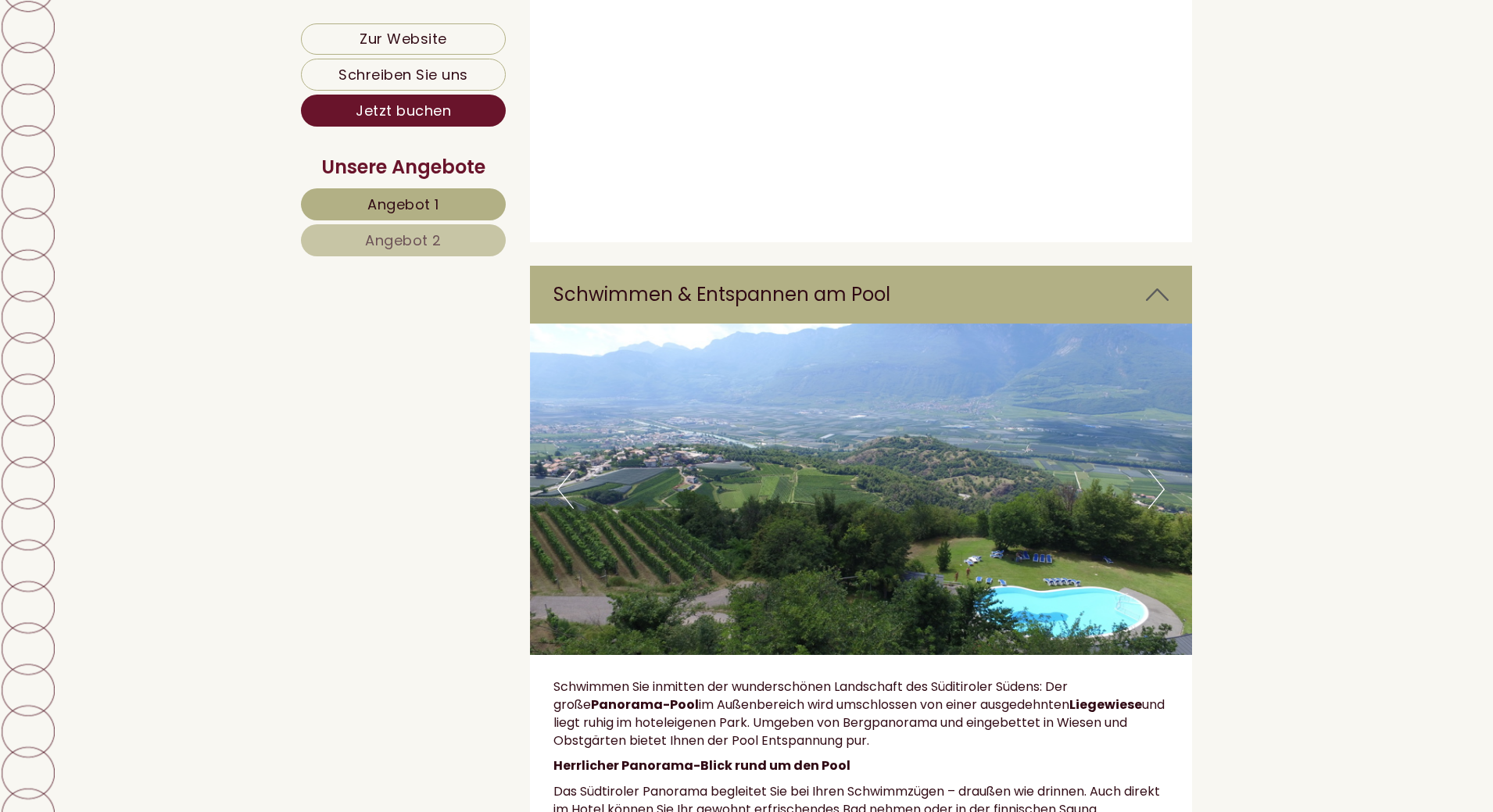
click at [1161, 470] on button "Next" at bounding box center [1156, 489] width 16 height 39
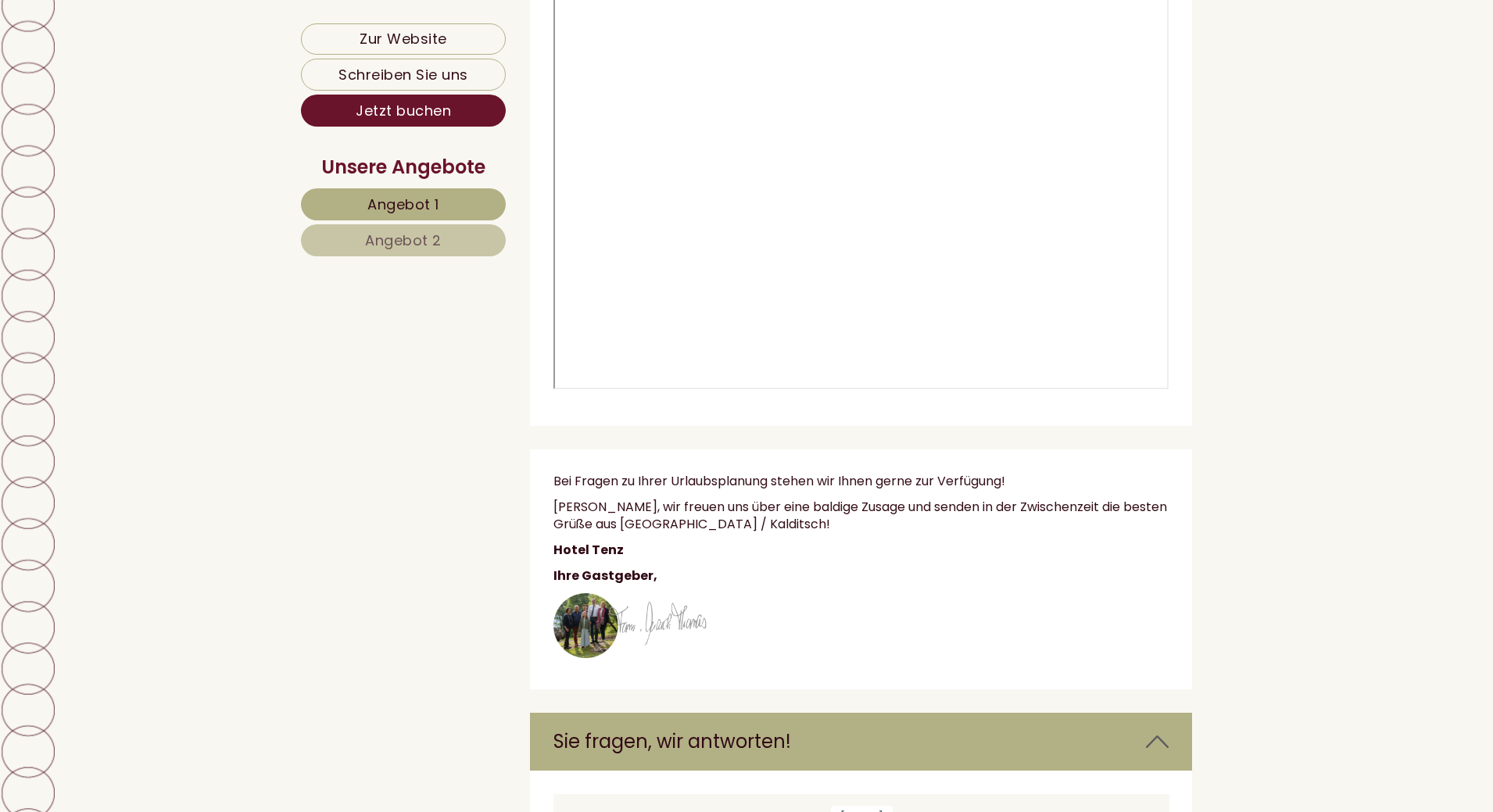
scroll to position [6712, 0]
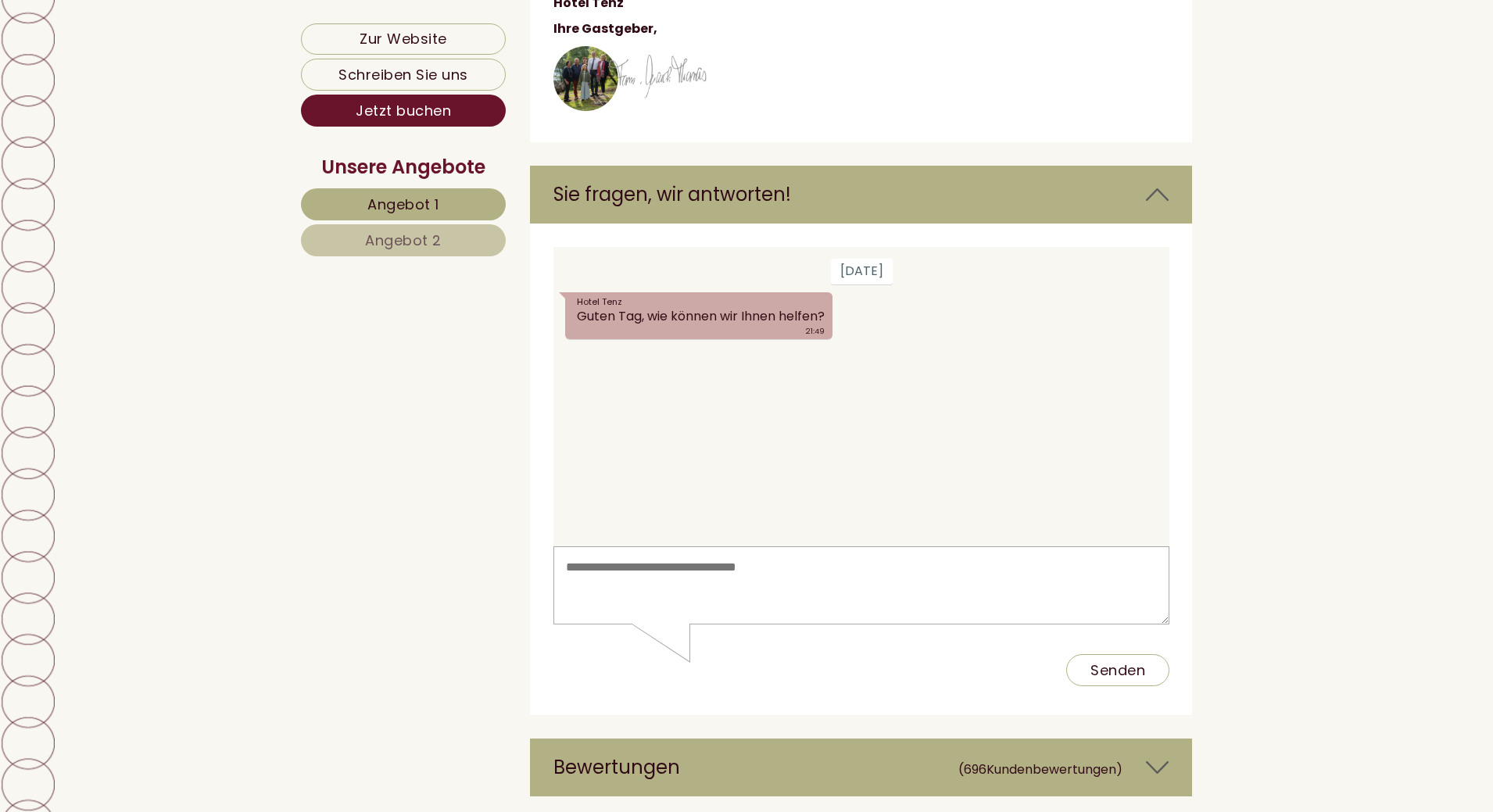
click at [423, 249] on span "Angebot 2" at bounding box center [403, 240] width 77 height 19
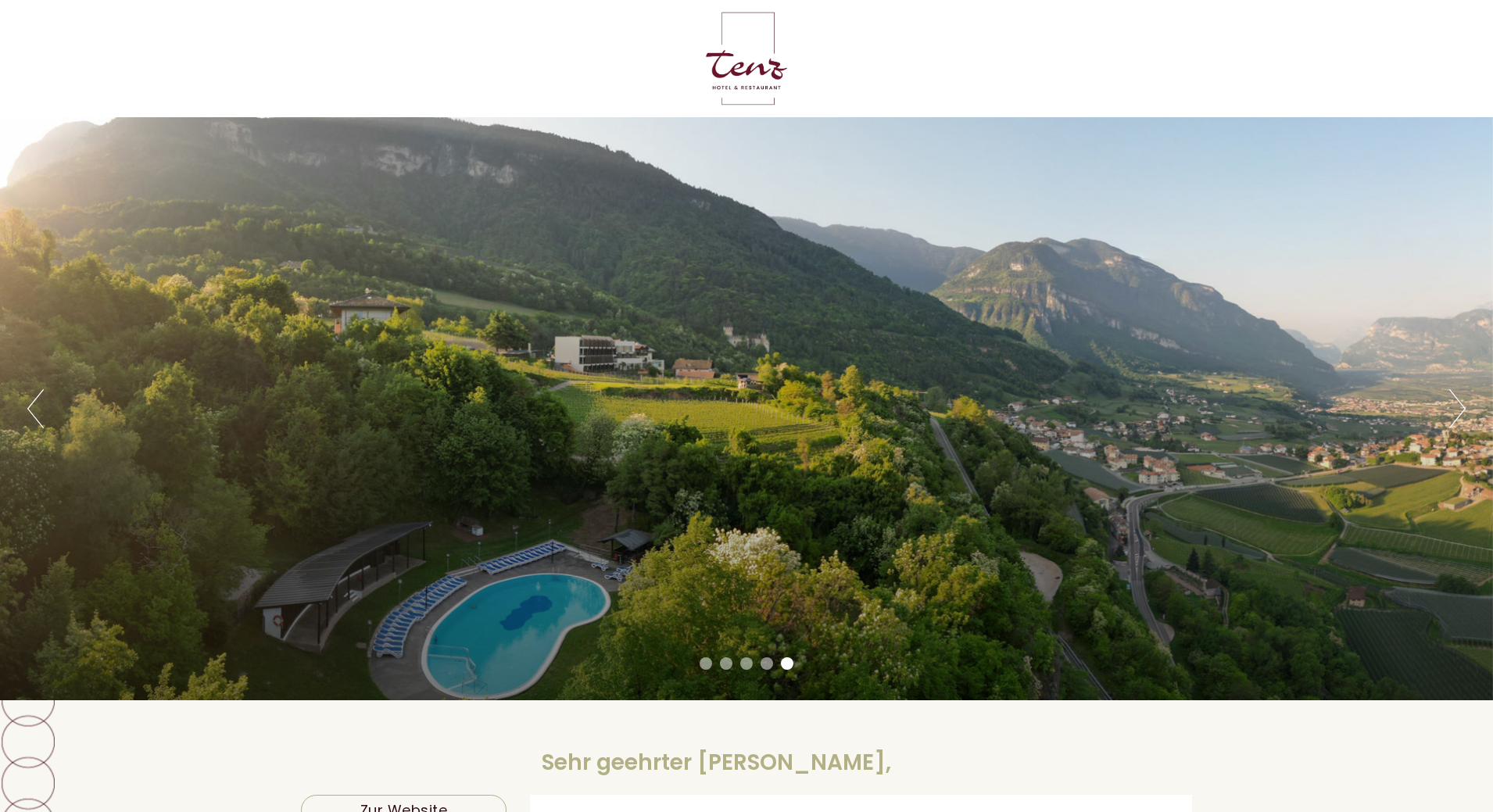
scroll to position [391, 0]
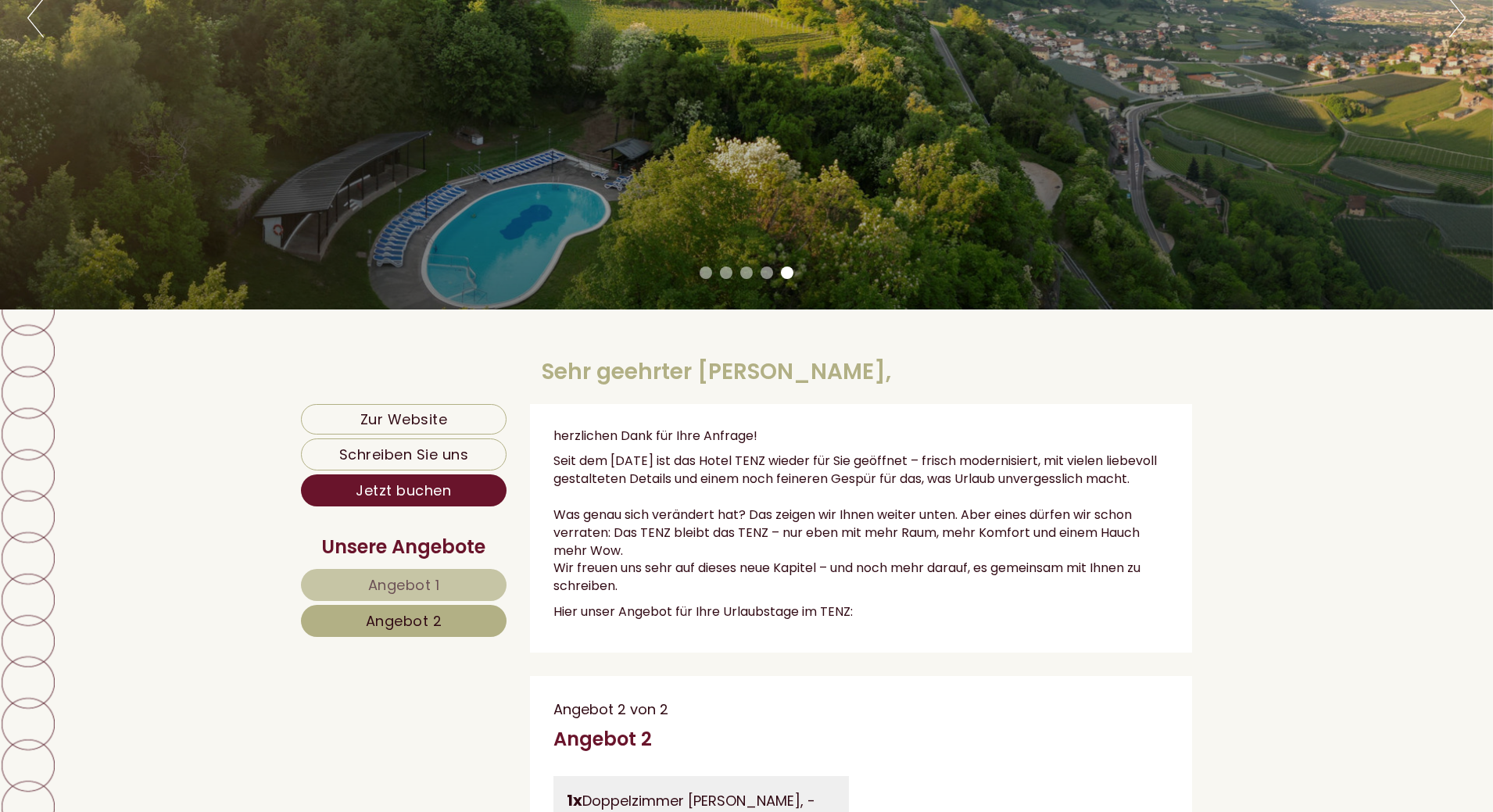
click at [396, 581] on span "Angebot 1" at bounding box center [403, 585] width 72 height 19
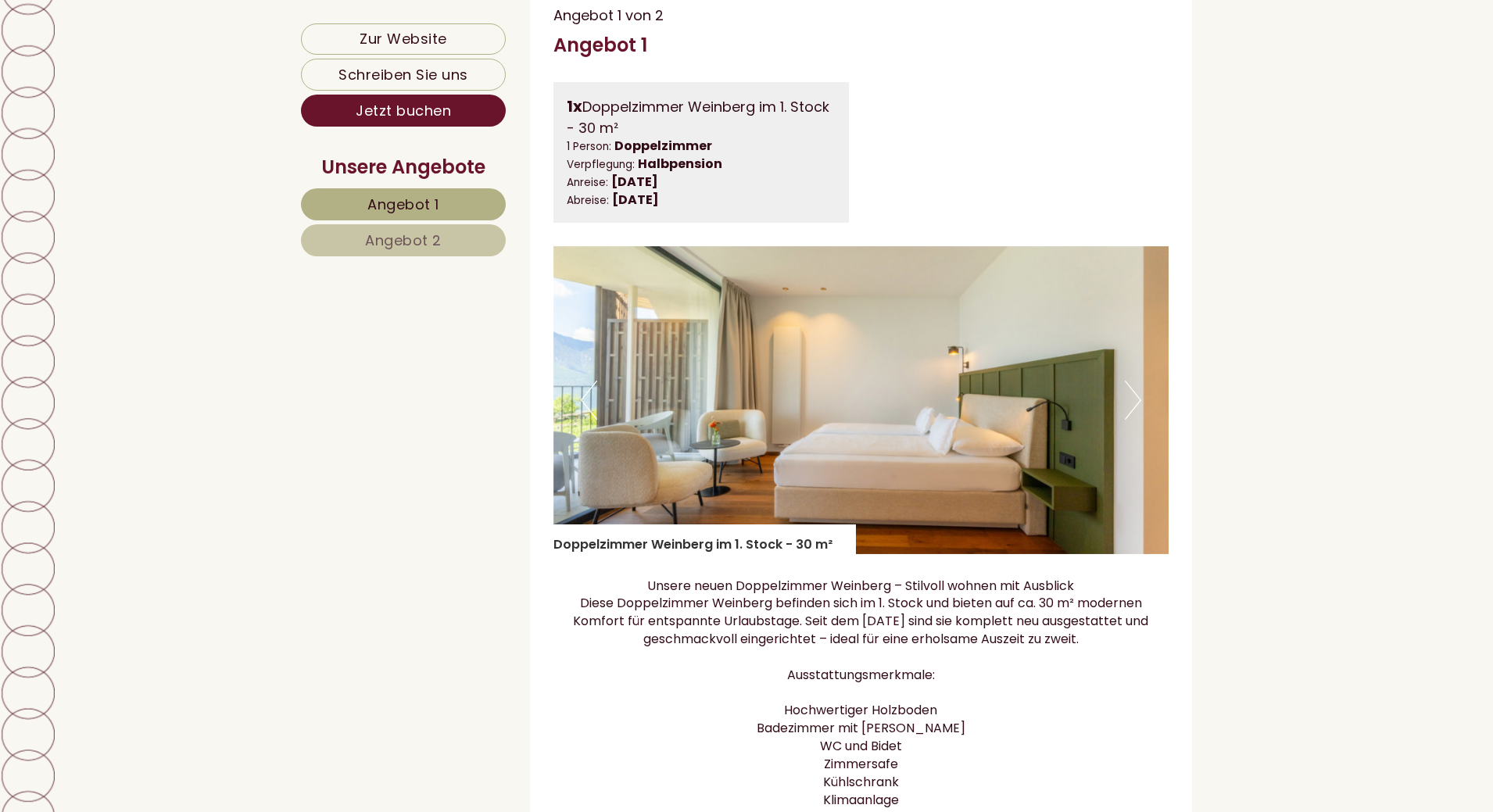
scroll to position [1554, 0]
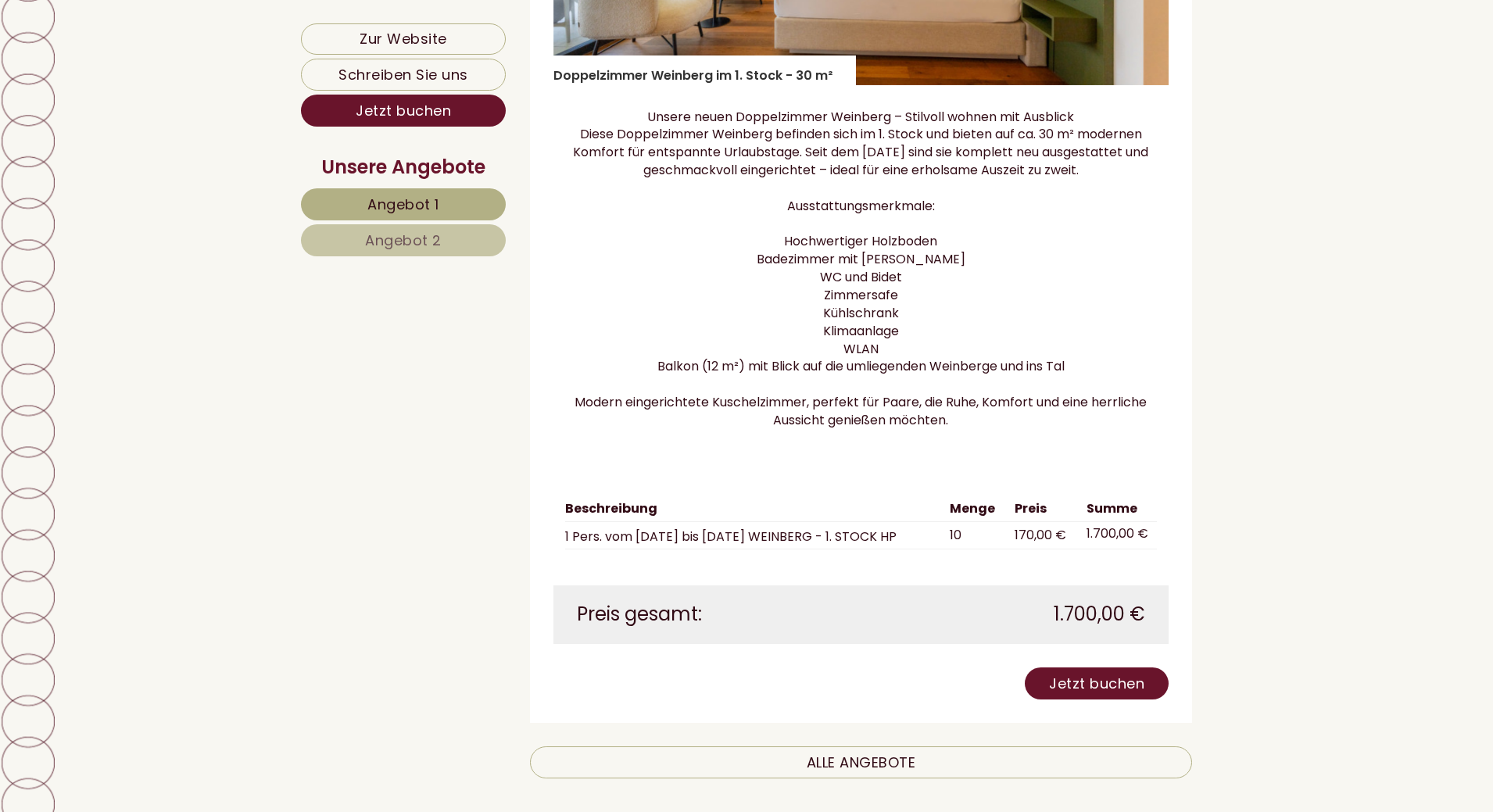
click at [366, 237] on span "Angebot 2" at bounding box center [403, 240] width 77 height 19
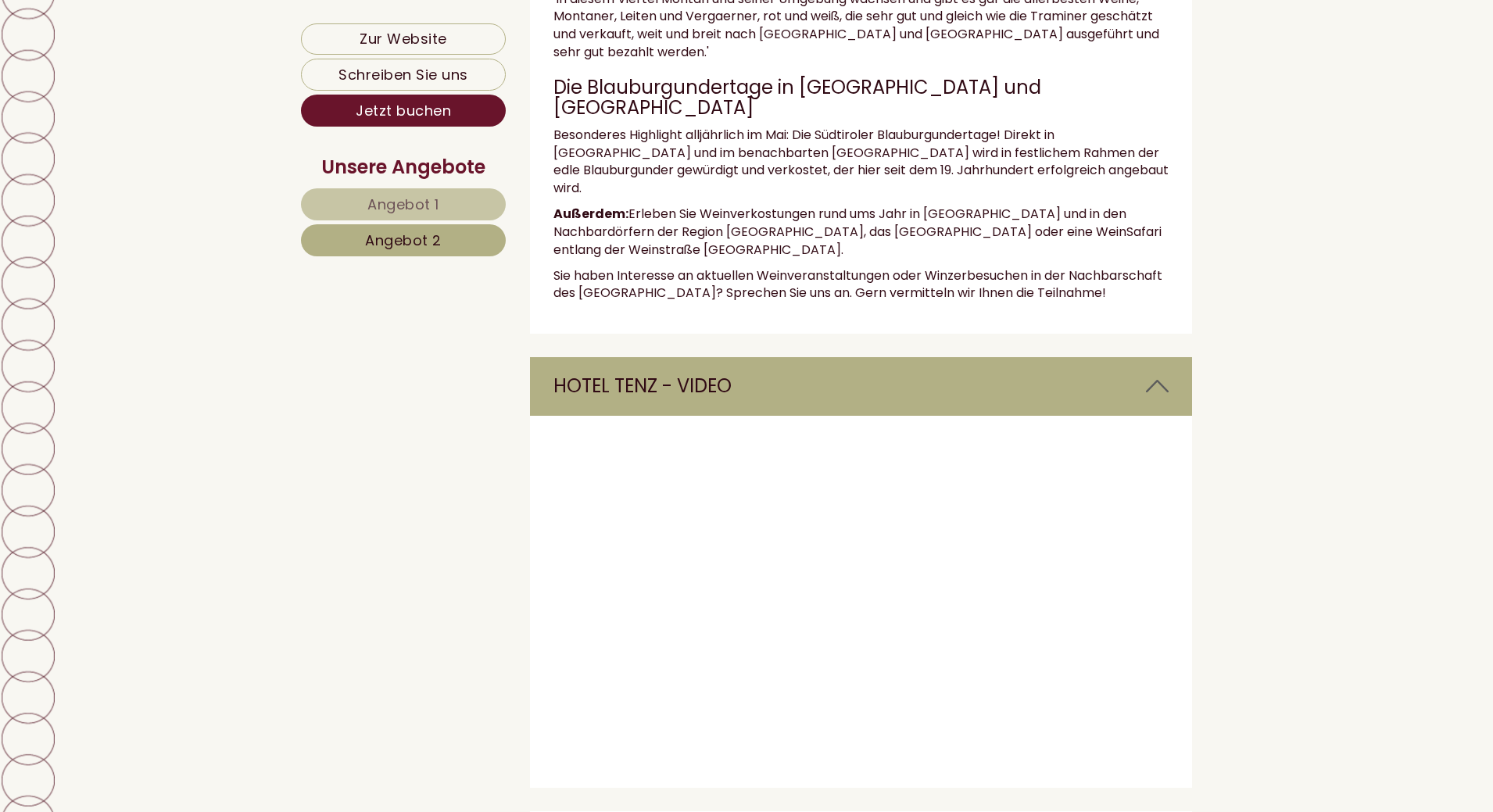
scroll to position [3674, 0]
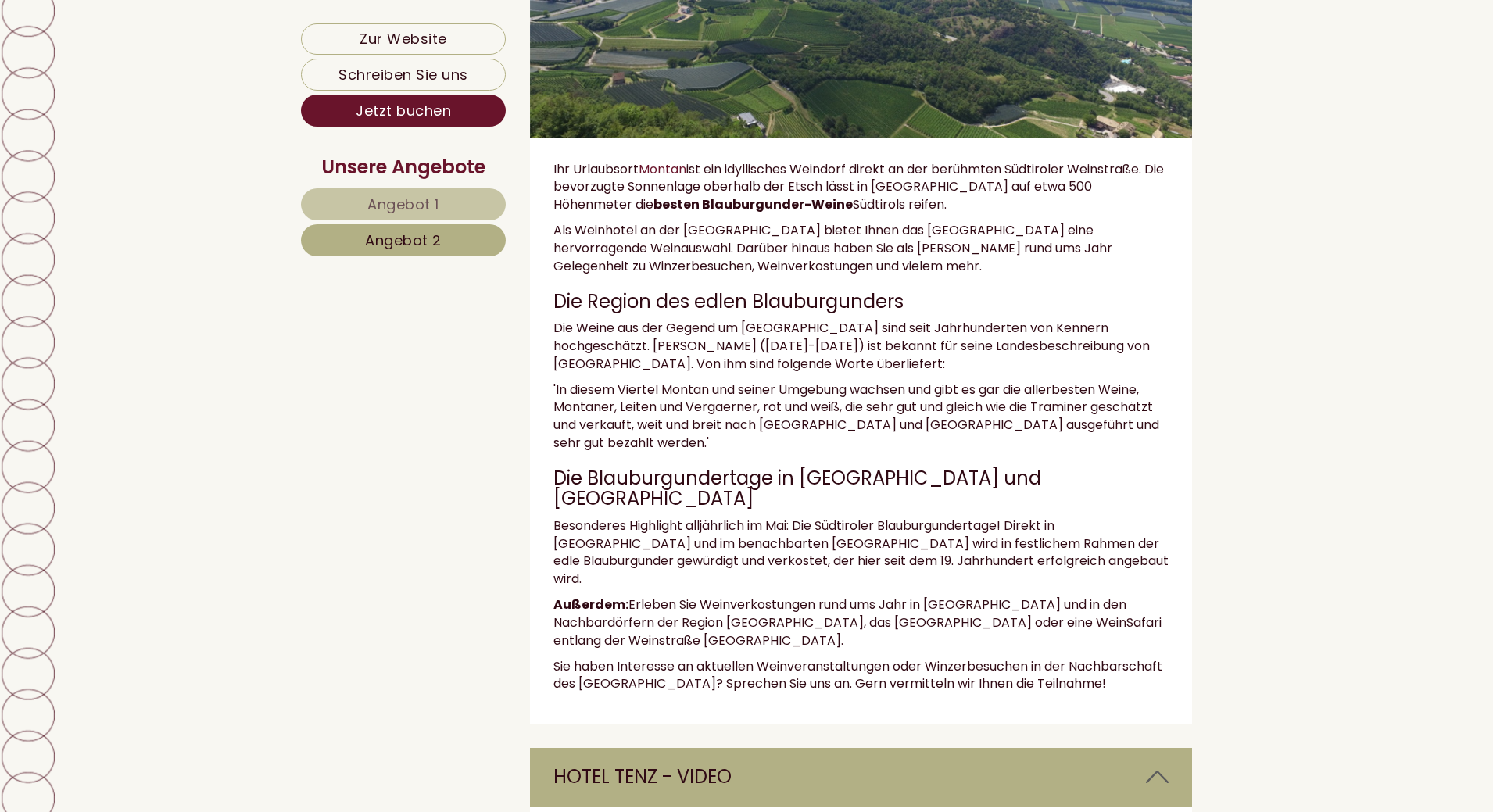
click at [436, 242] on span "Angebot 2" at bounding box center [403, 240] width 77 height 19
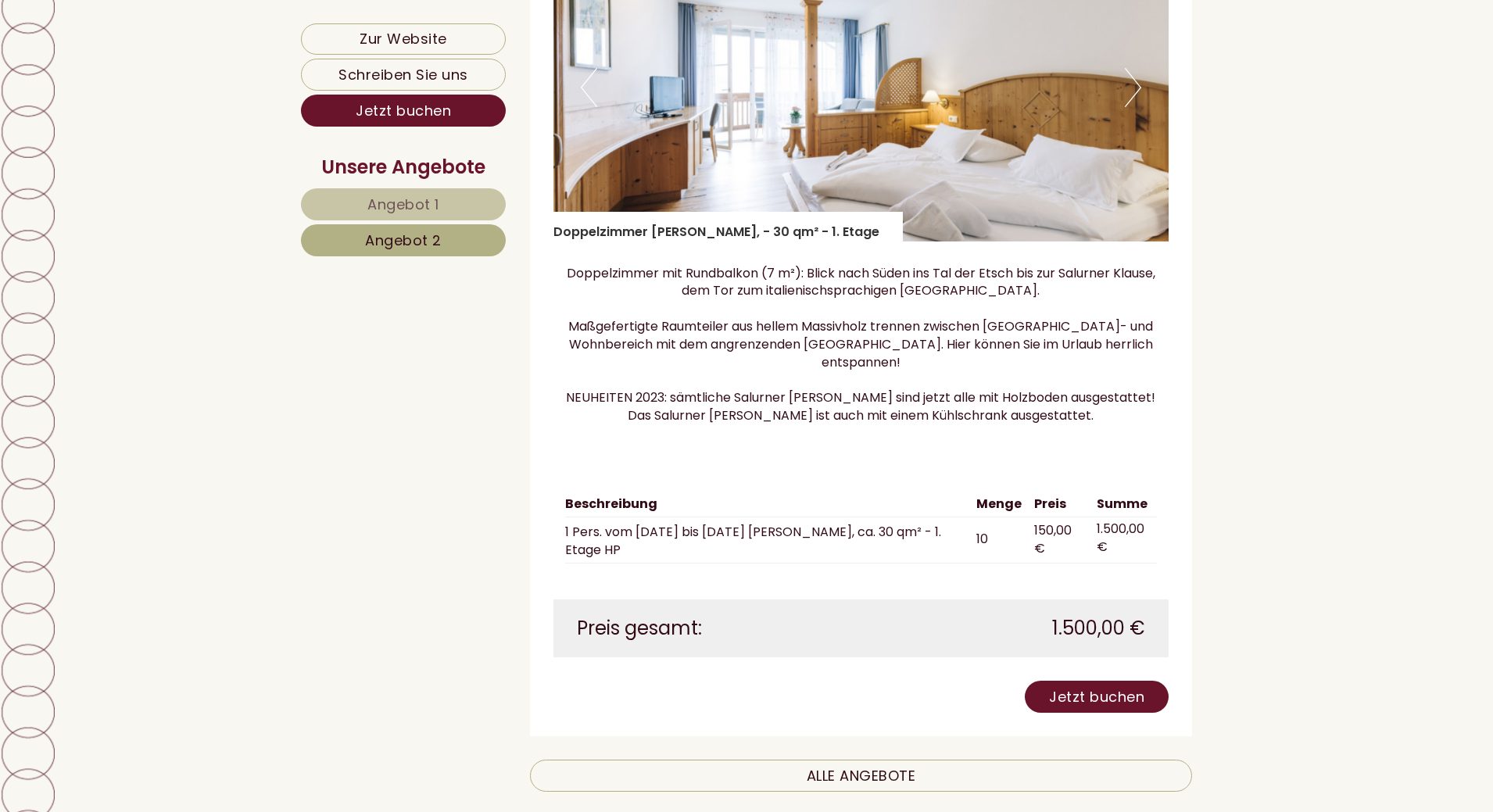
scroll to position [1085, 0]
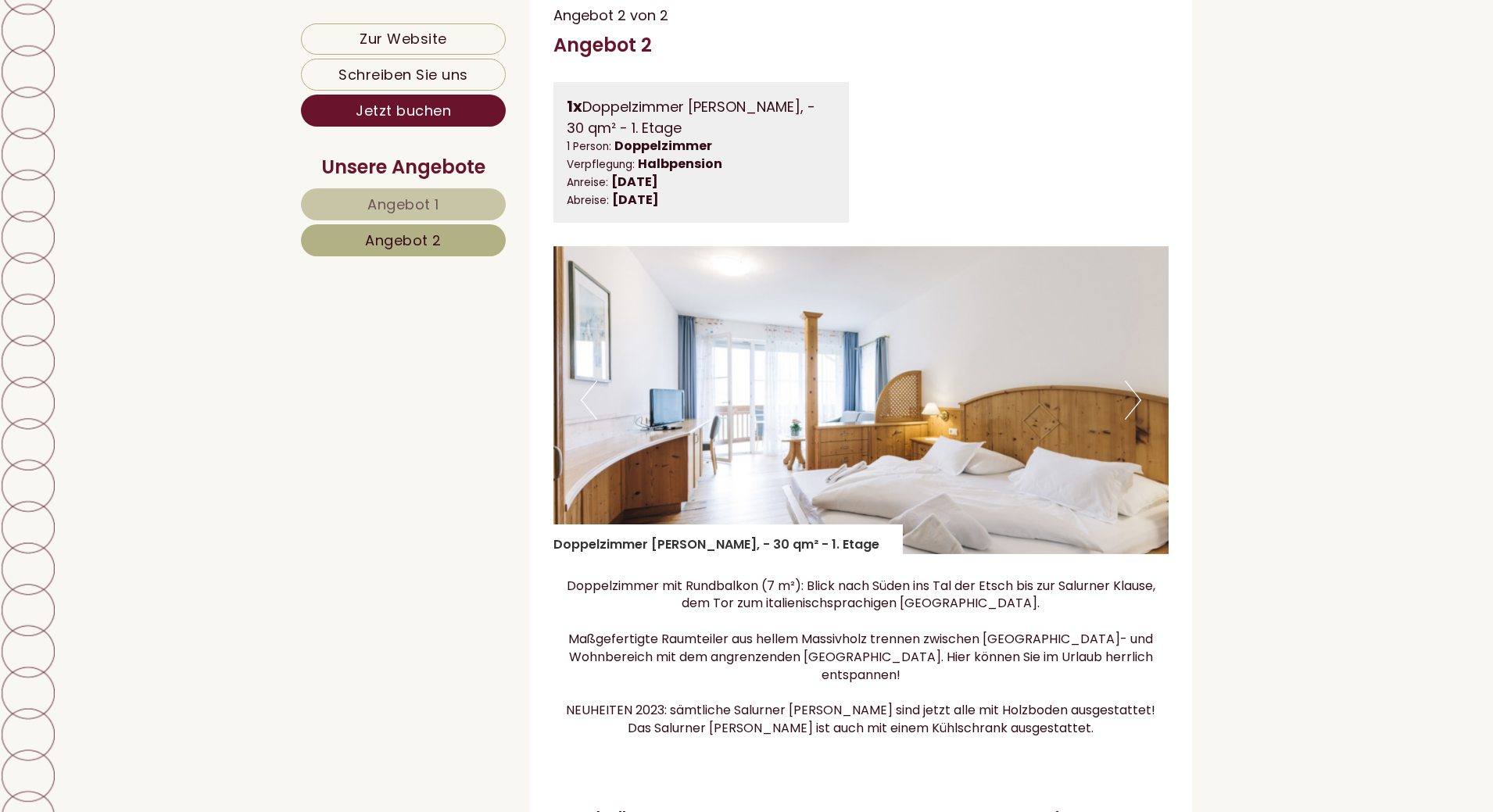
click at [1137, 417] on button "Next" at bounding box center [1133, 400] width 16 height 39
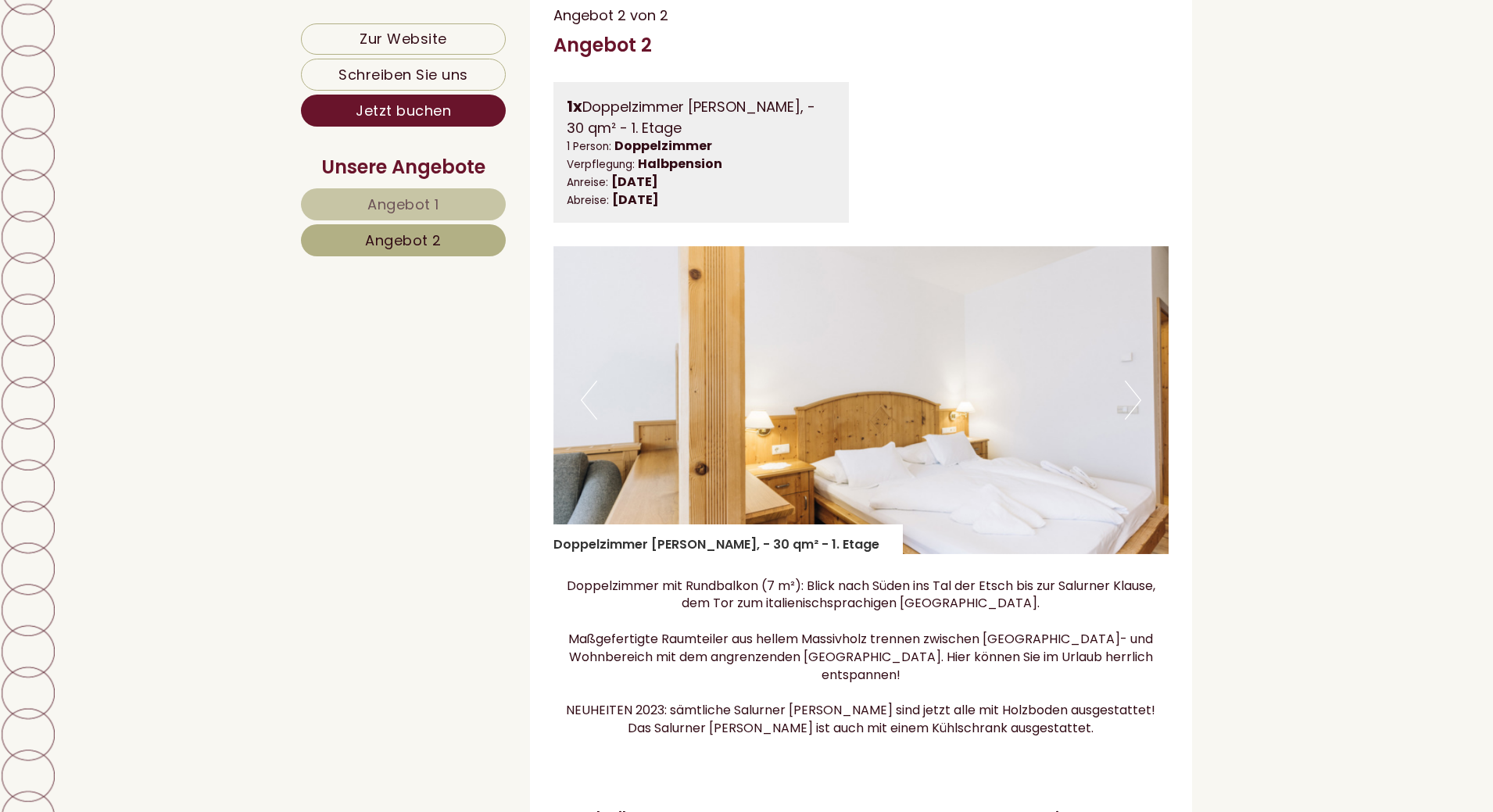
click at [1137, 417] on button "Next" at bounding box center [1133, 400] width 16 height 39
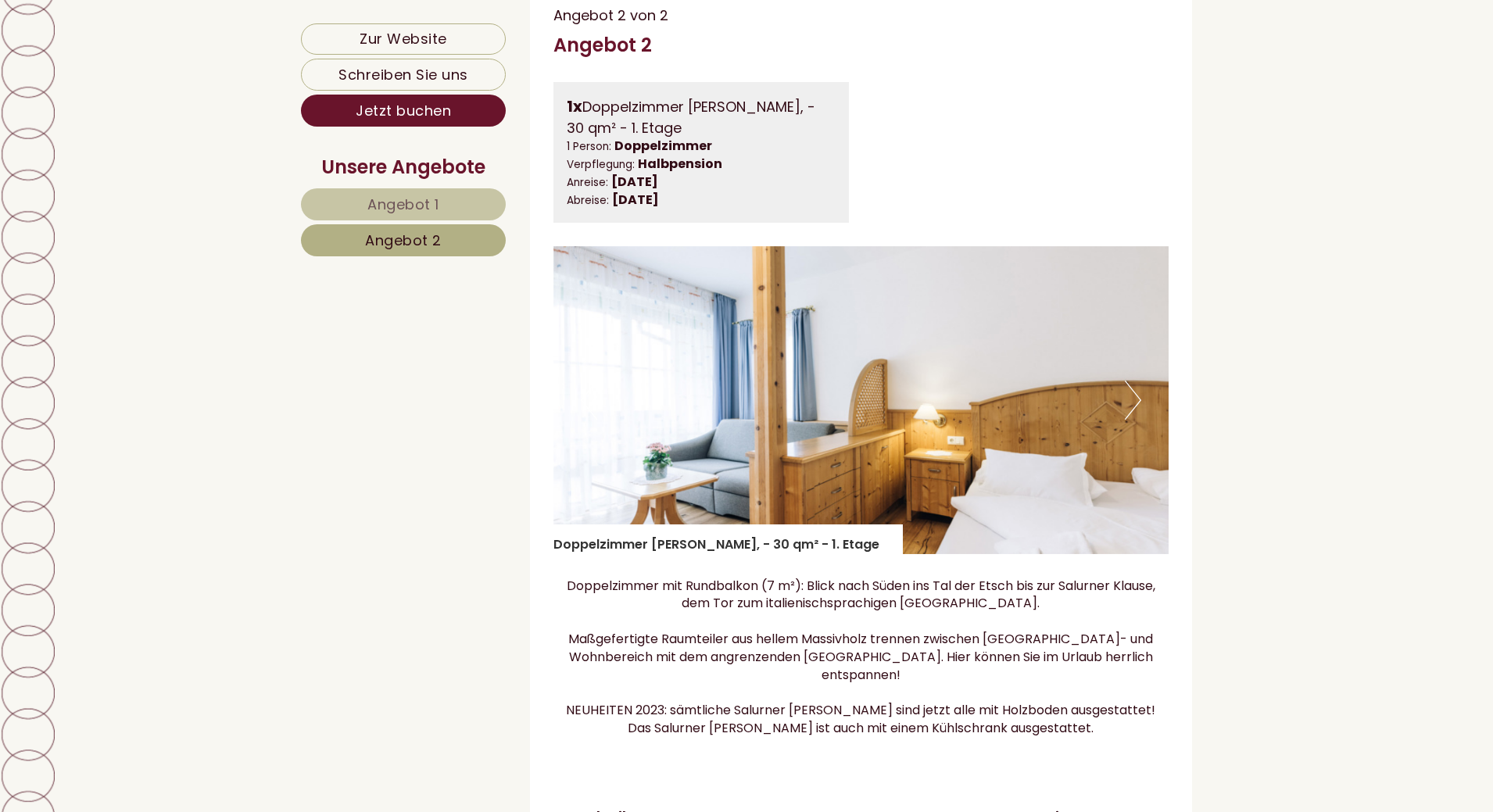
click at [1137, 417] on button "Next" at bounding box center [1133, 400] width 16 height 39
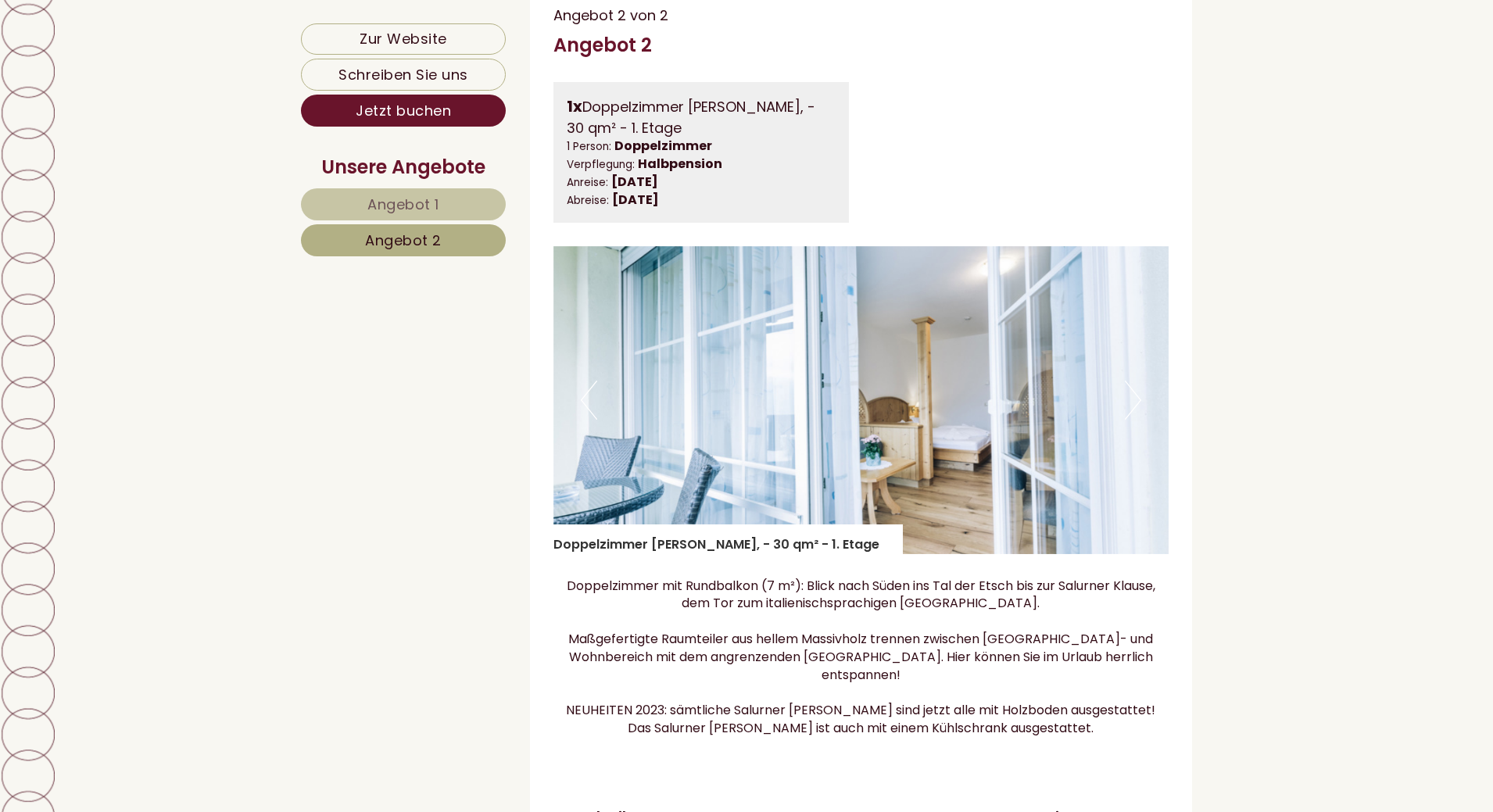
click at [1137, 417] on button "Next" at bounding box center [1133, 400] width 16 height 39
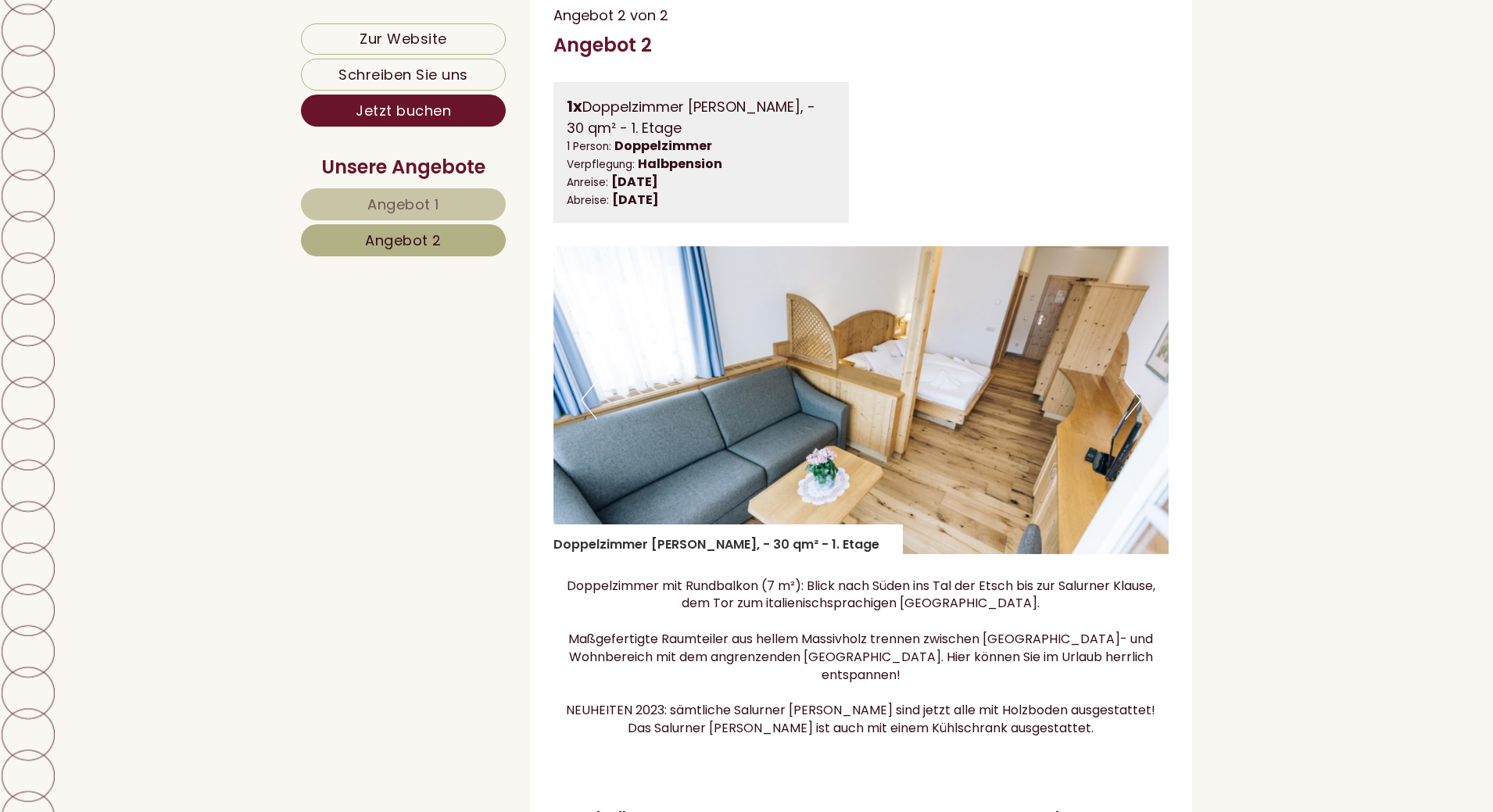
click at [1137, 417] on button "Next" at bounding box center [1133, 400] width 16 height 39
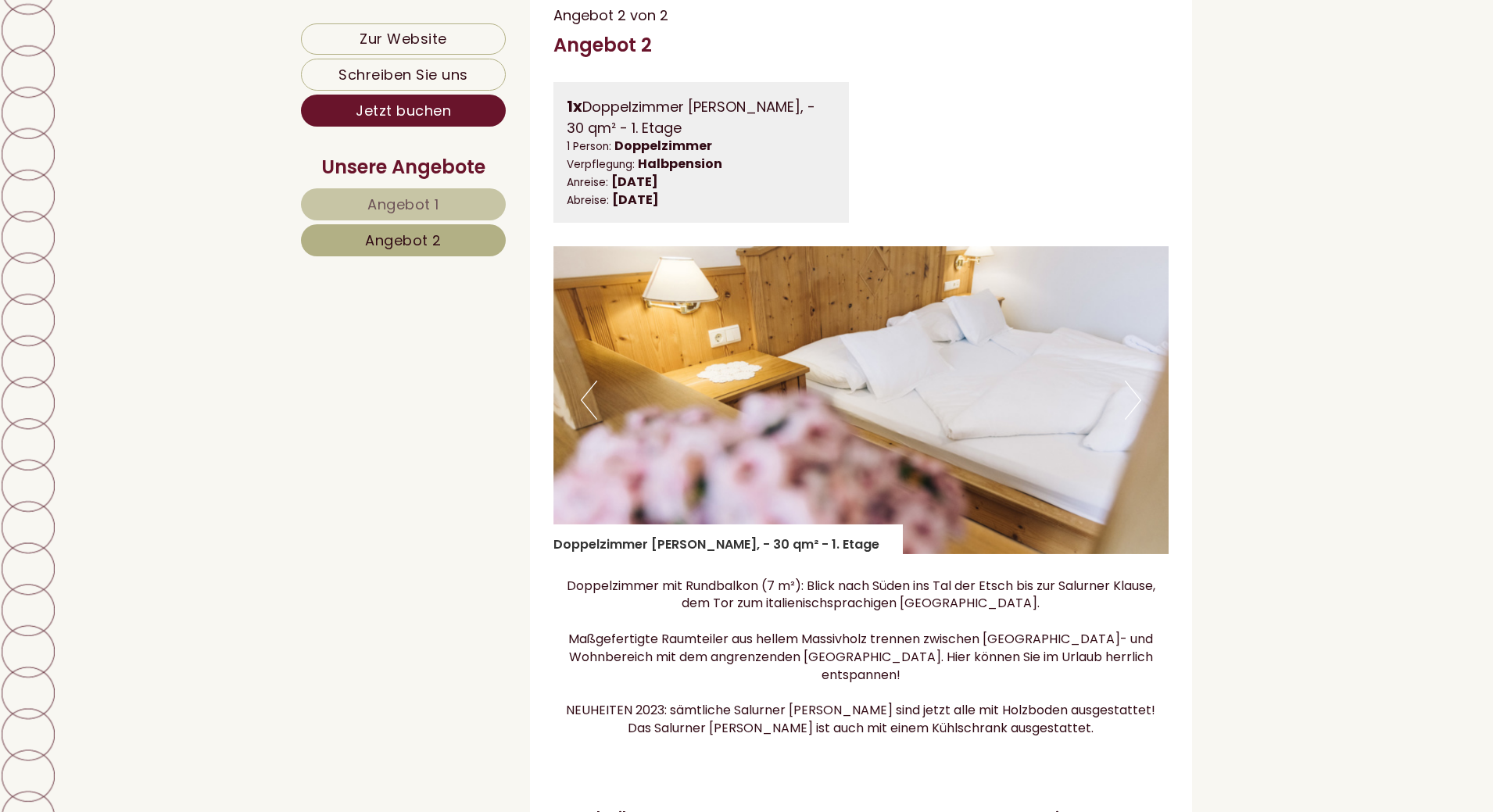
click at [1137, 417] on button "Next" at bounding box center [1133, 400] width 16 height 39
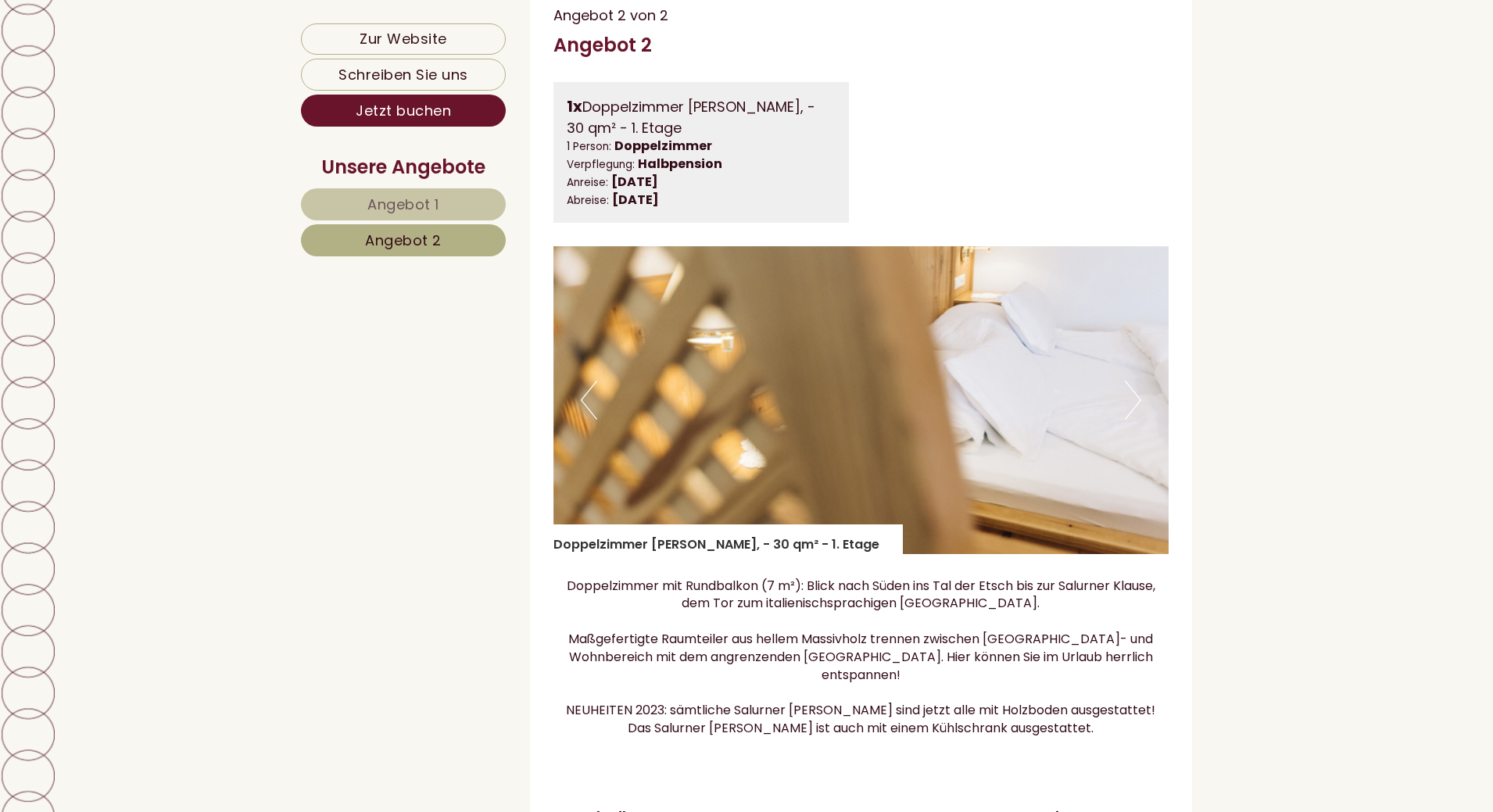
click at [1137, 417] on button "Next" at bounding box center [1133, 400] width 16 height 39
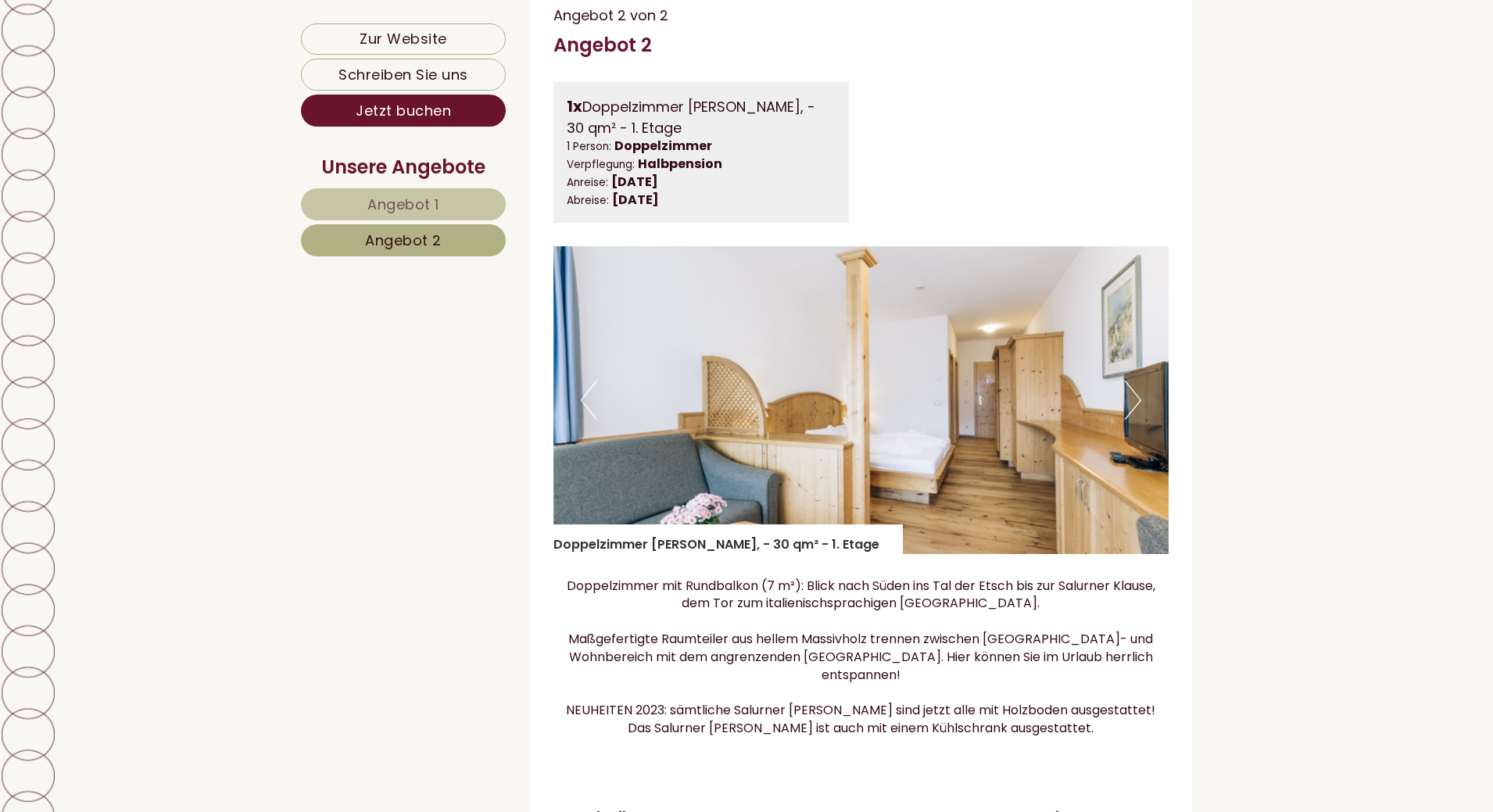
click at [1137, 417] on button "Next" at bounding box center [1133, 400] width 16 height 39
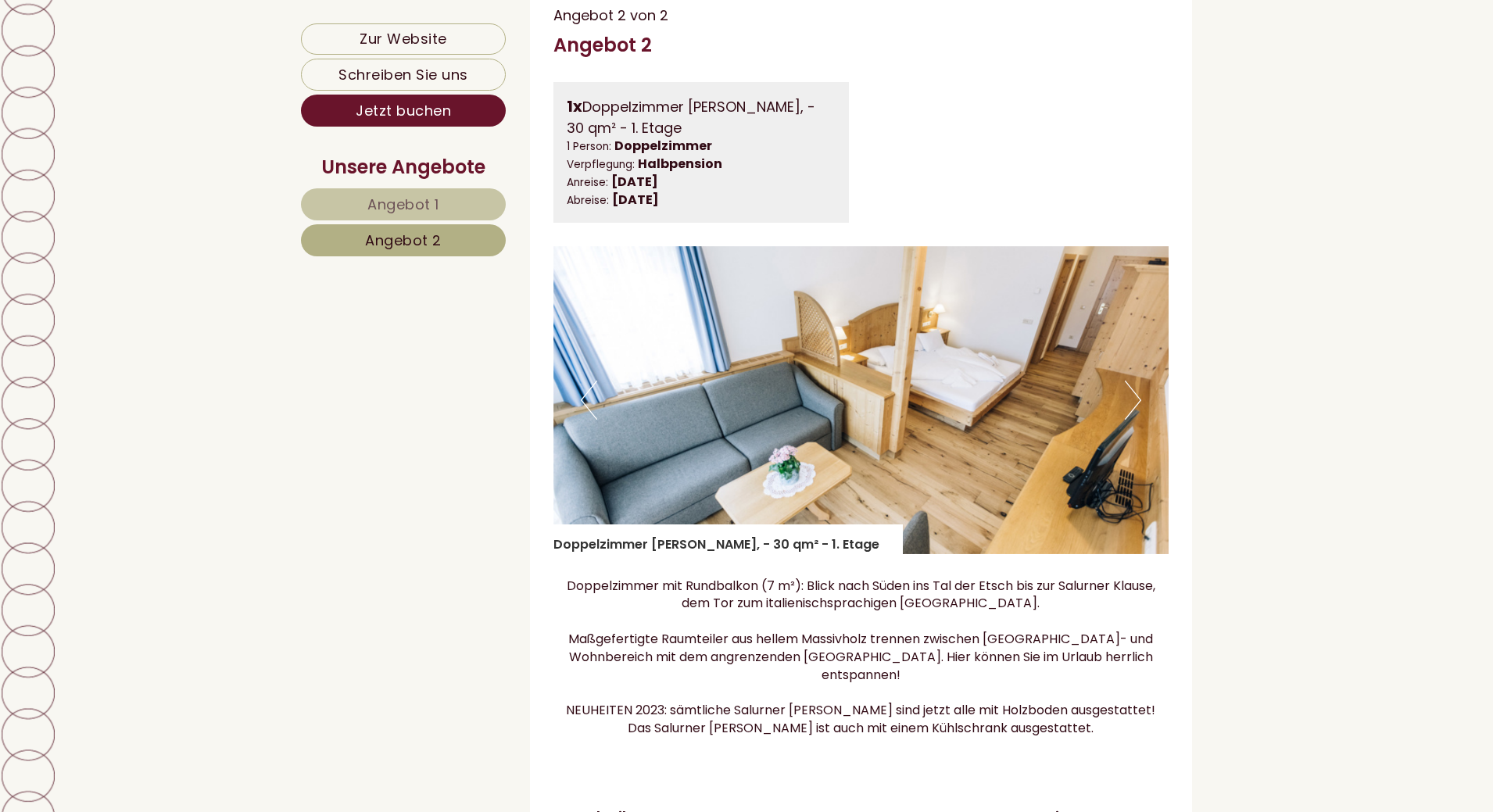
click at [1137, 417] on button "Next" at bounding box center [1133, 400] width 16 height 39
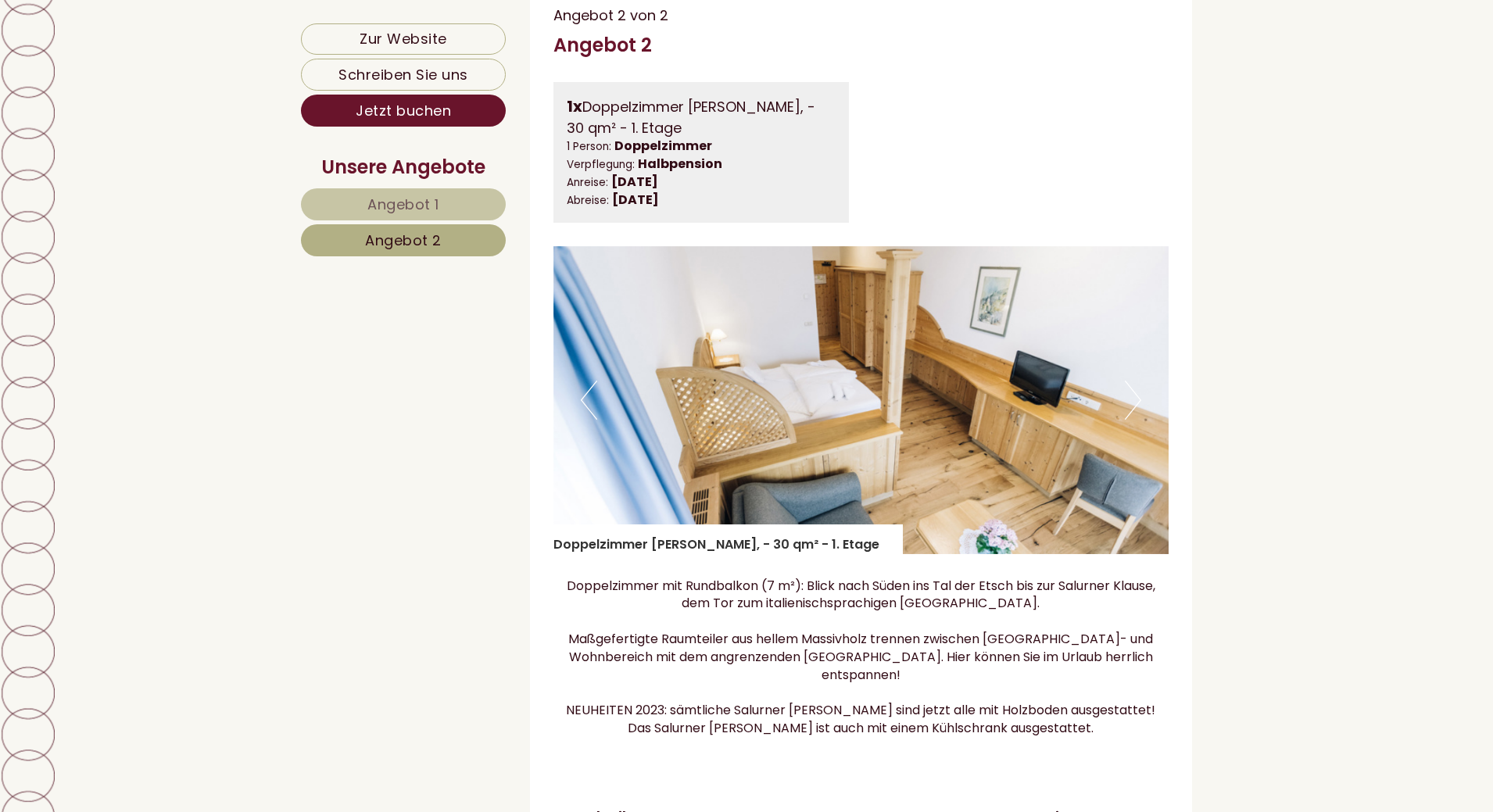
click at [1137, 417] on button "Next" at bounding box center [1133, 400] width 16 height 39
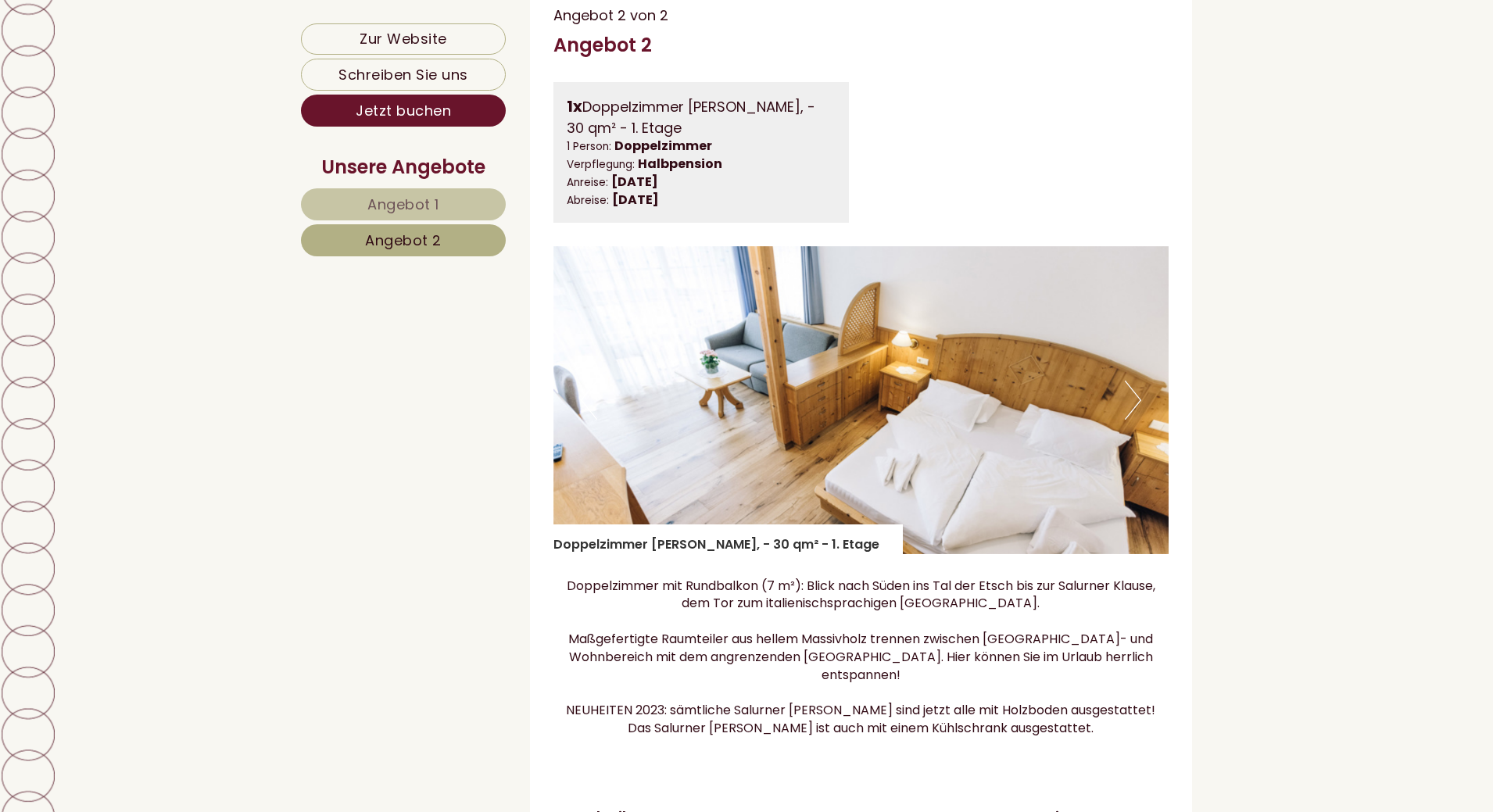
click at [1137, 417] on button "Next" at bounding box center [1133, 400] width 16 height 39
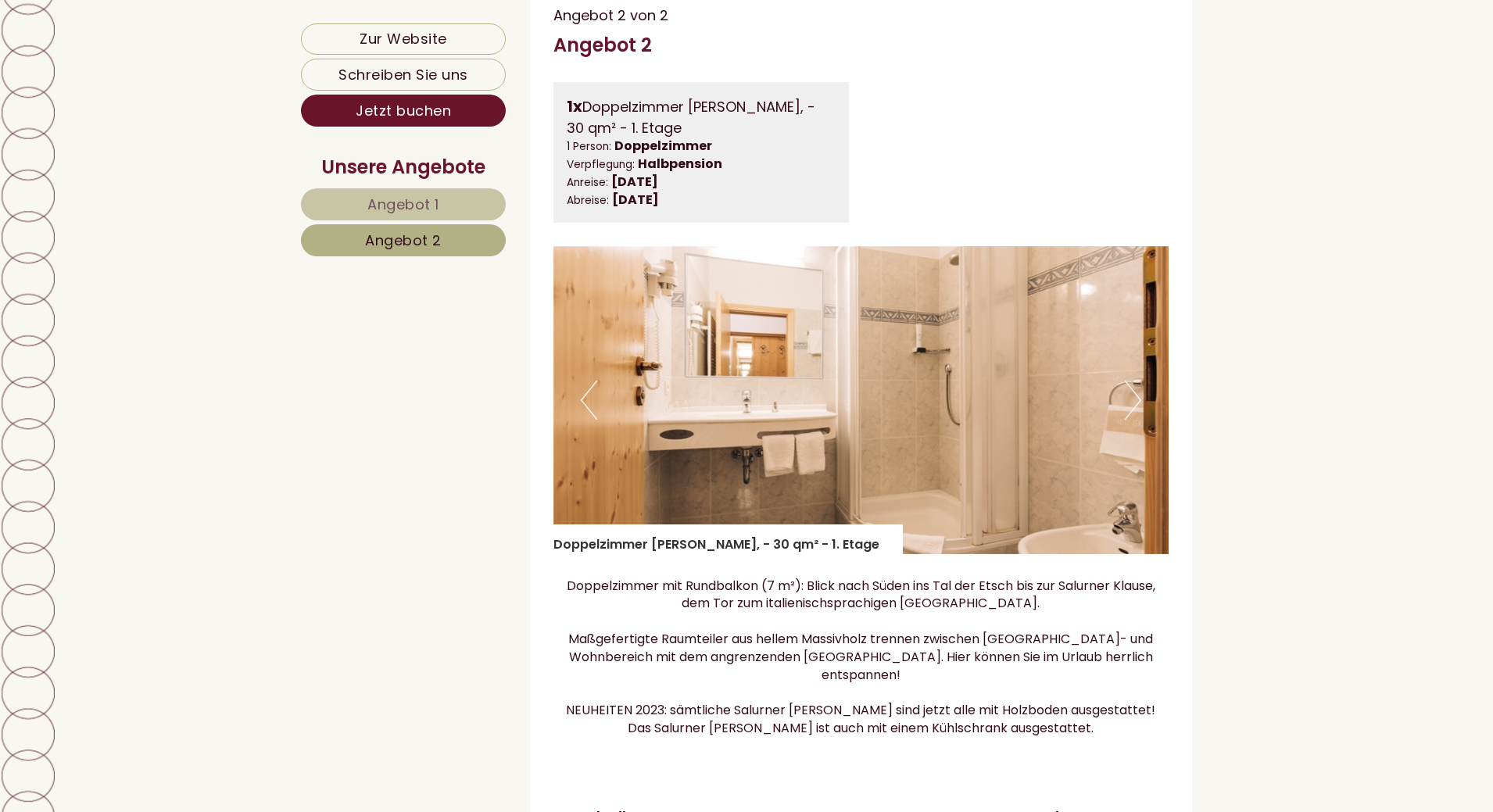
click at [1137, 417] on button "Next" at bounding box center [1133, 400] width 16 height 39
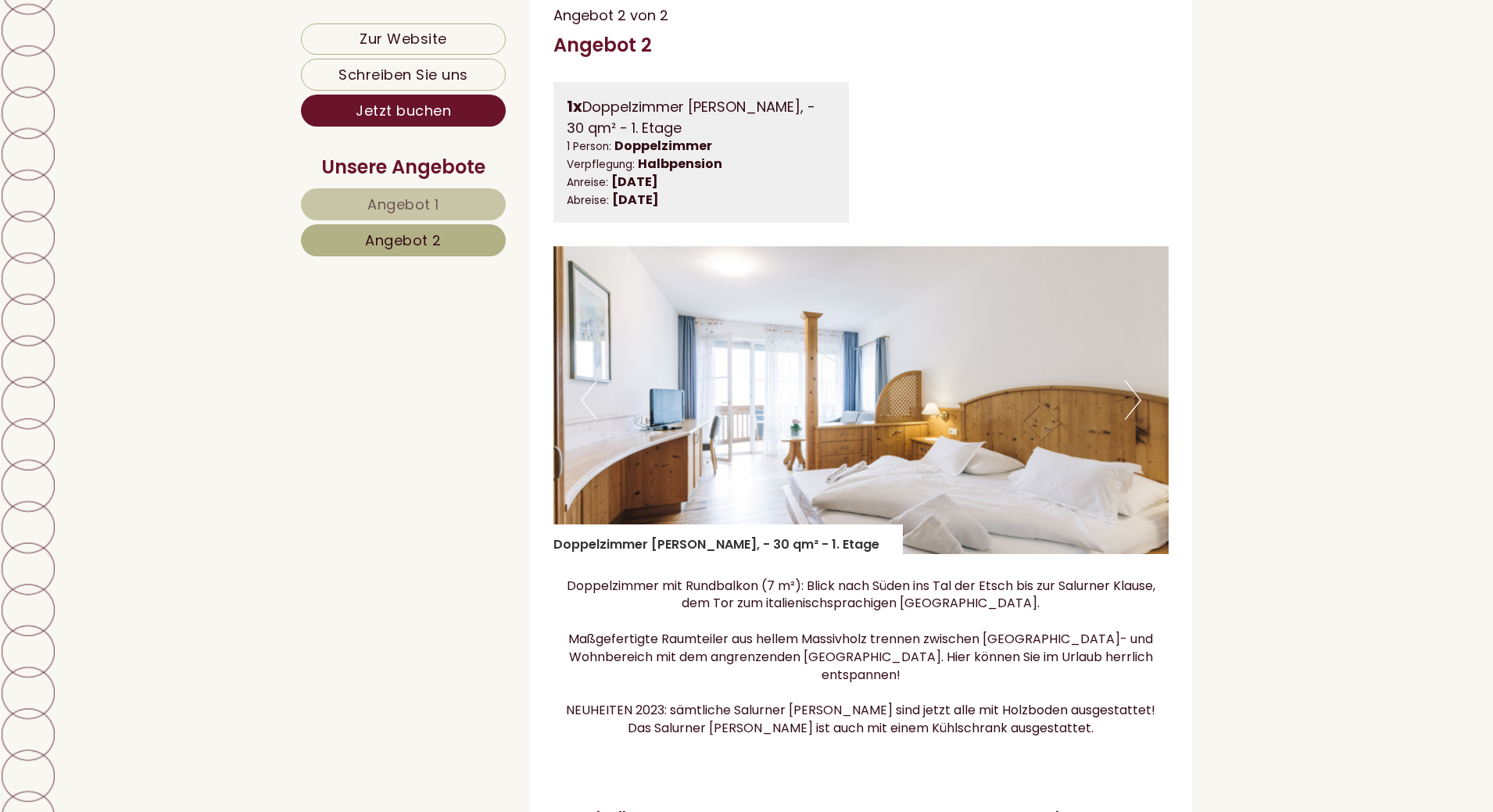
click at [1137, 417] on button "Next" at bounding box center [1133, 400] width 16 height 39
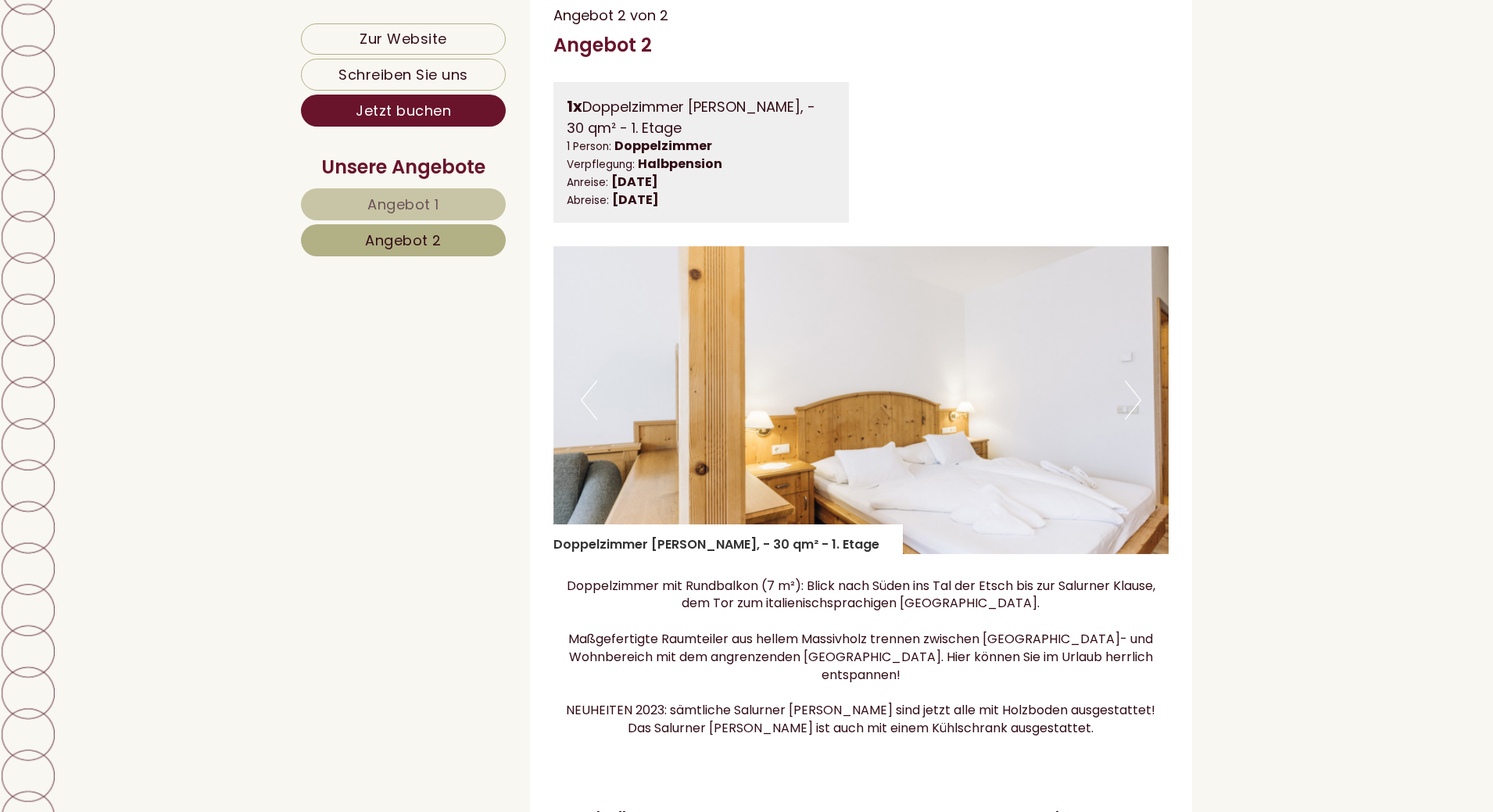
click at [1137, 417] on button "Next" at bounding box center [1133, 400] width 16 height 39
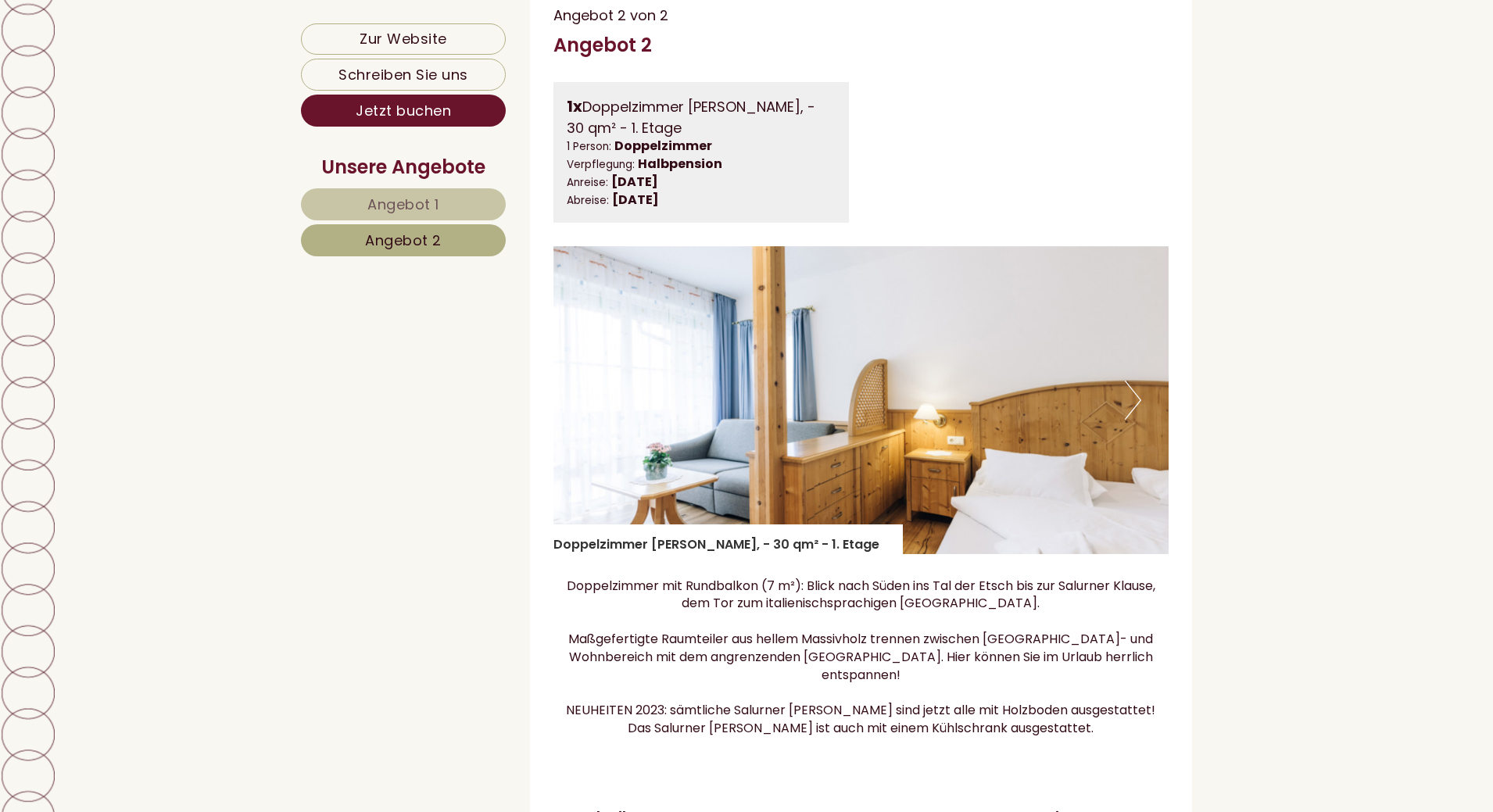
click at [1137, 417] on button "Next" at bounding box center [1133, 400] width 16 height 39
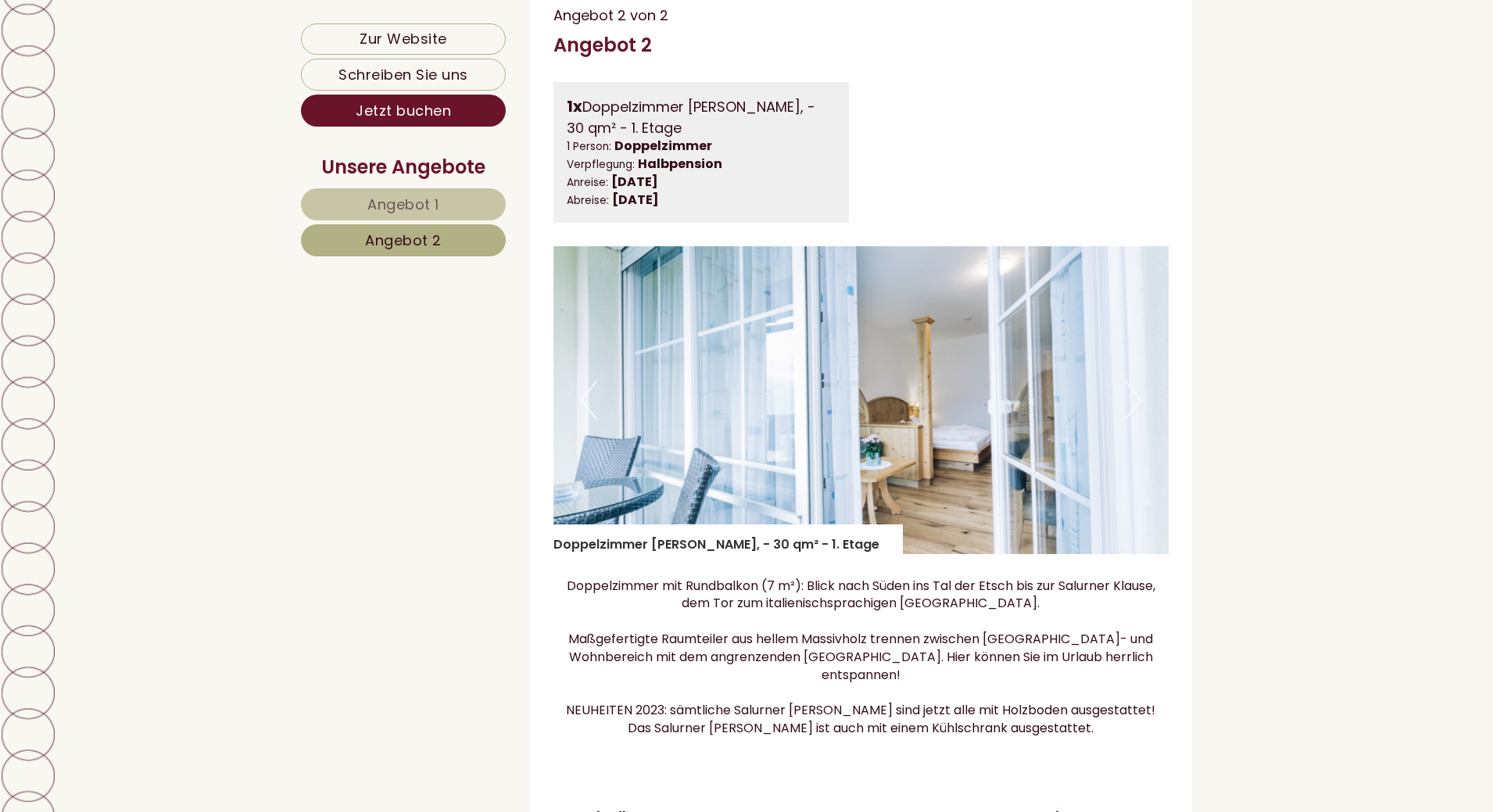
click at [1137, 417] on button "Next" at bounding box center [1133, 400] width 16 height 39
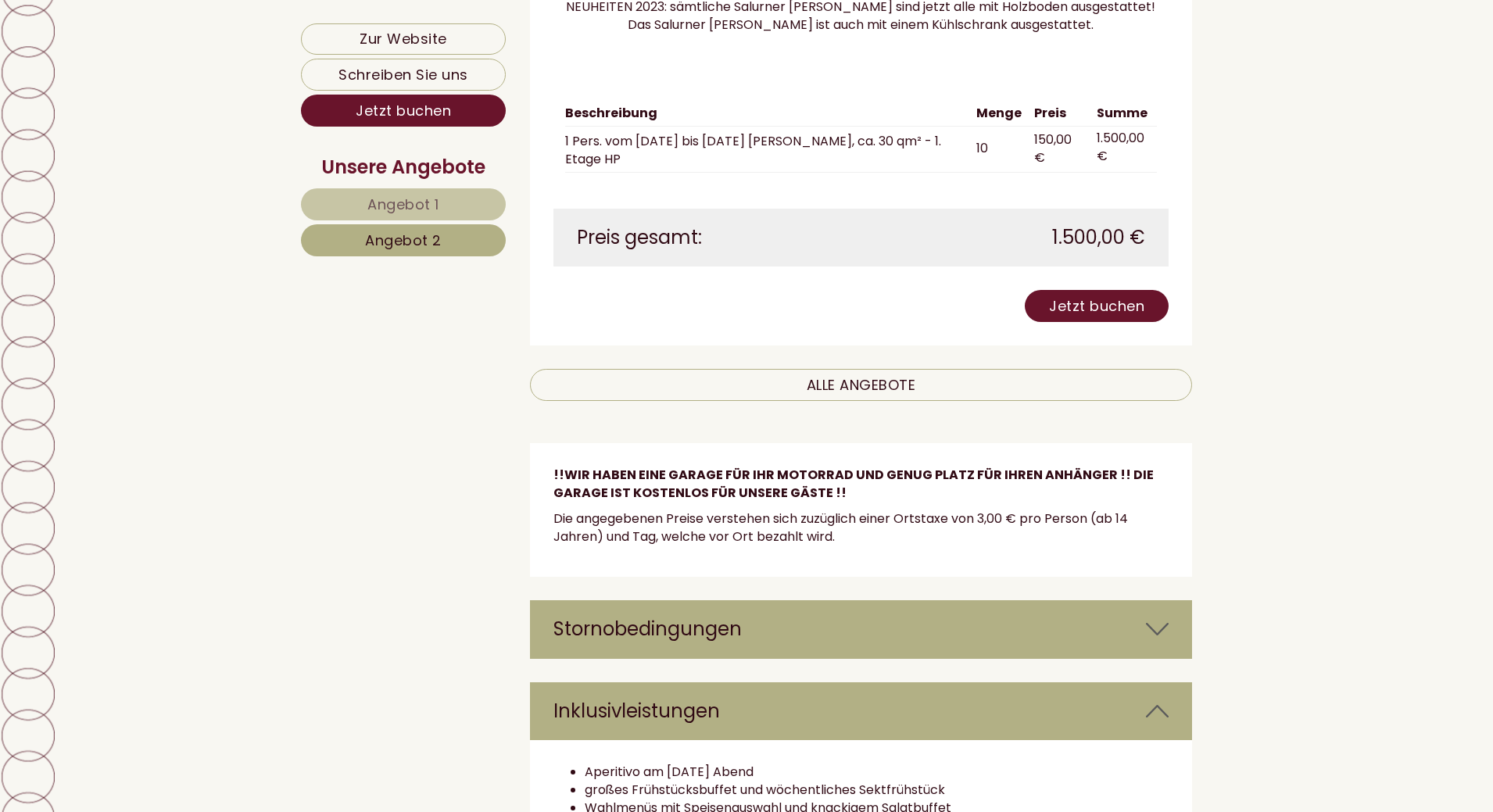
scroll to position [1945, 0]
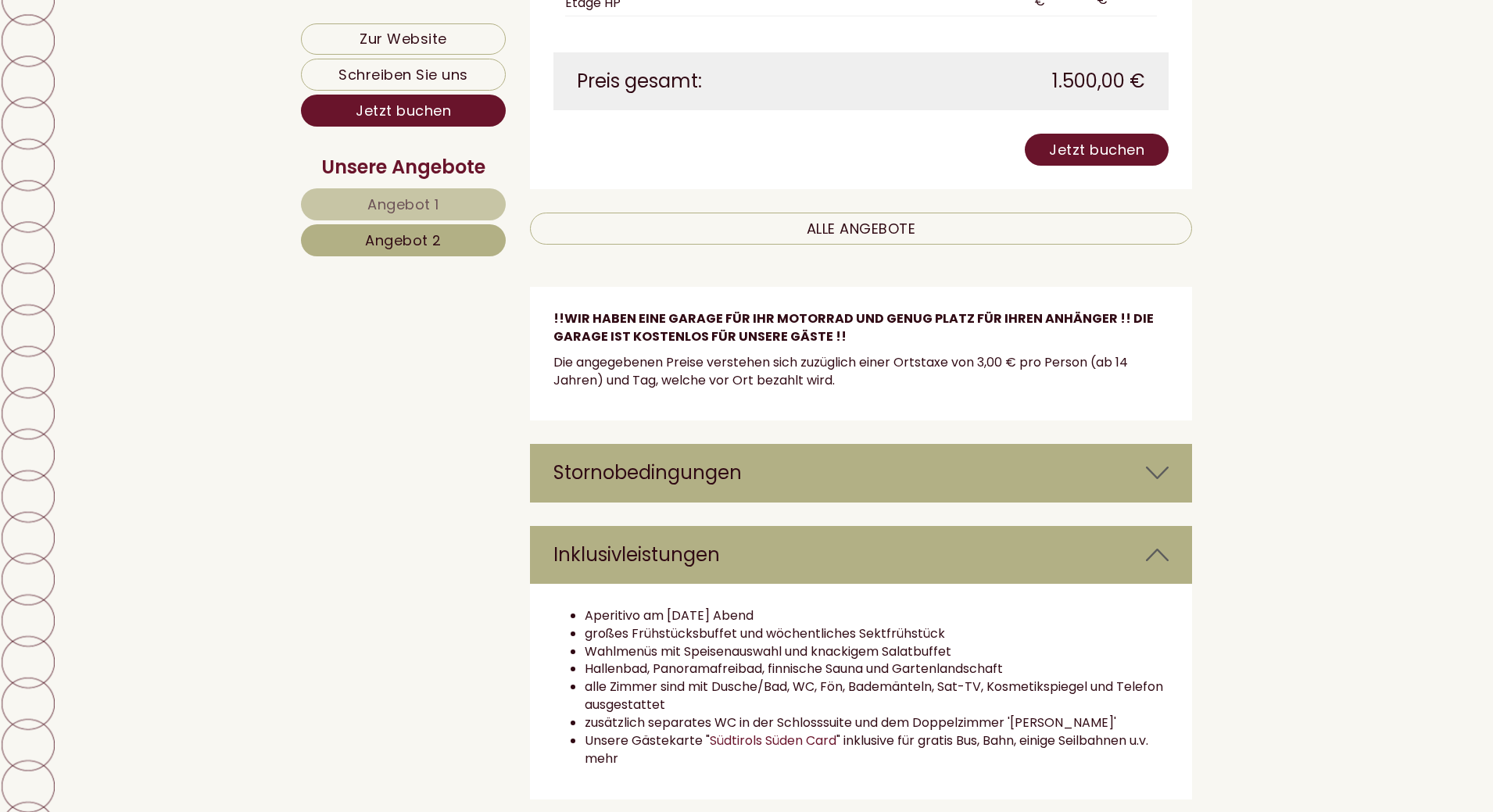
click at [671, 458] on div "Stornobedingungen" at bounding box center [861, 473] width 663 height 57
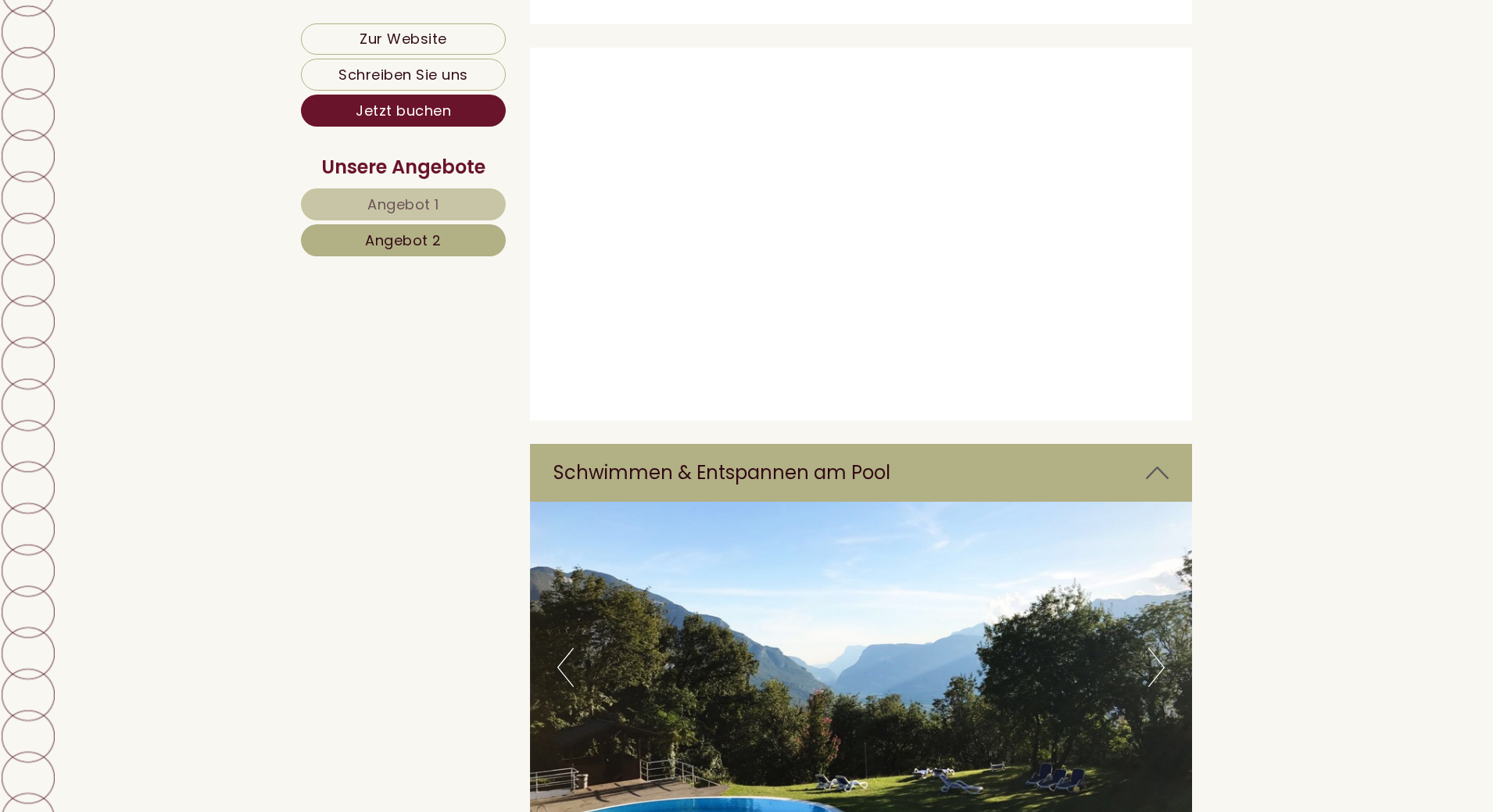
scroll to position [4993, 0]
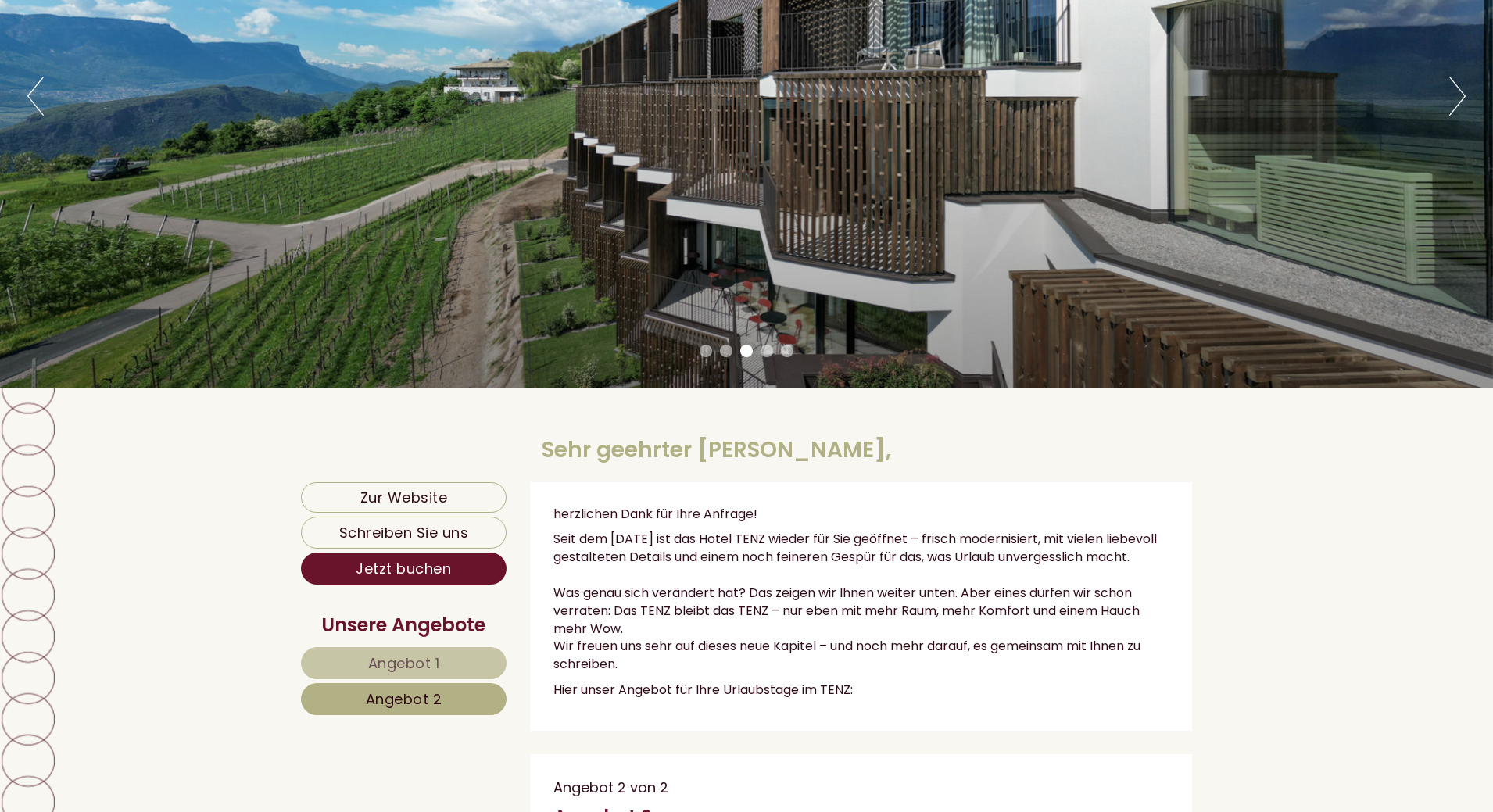
scroll to position [235, 0]
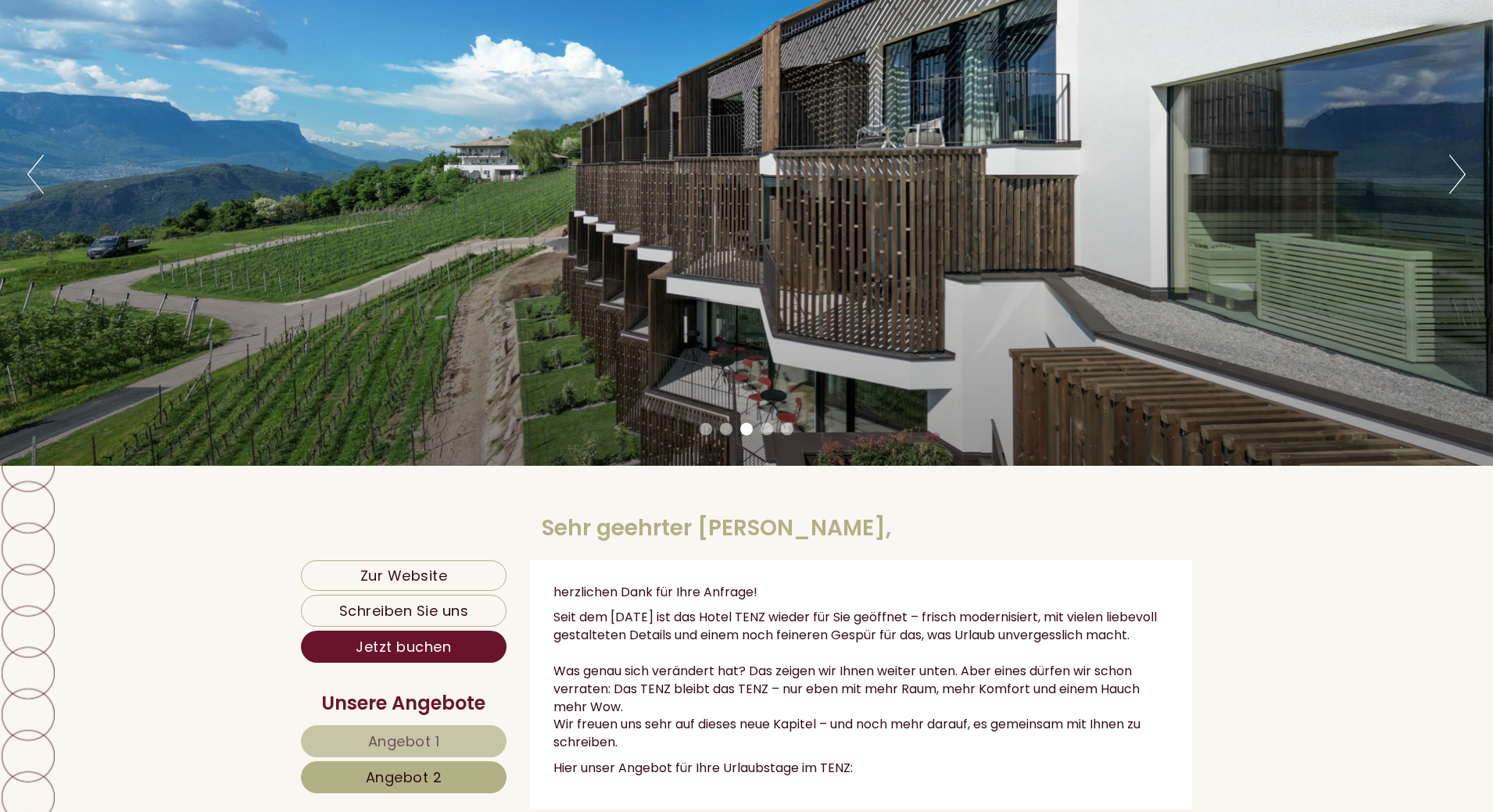
click at [709, 431] on li "1" at bounding box center [706, 429] width 12 height 12
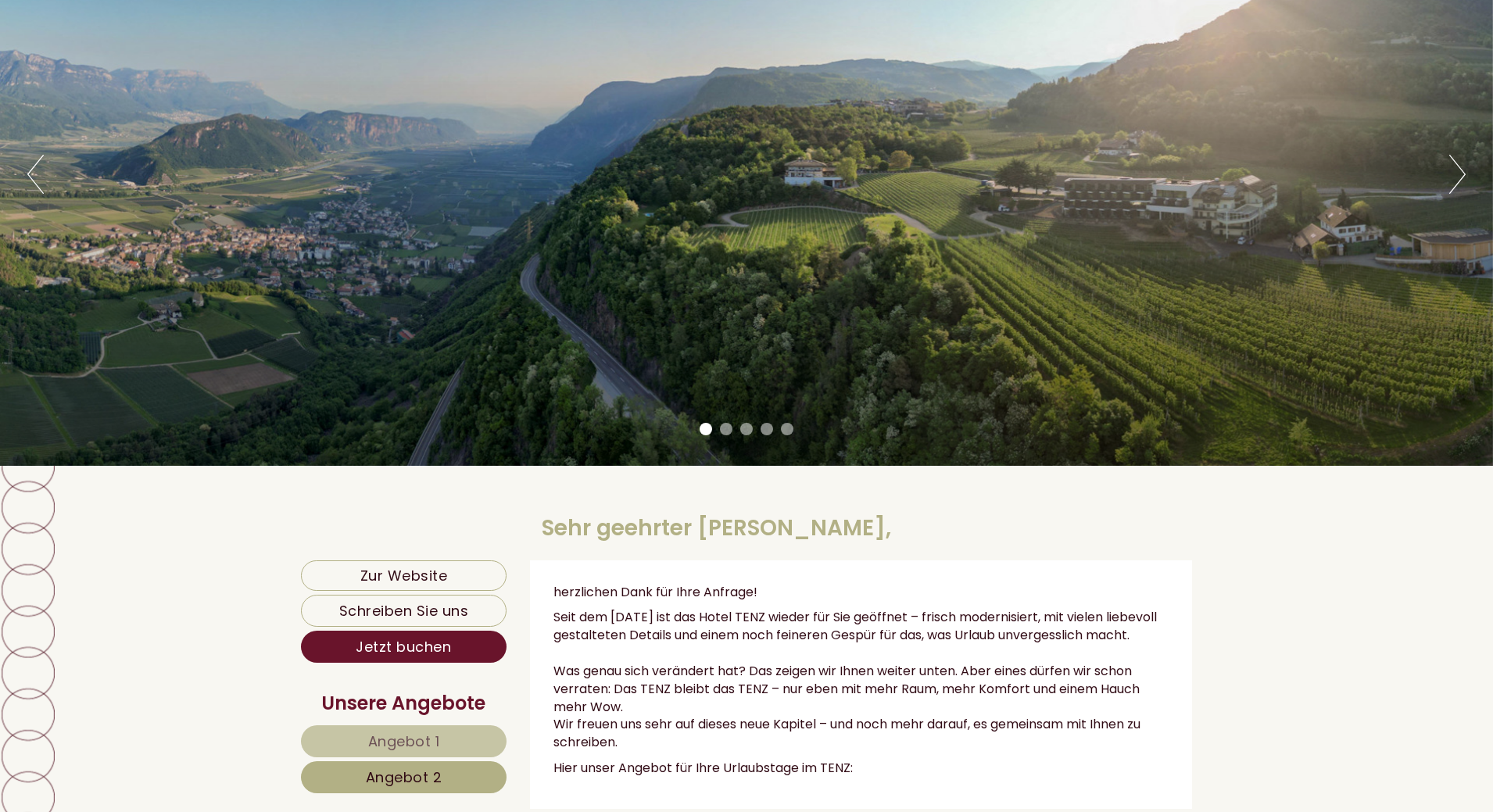
click at [721, 431] on li "2" at bounding box center [726, 429] width 12 height 12
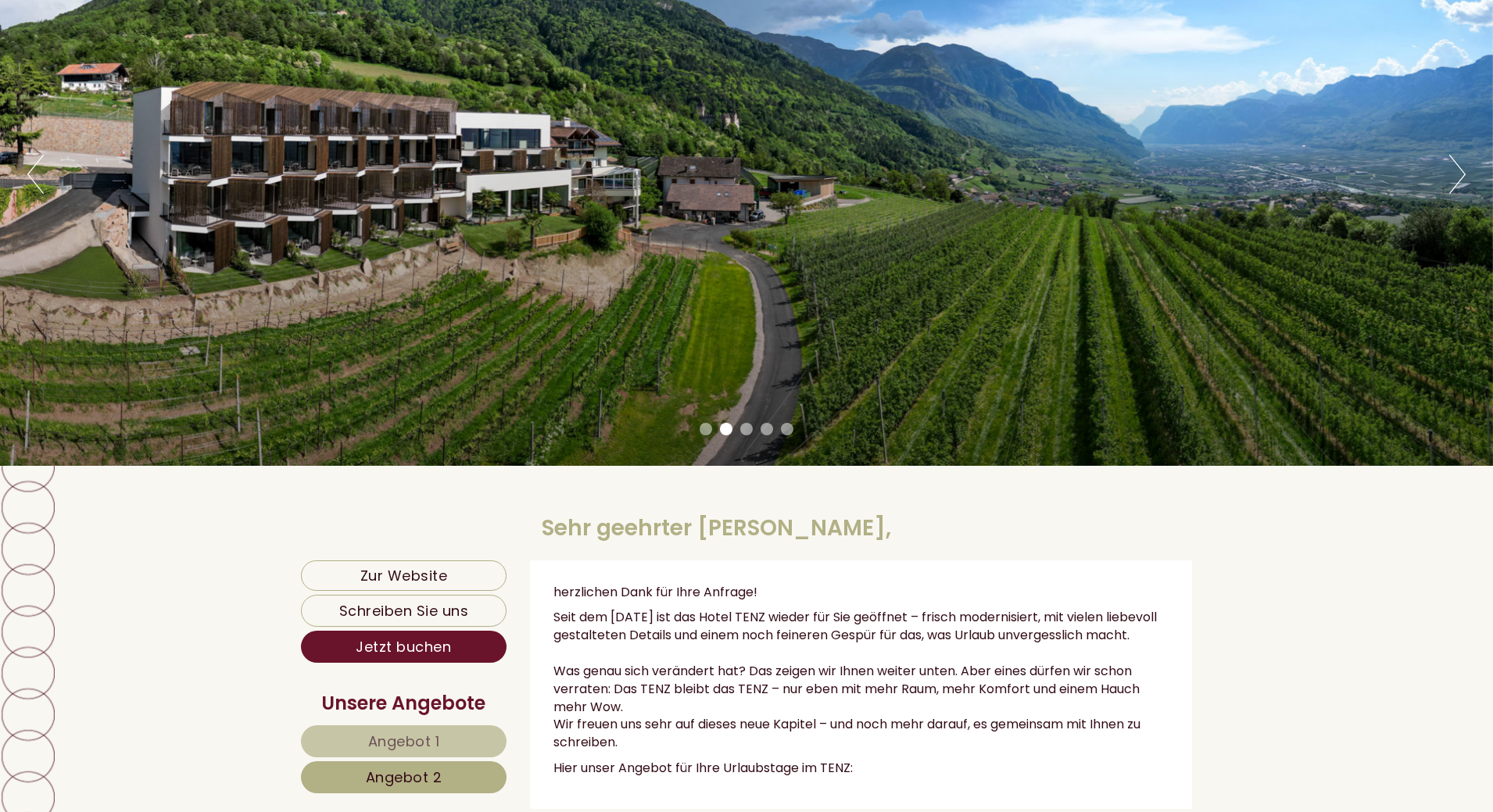
click at [699, 425] on ul "1 2 3 4 5" at bounding box center [746, 432] width 1493 height 18
click at [703, 428] on li "1" at bounding box center [706, 429] width 12 height 12
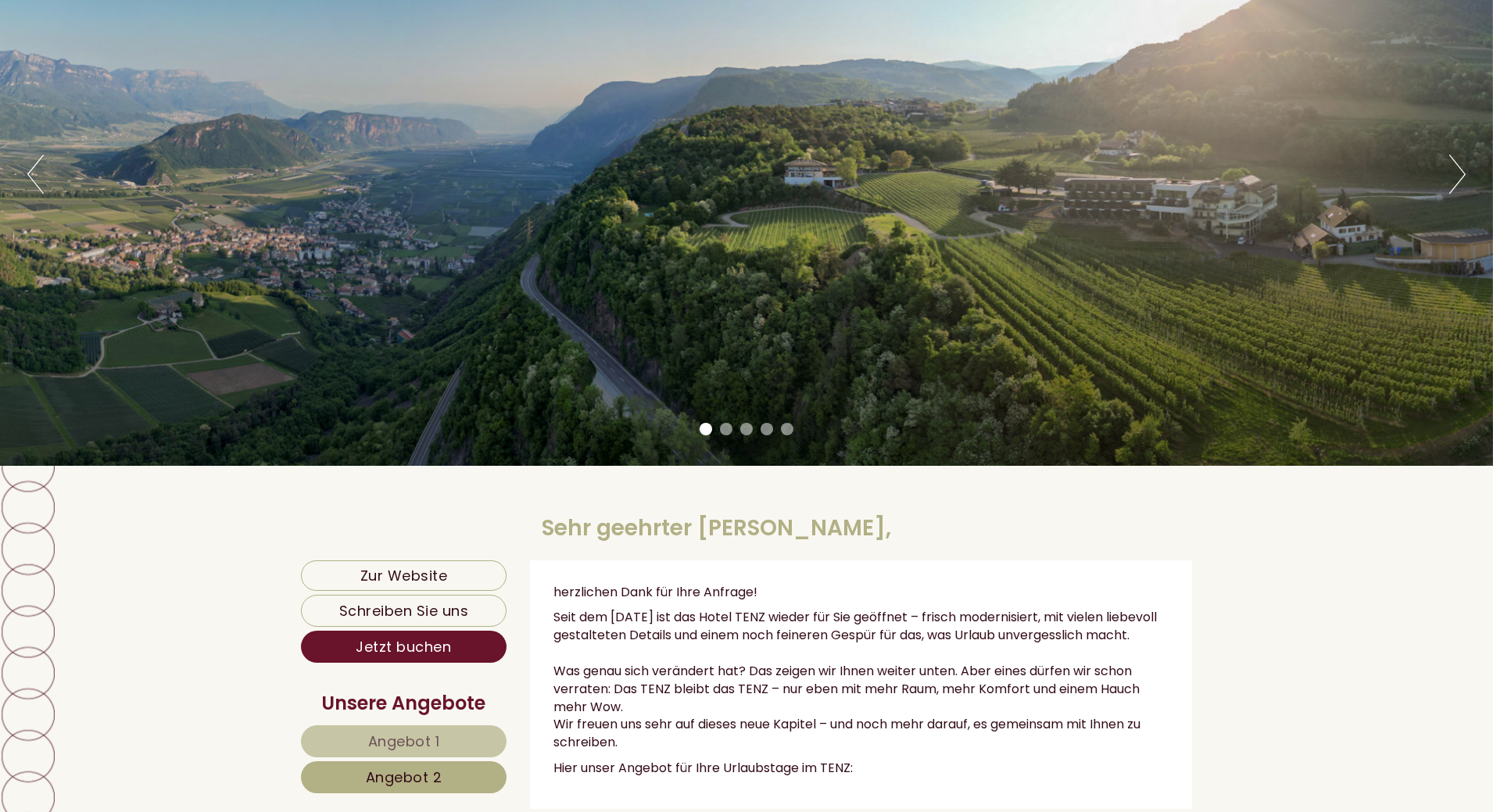
click at [762, 428] on li "4" at bounding box center [766, 429] width 12 height 12
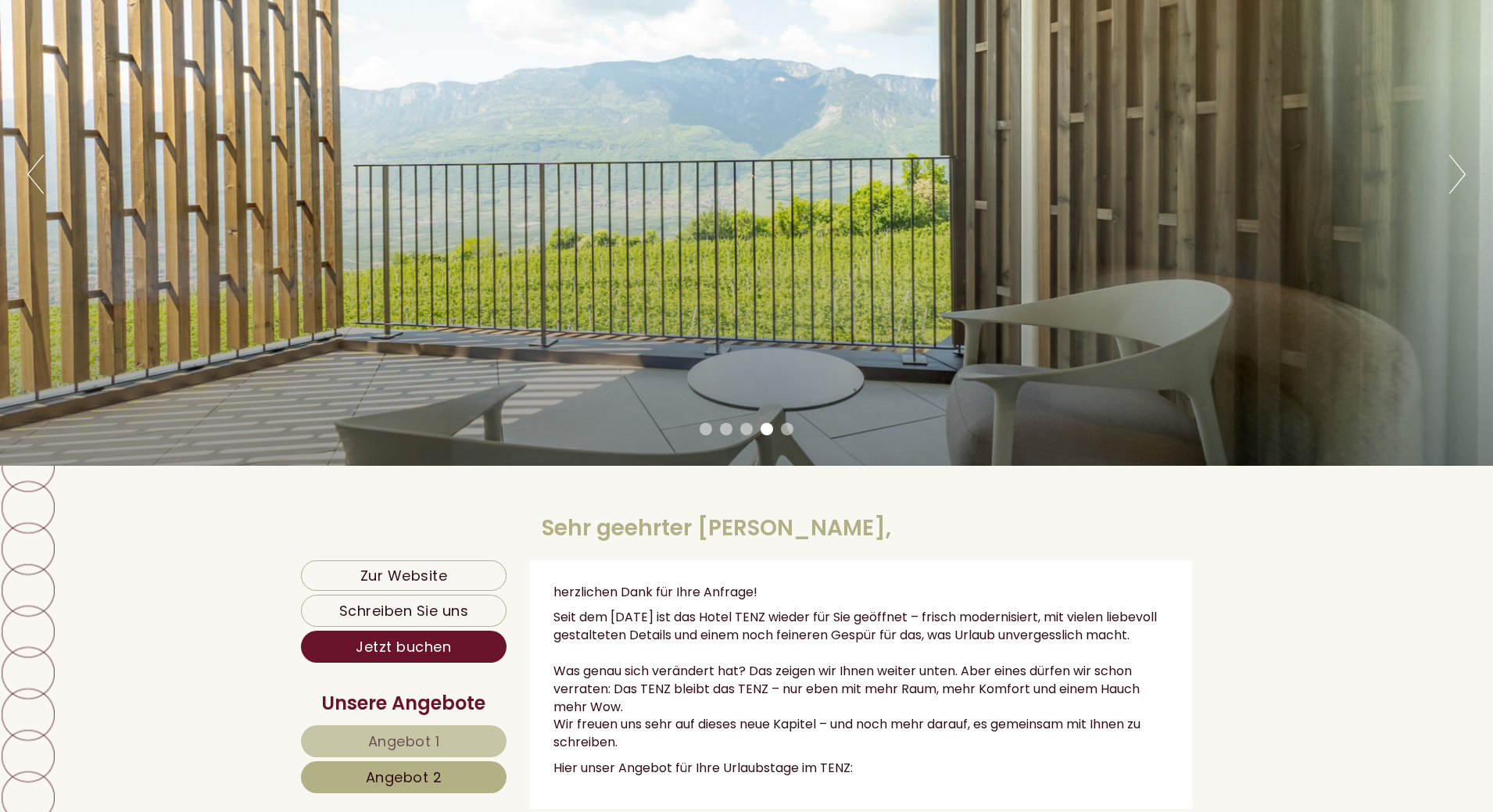
click at [747, 428] on li "3" at bounding box center [746, 429] width 12 height 12
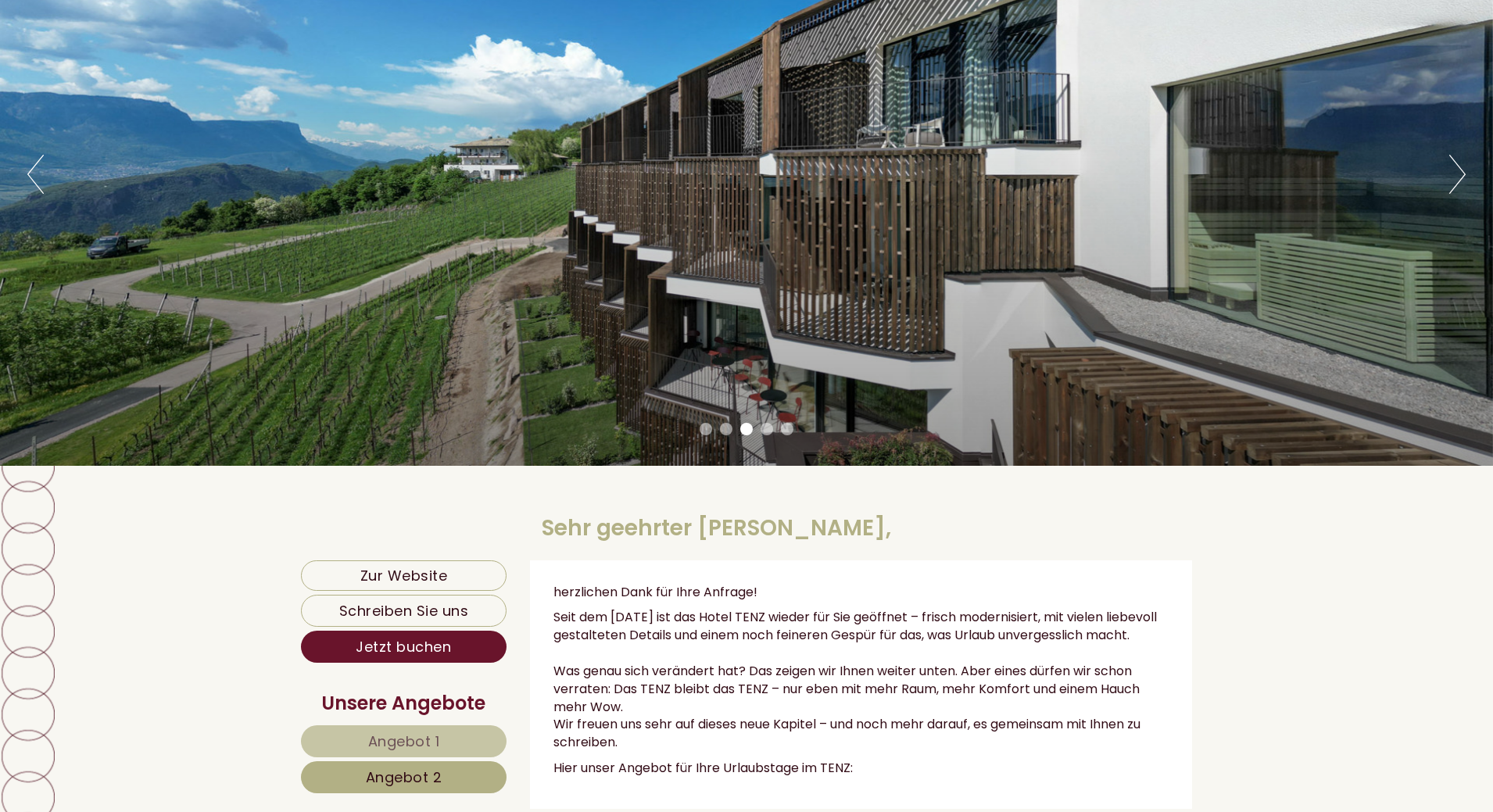
click at [785, 425] on li "5" at bounding box center [786, 429] width 12 height 12
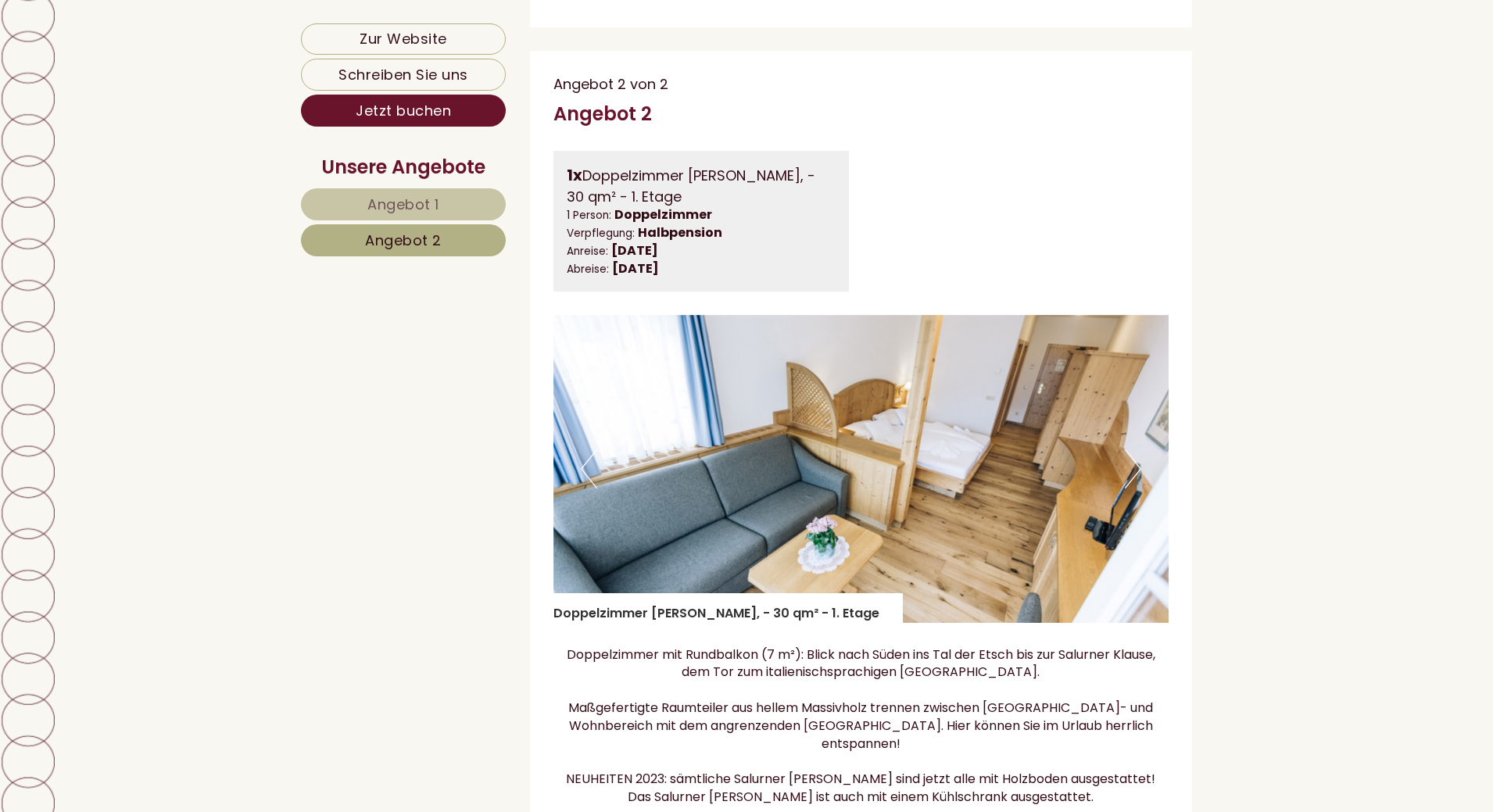
scroll to position [1094, 0]
